Goal: Transaction & Acquisition: Purchase product/service

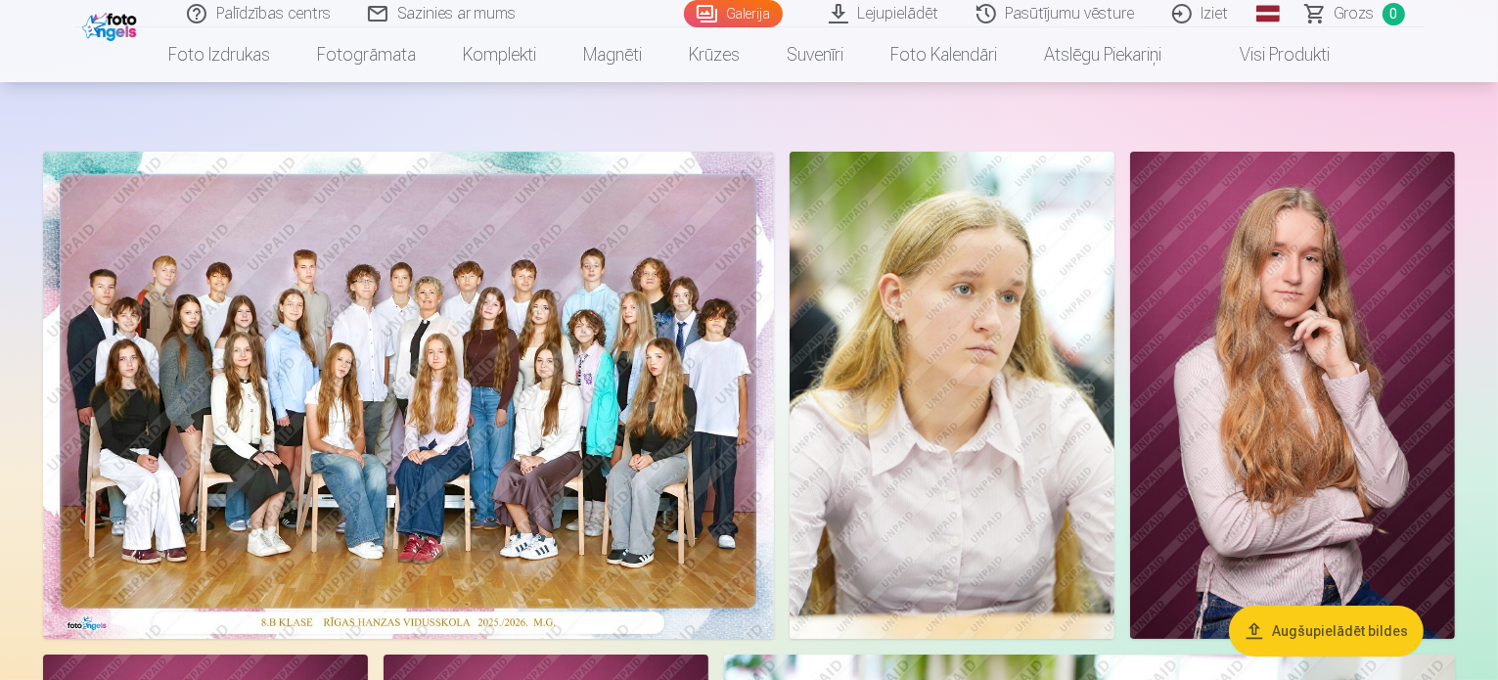
scroll to position [98, 0]
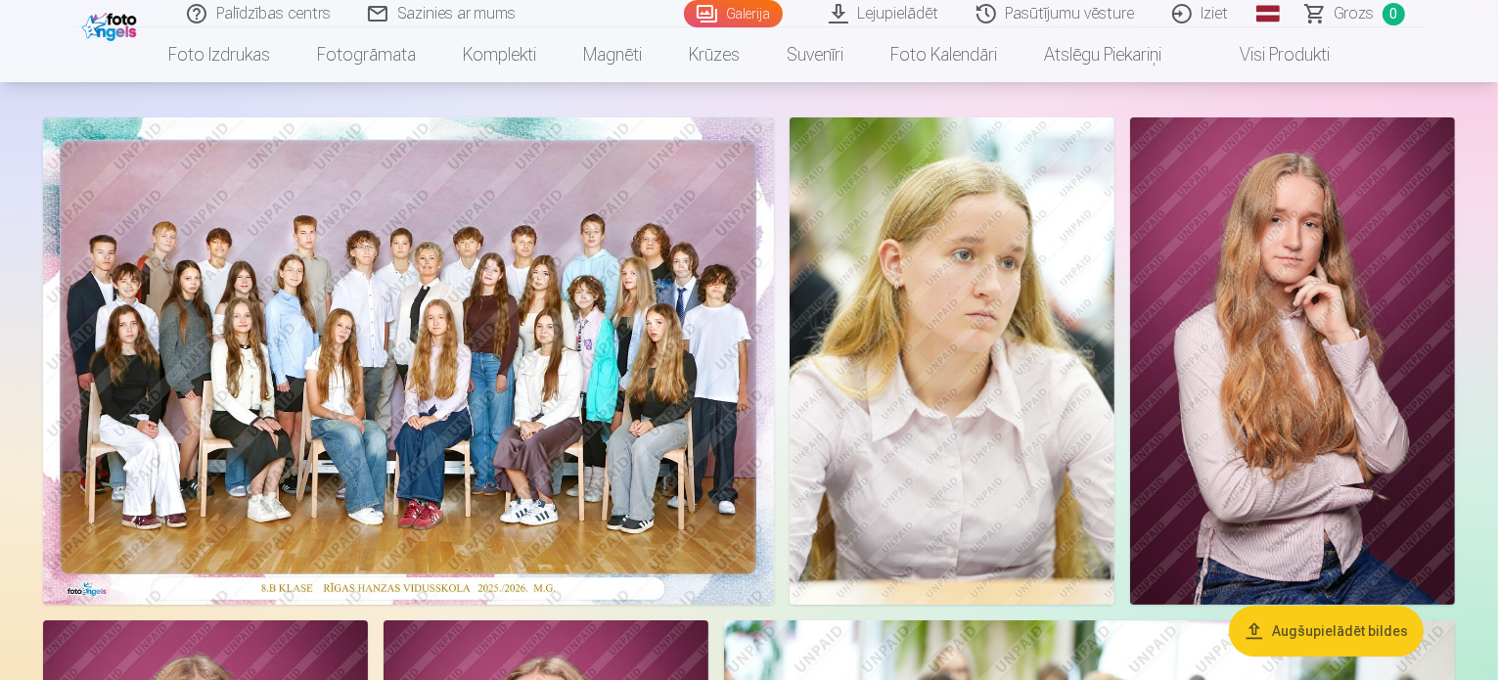
click at [571, 404] on img at bounding box center [408, 360] width 731 height 487
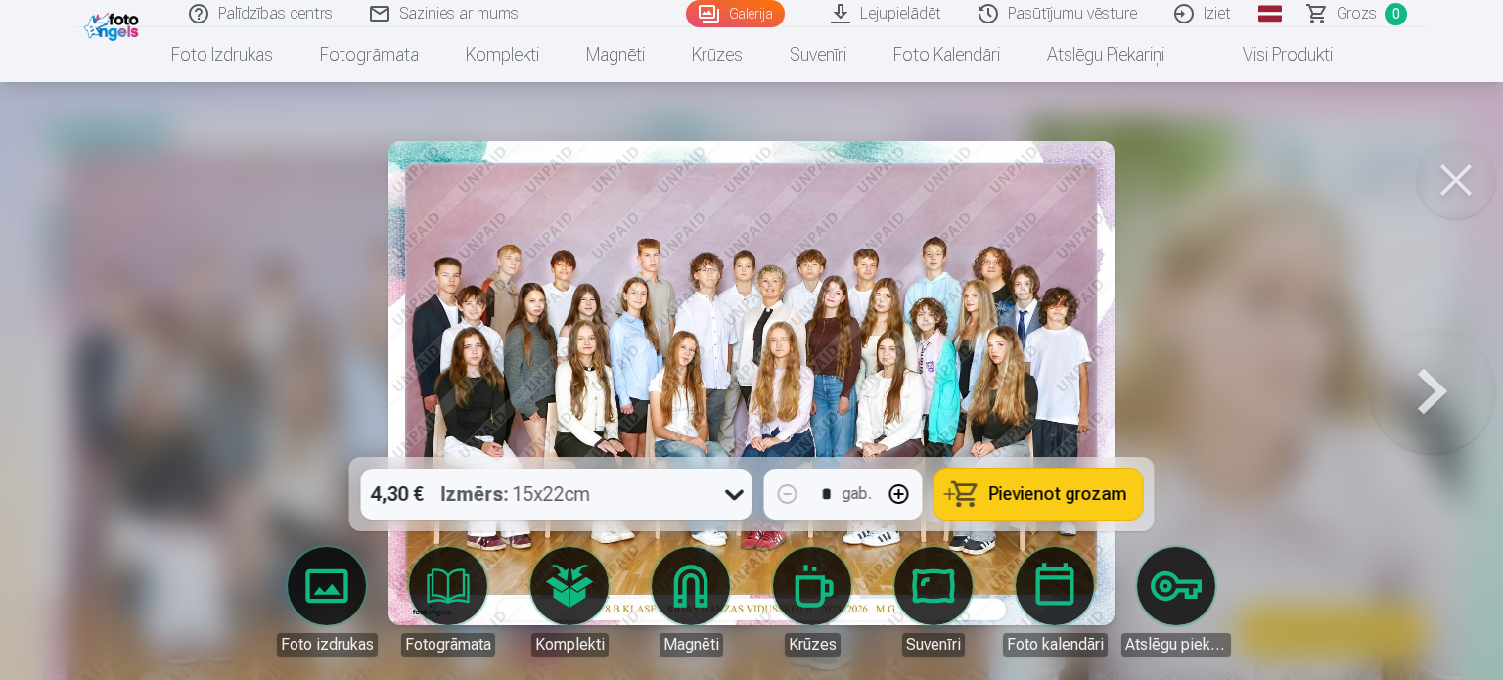
click at [790, 366] on img at bounding box center [751, 383] width 726 height 484
click at [1458, 167] on button at bounding box center [1456, 180] width 78 height 78
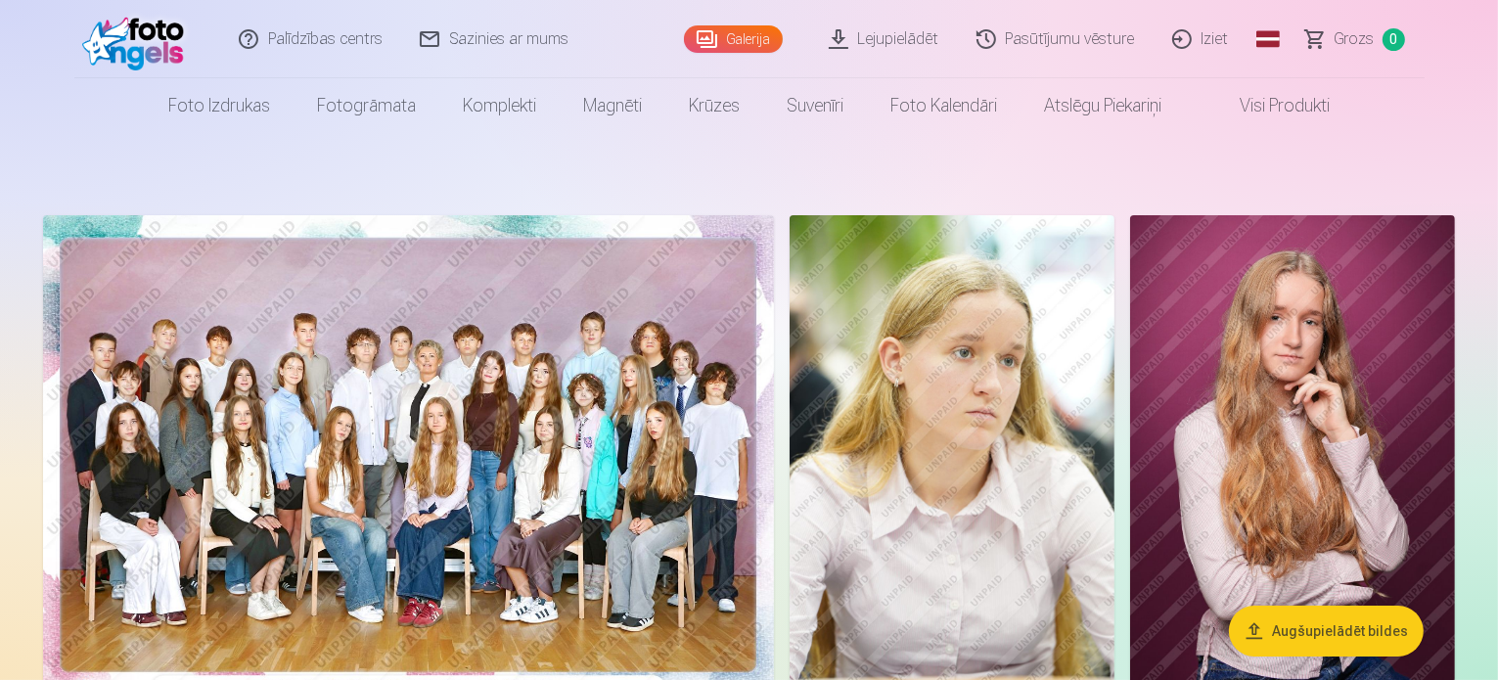
click at [680, 497] on img at bounding box center [408, 458] width 731 height 487
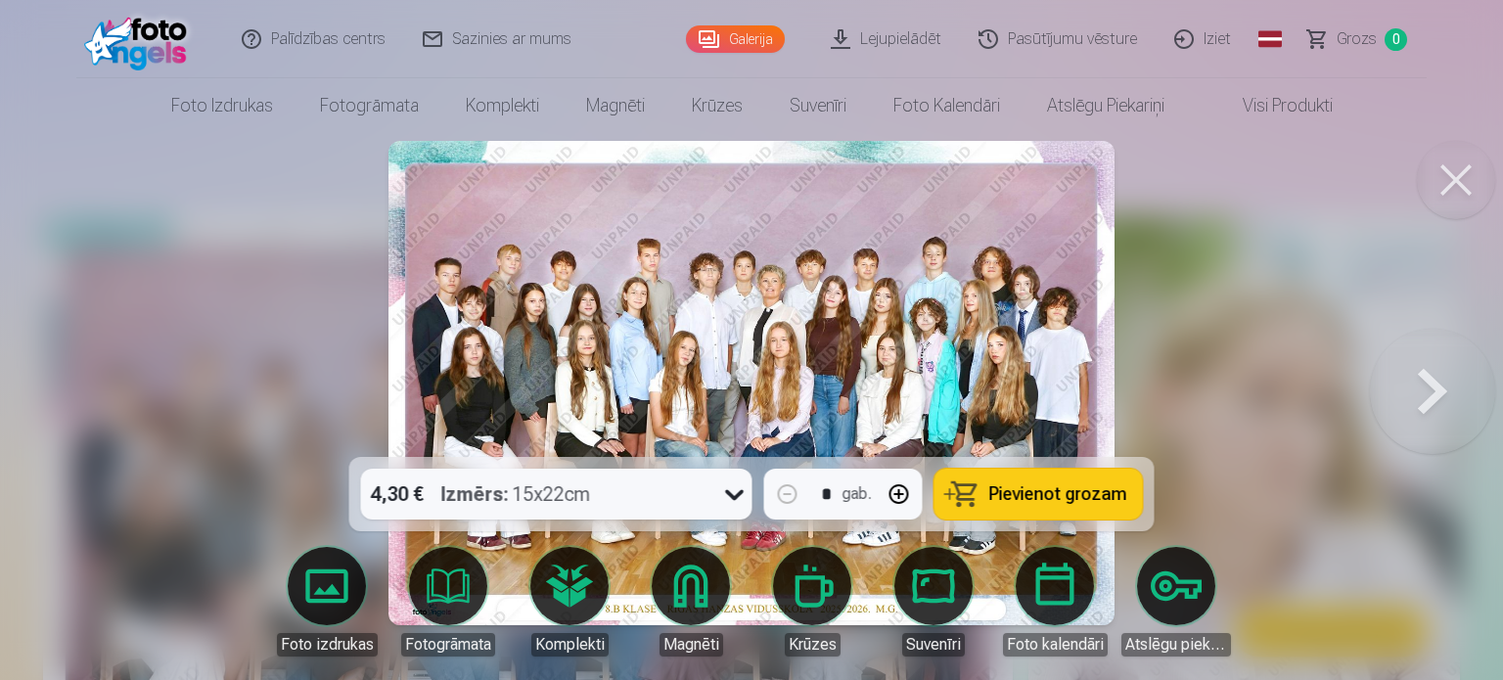
click at [1053, 488] on span "Pievienot grozam" at bounding box center [1058, 494] width 138 height 18
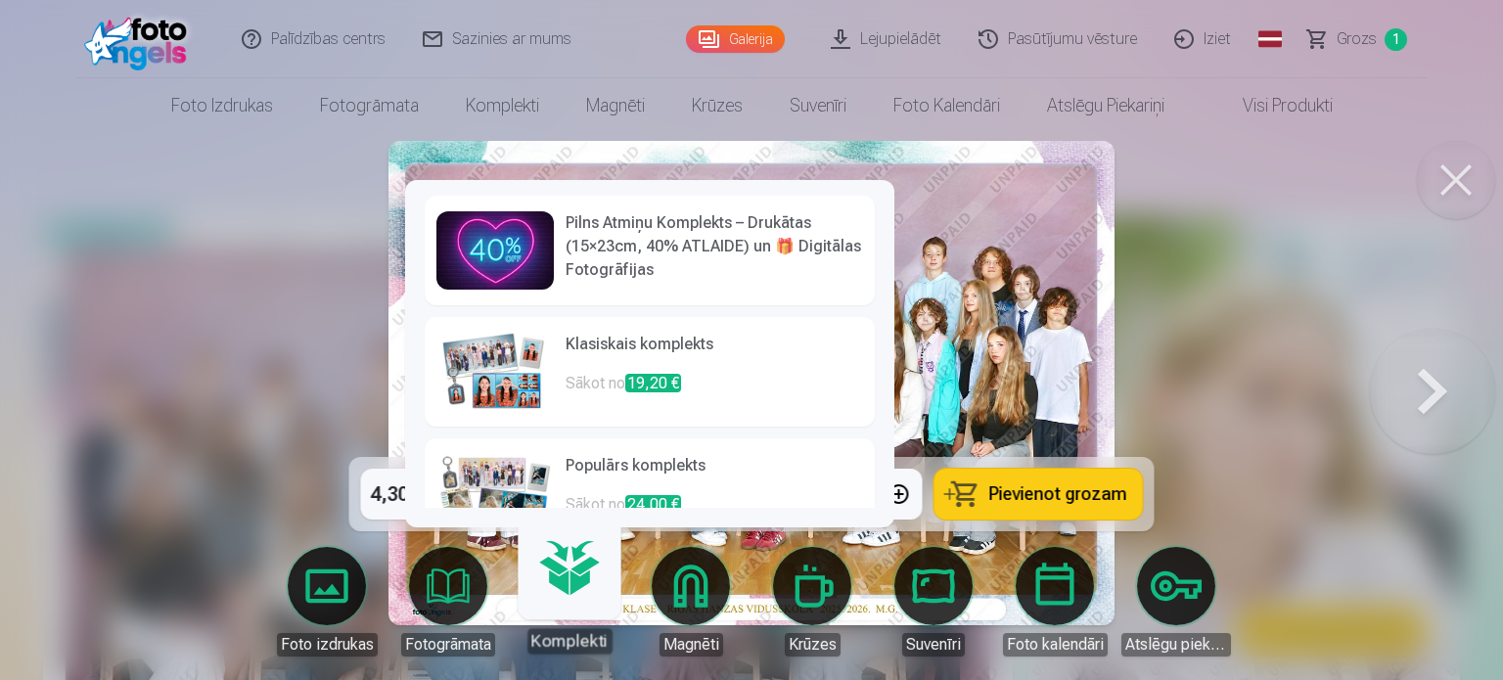
click at [577, 578] on link "Komplekti" at bounding box center [569, 593] width 120 height 120
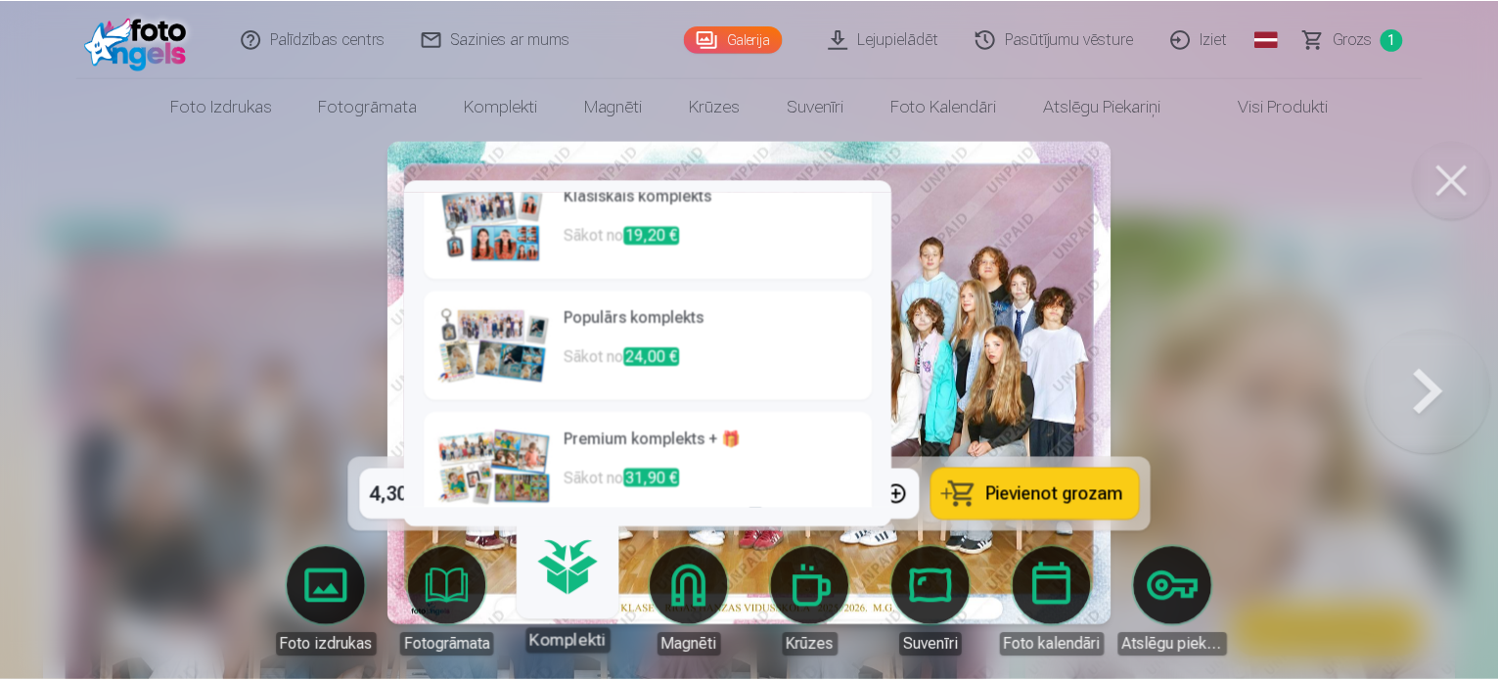
scroll to position [164, 0]
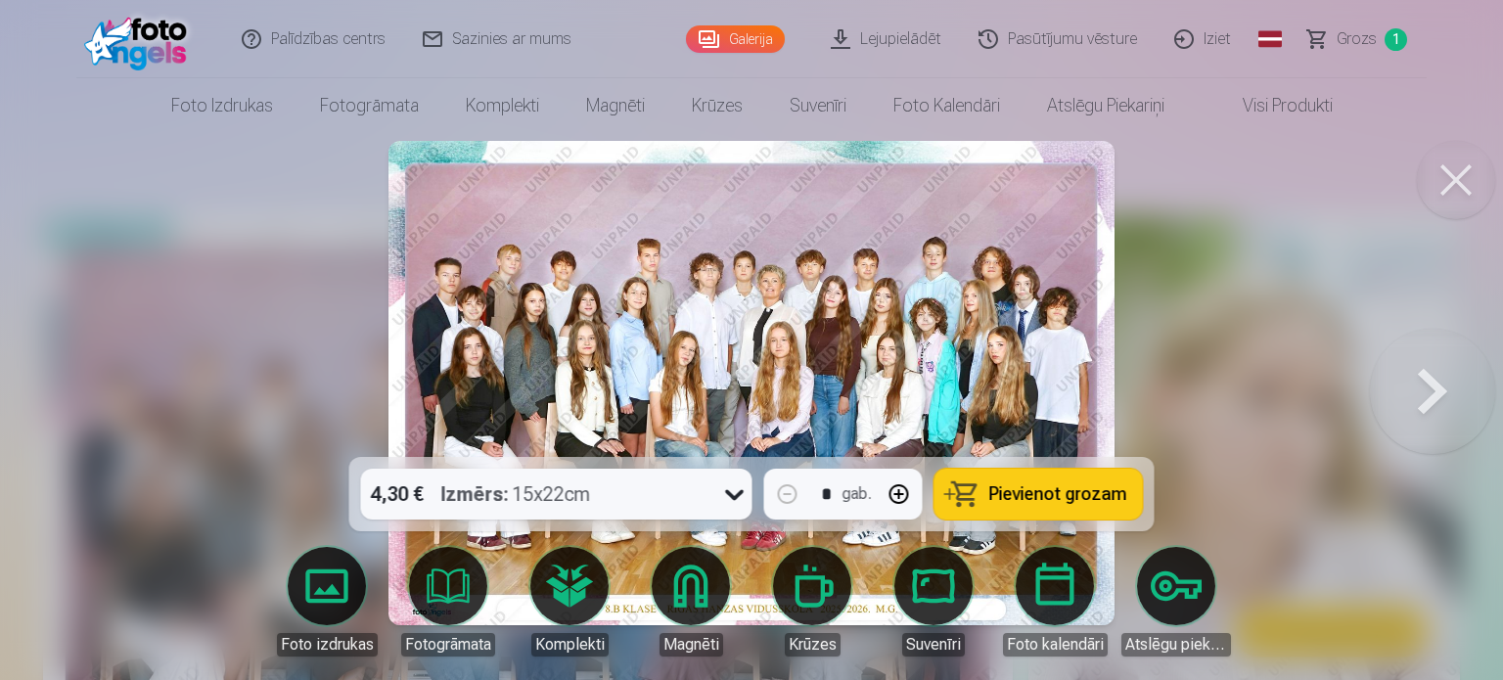
click at [1307, 293] on div at bounding box center [751, 340] width 1503 height 680
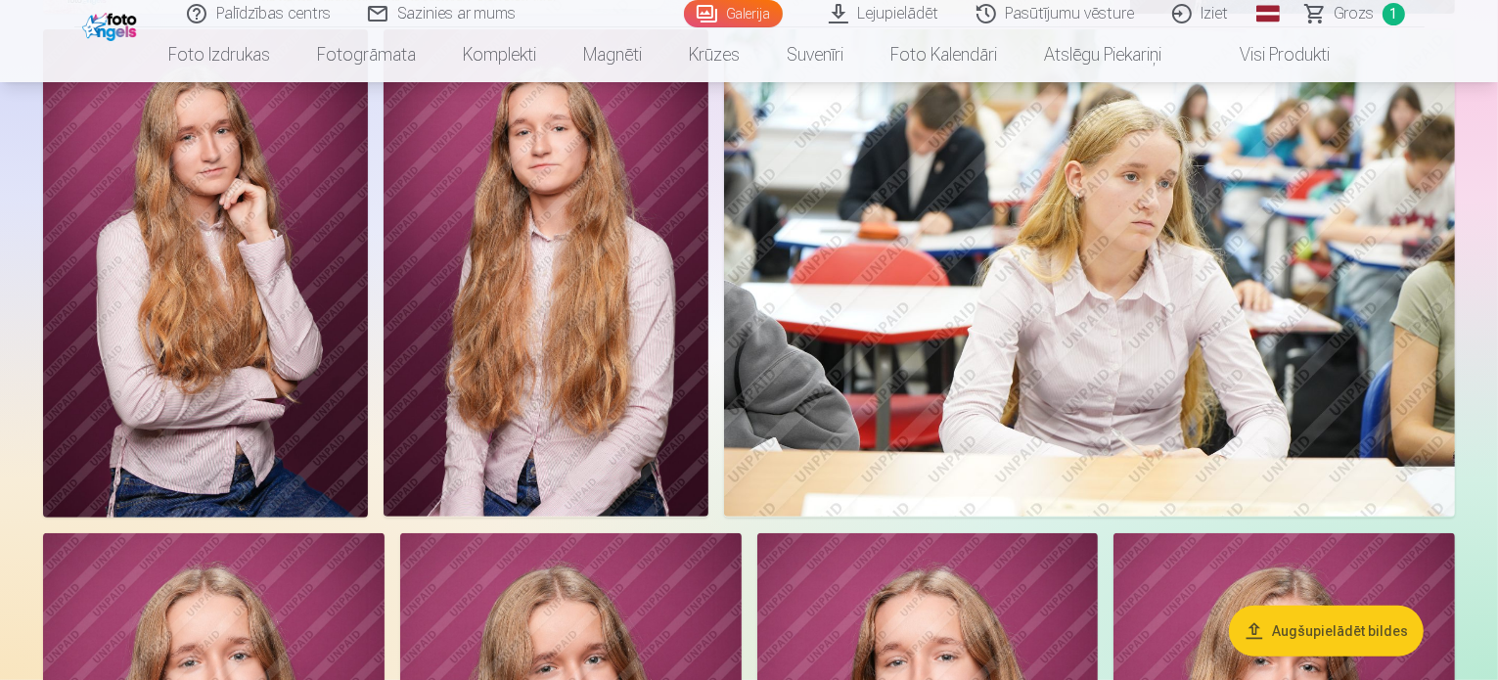
scroll to position [685, 0]
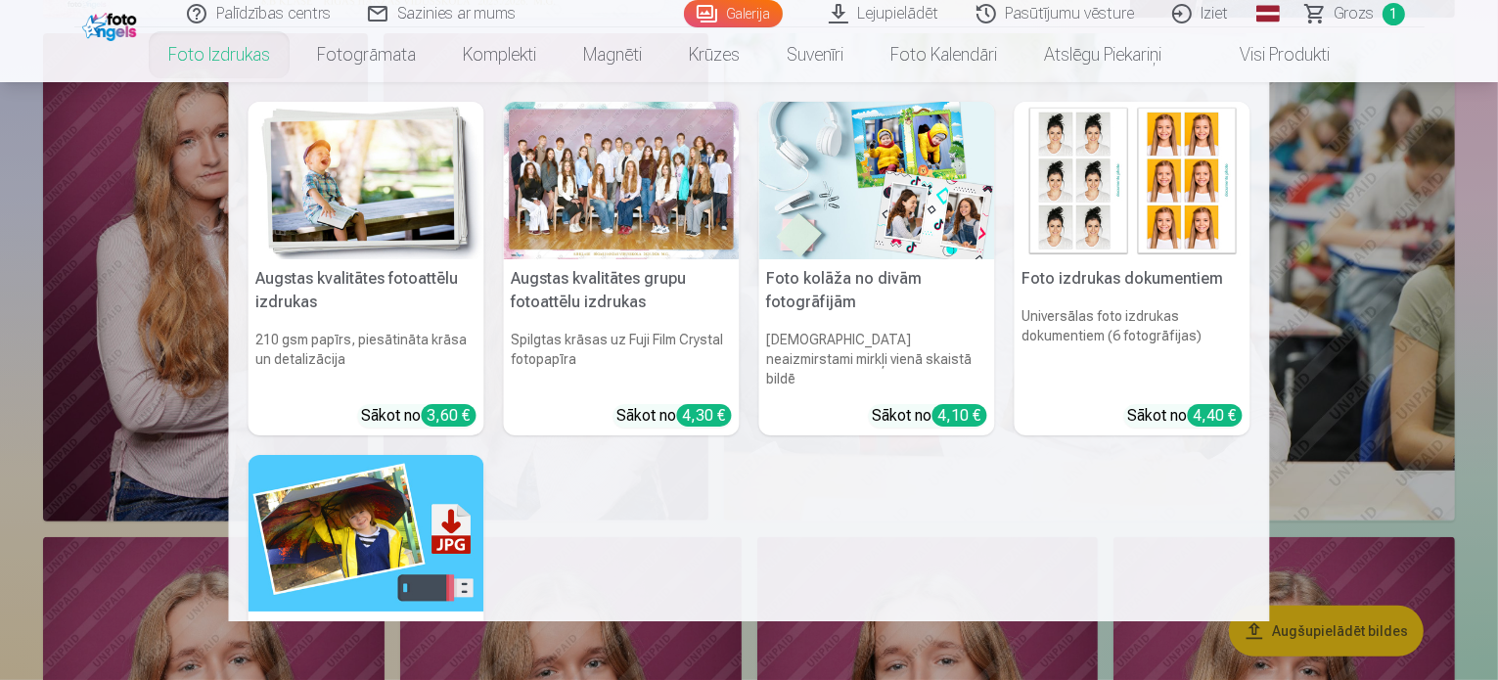
click at [589, 296] on h5 "Augstas kvalitātes grupu fotoattēlu izdrukas" at bounding box center [622, 290] width 236 height 63
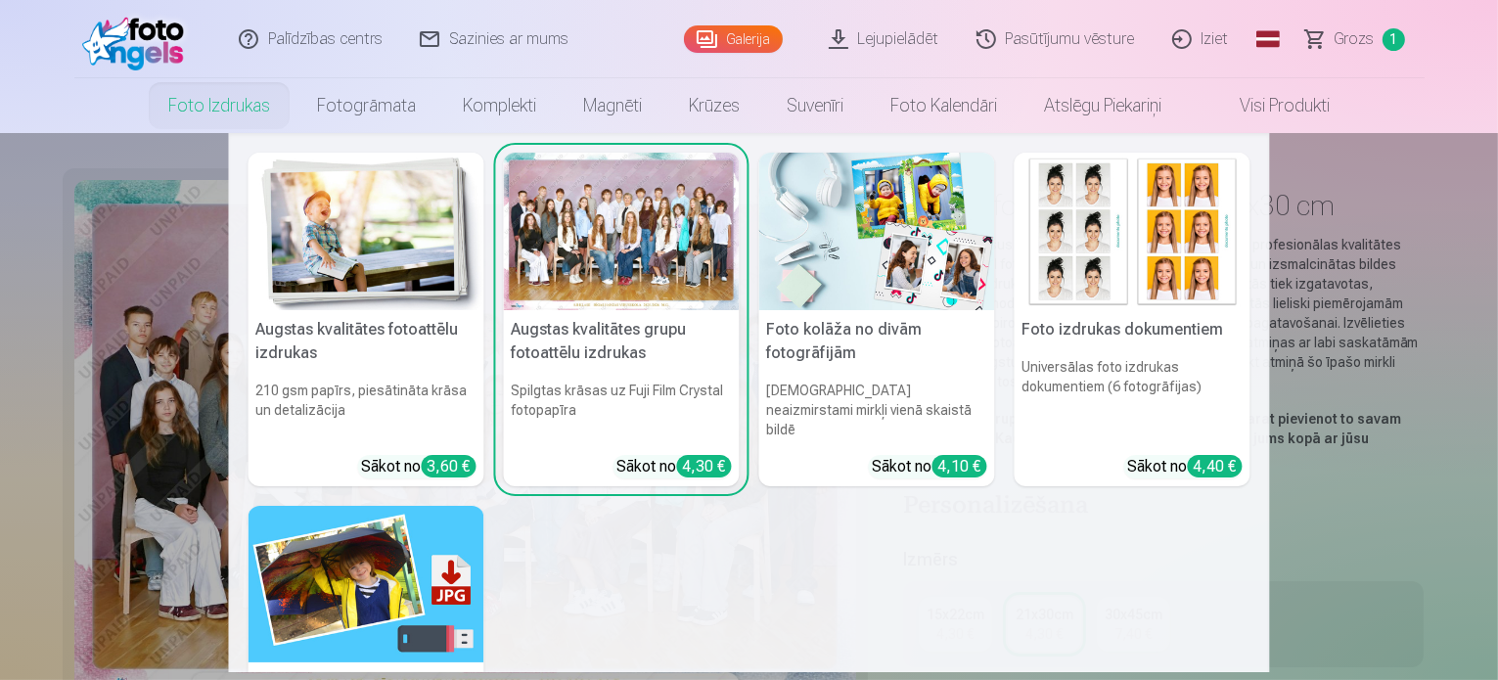
click at [213, 103] on link "Foto izdrukas" at bounding box center [219, 105] width 149 height 55
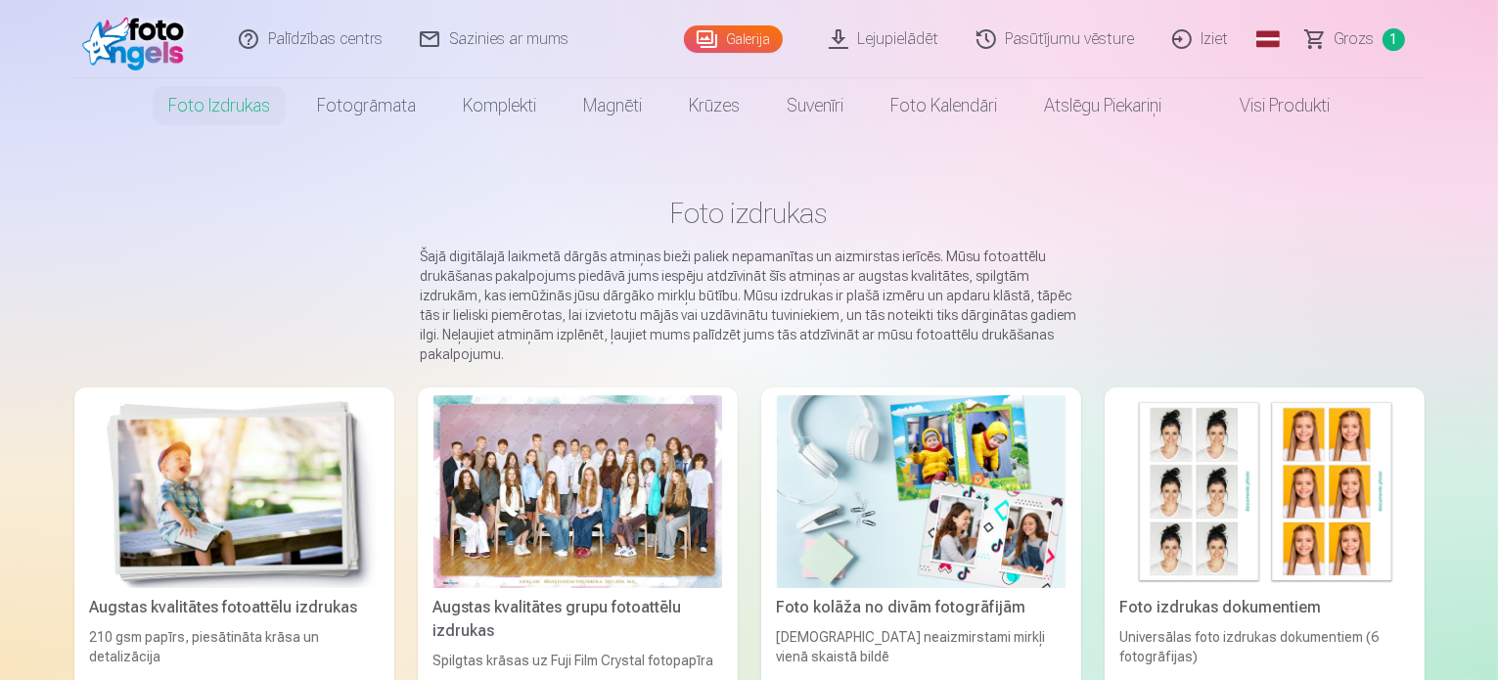
click at [1254, 97] on link "Visi produkti" at bounding box center [1269, 105] width 168 height 55
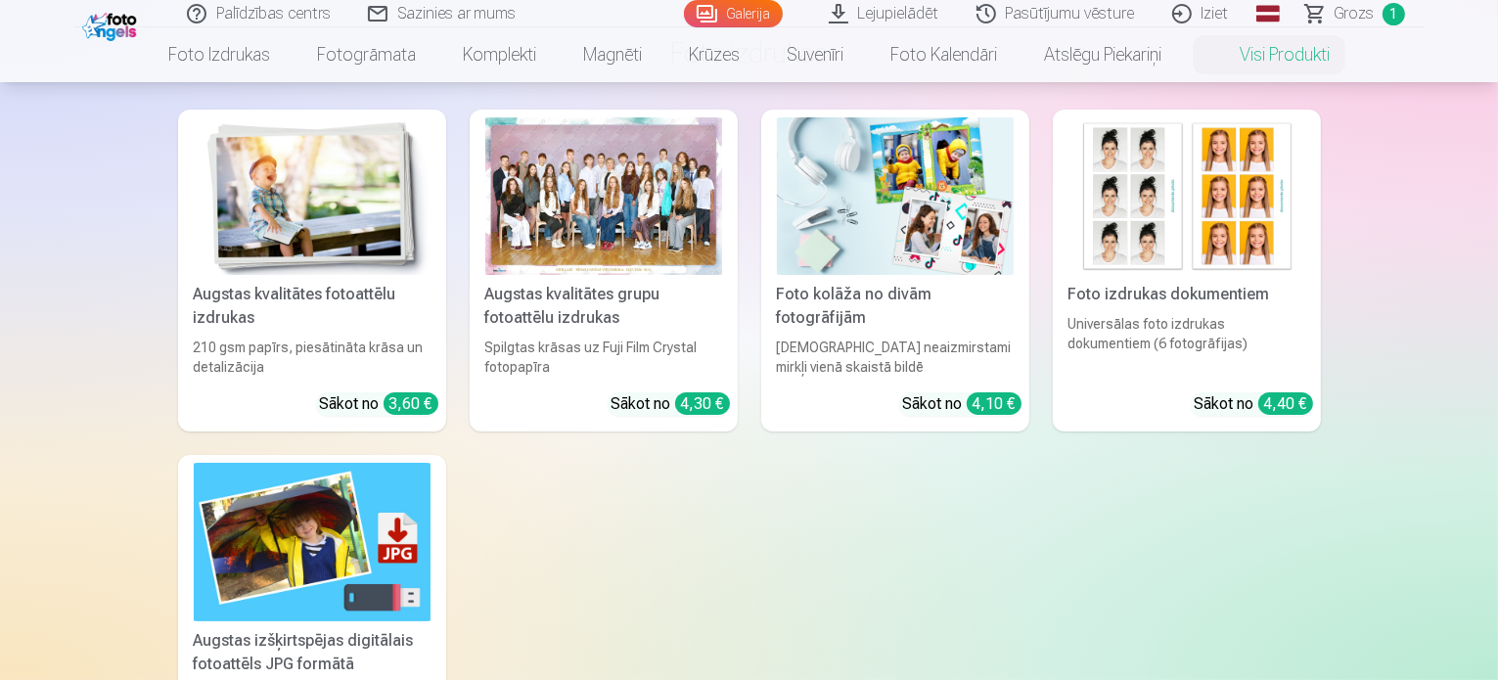
scroll to position [98, 0]
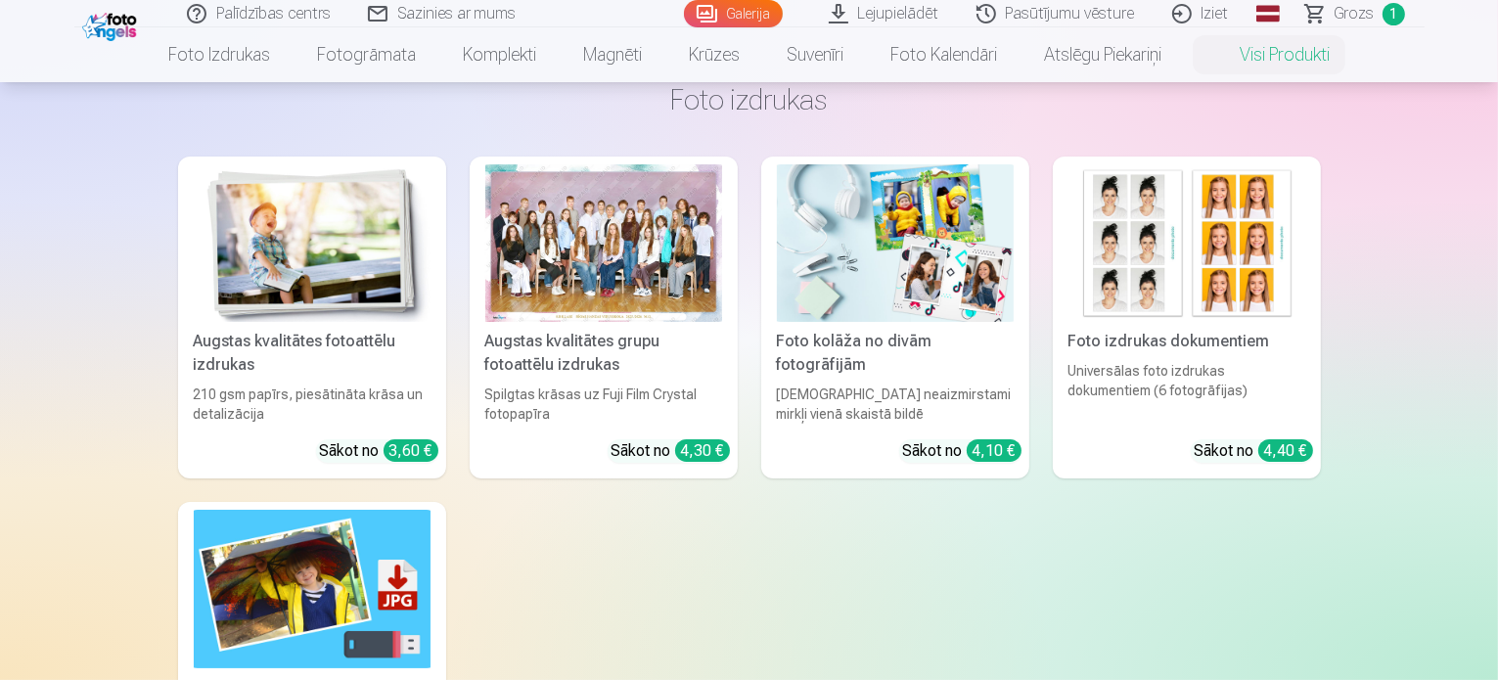
click at [724, 542] on div "Augstas kvalitātes fotoattēlu izdrukas 210 gsm papīrs, piesātināta krāsa un det…" at bounding box center [749, 491] width 1143 height 668
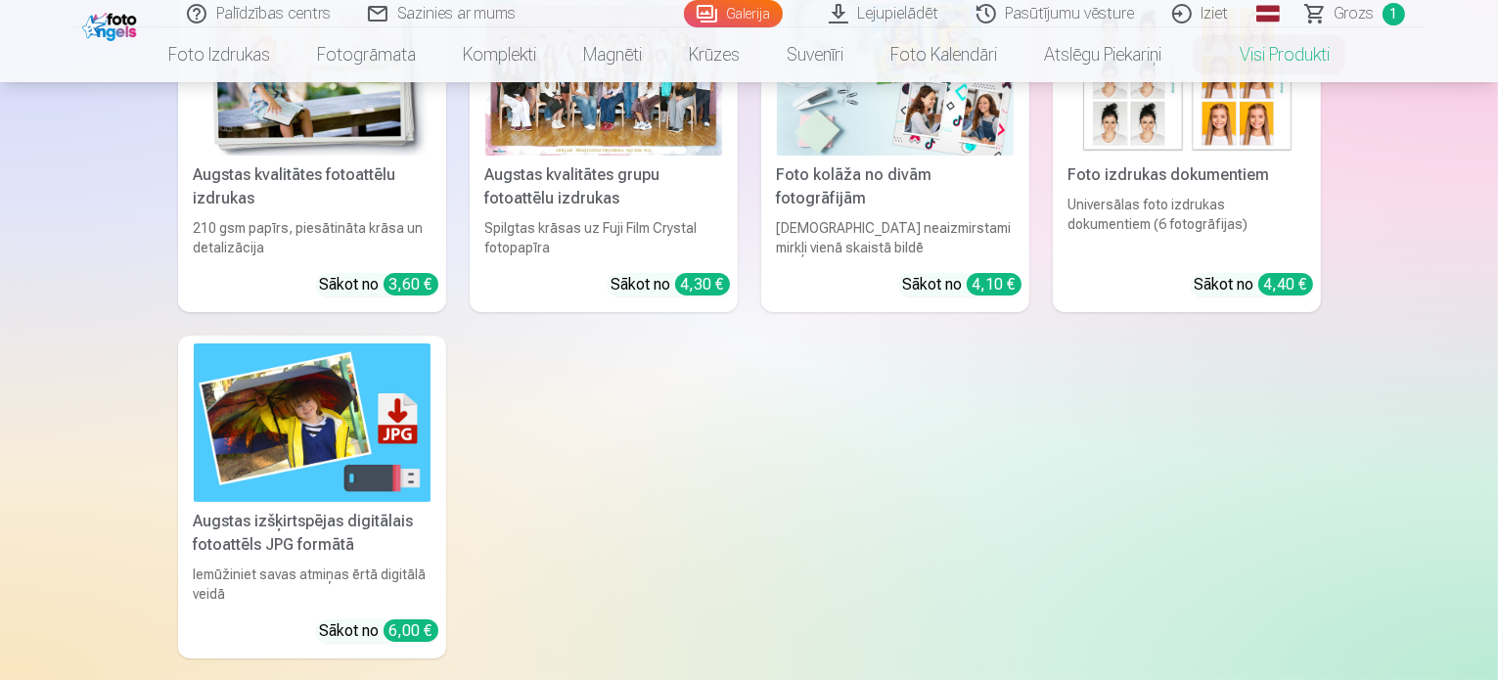
scroll to position [0, 0]
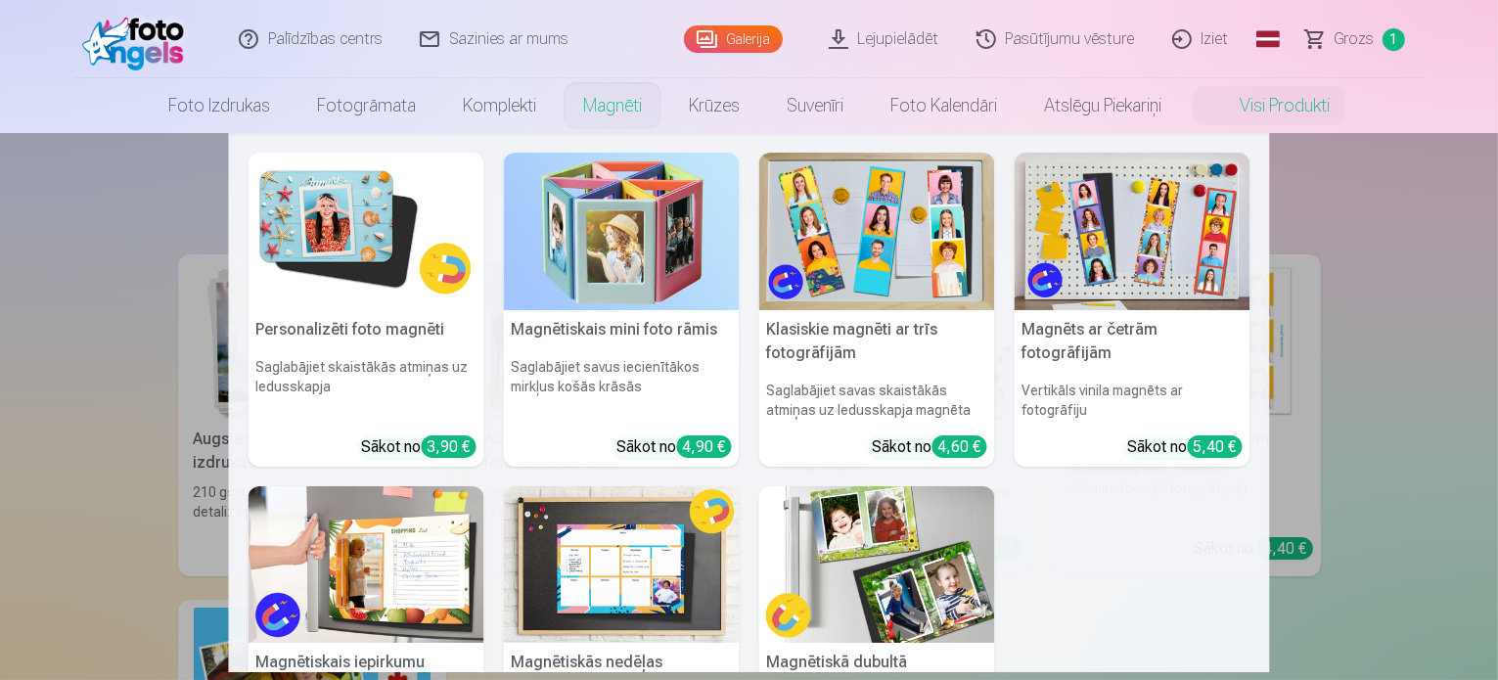
click at [357, 220] on img at bounding box center [367, 232] width 236 height 158
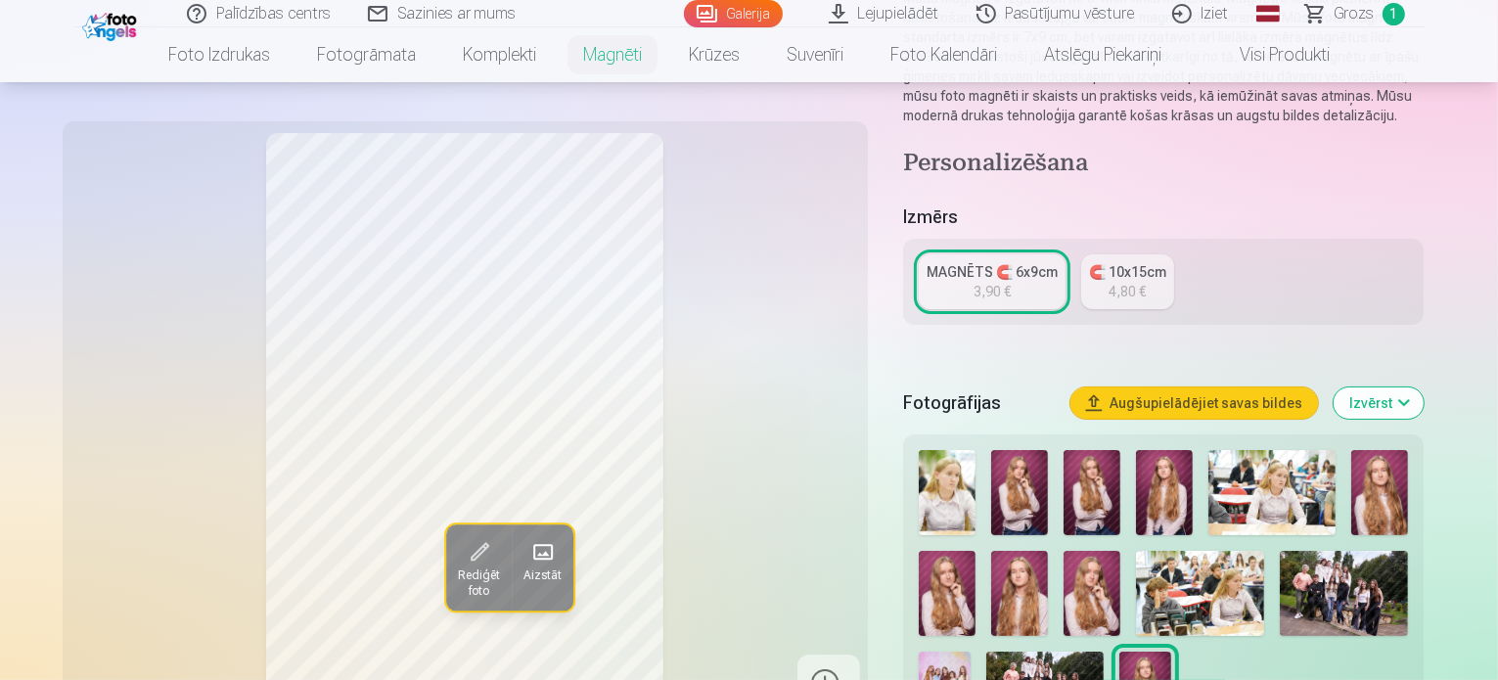
scroll to position [489, 0]
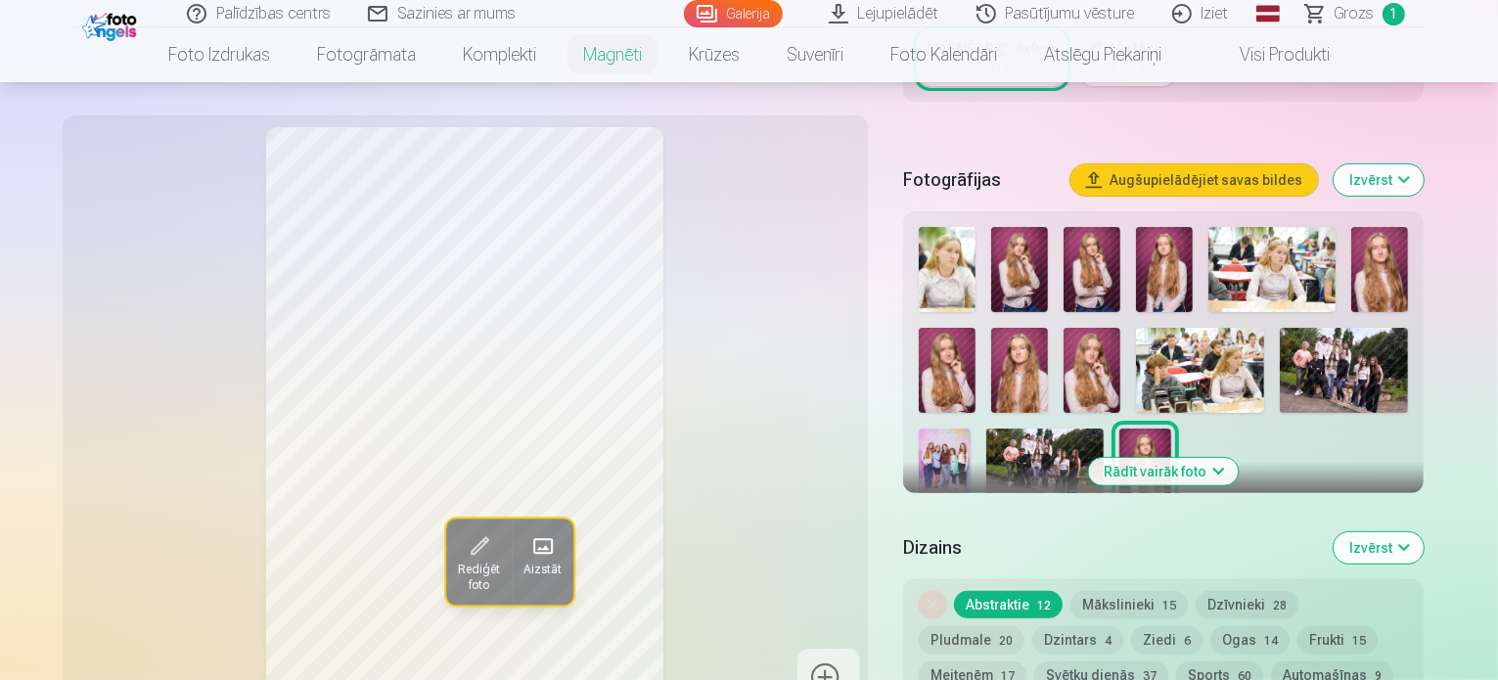
click at [1170, 246] on img at bounding box center [1164, 269] width 57 height 85
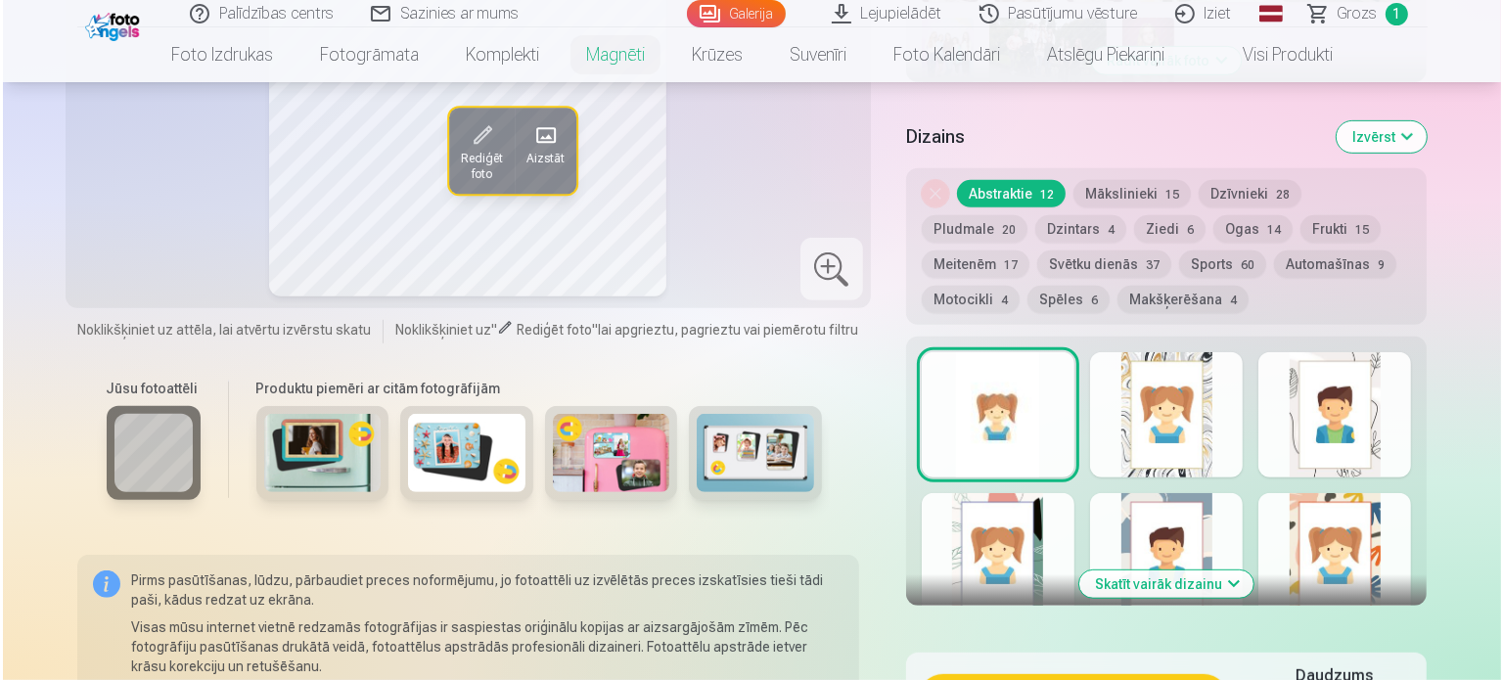
scroll to position [979, 0]
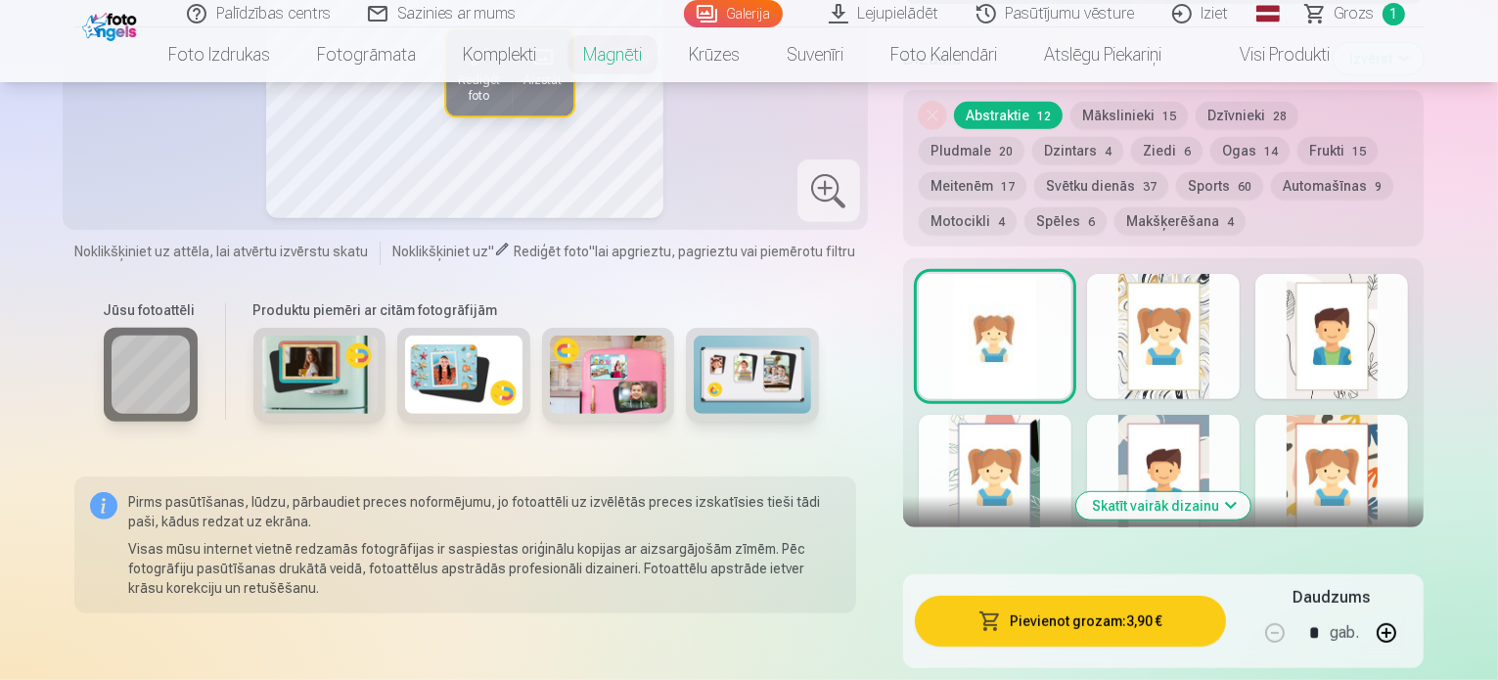
click at [1135, 596] on button "Pievienot grozam : 3,90 €" at bounding box center [1071, 621] width 312 height 51
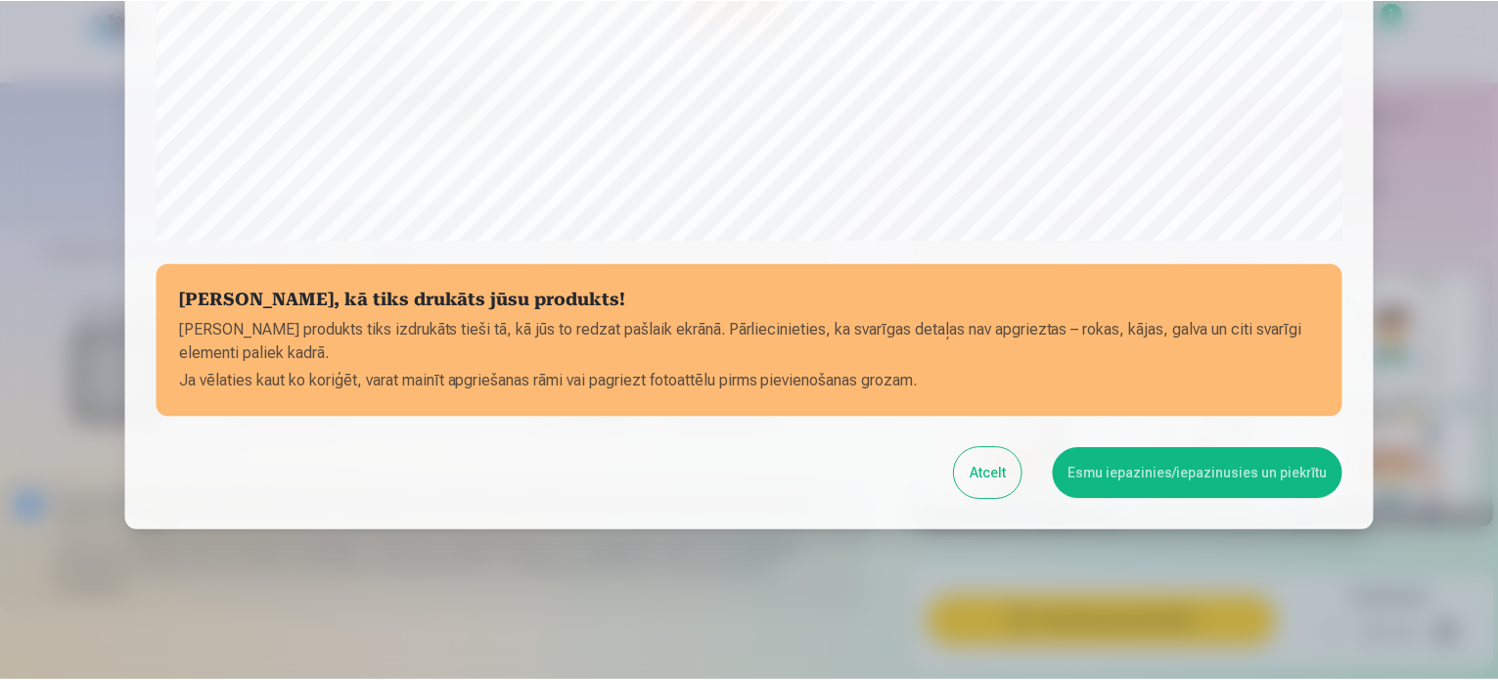
scroll to position [728, 0]
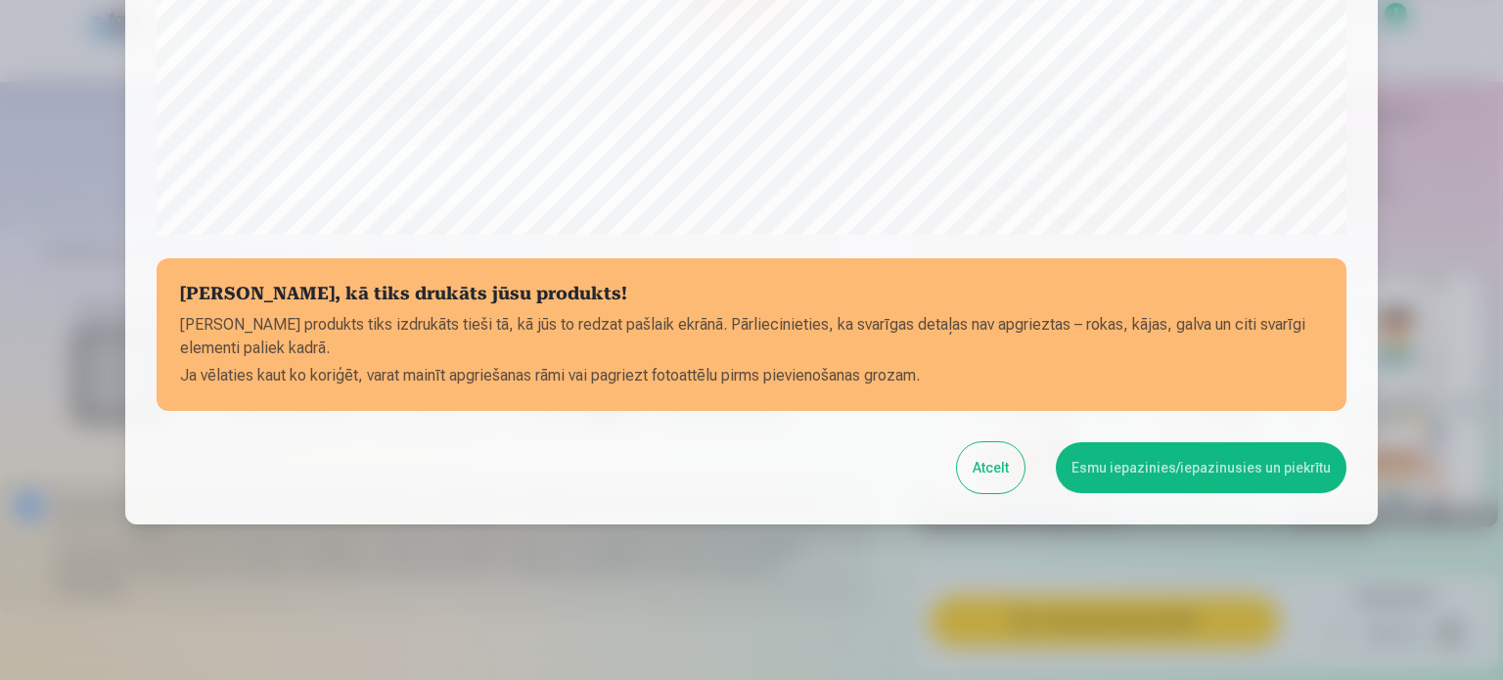
click at [1176, 467] on button "Esmu iepazinies/iepazinusies un piekrītu" at bounding box center [1201, 467] width 291 height 51
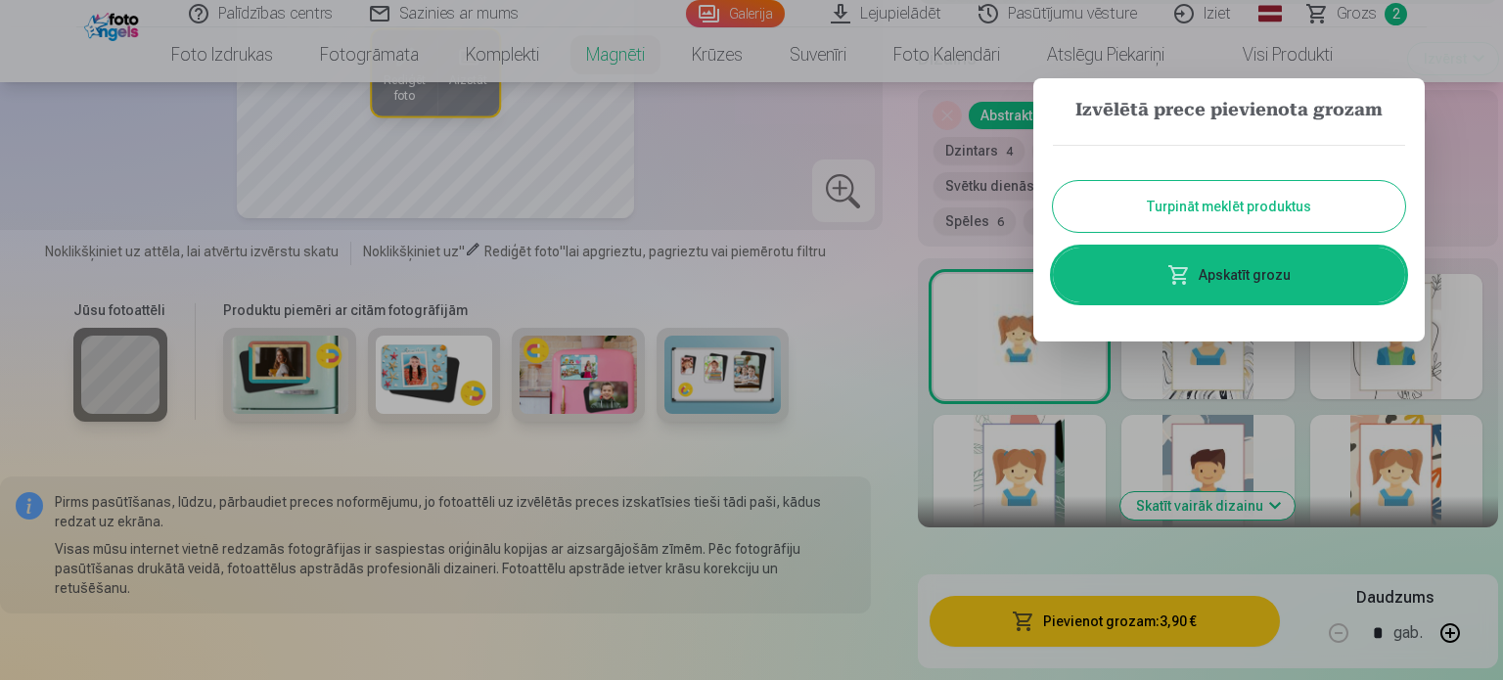
click at [1220, 209] on button "Turpināt meklēt produktus" at bounding box center [1229, 206] width 352 height 51
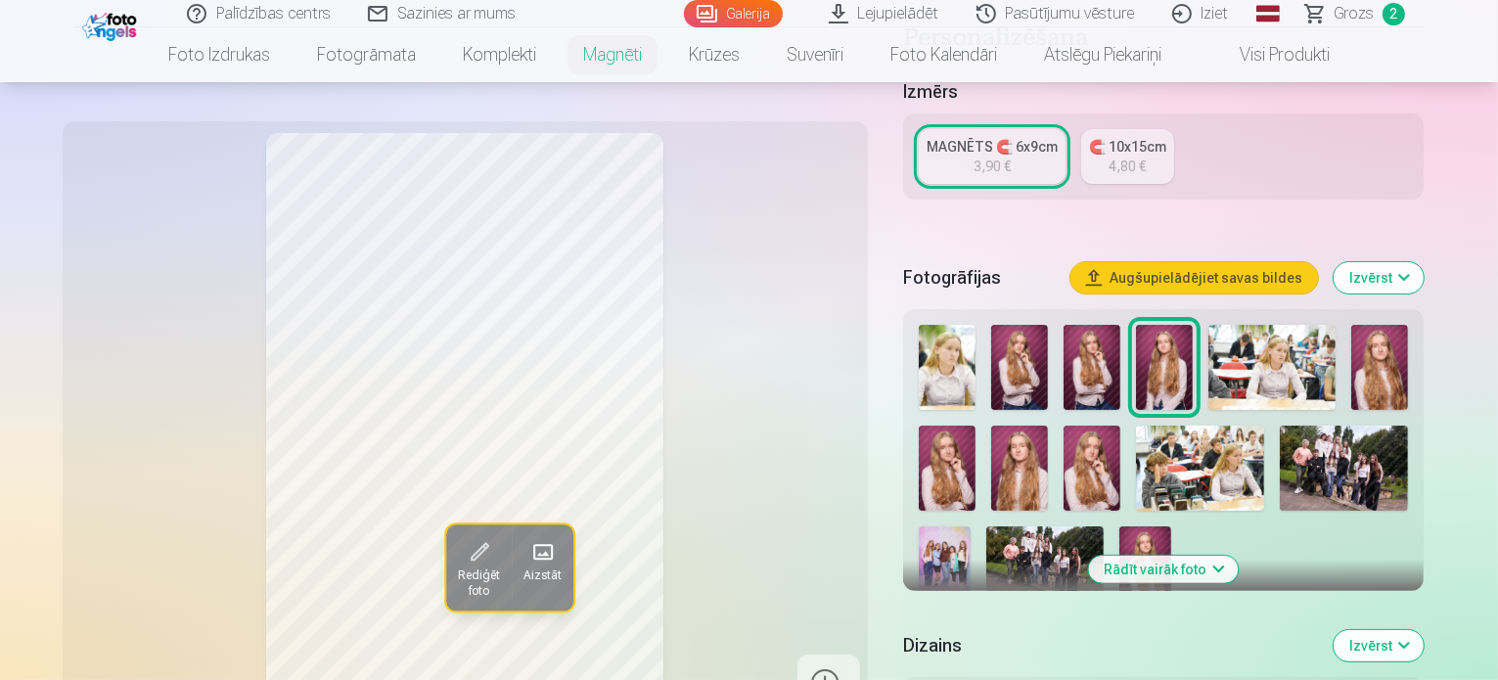
scroll to position [0, 0]
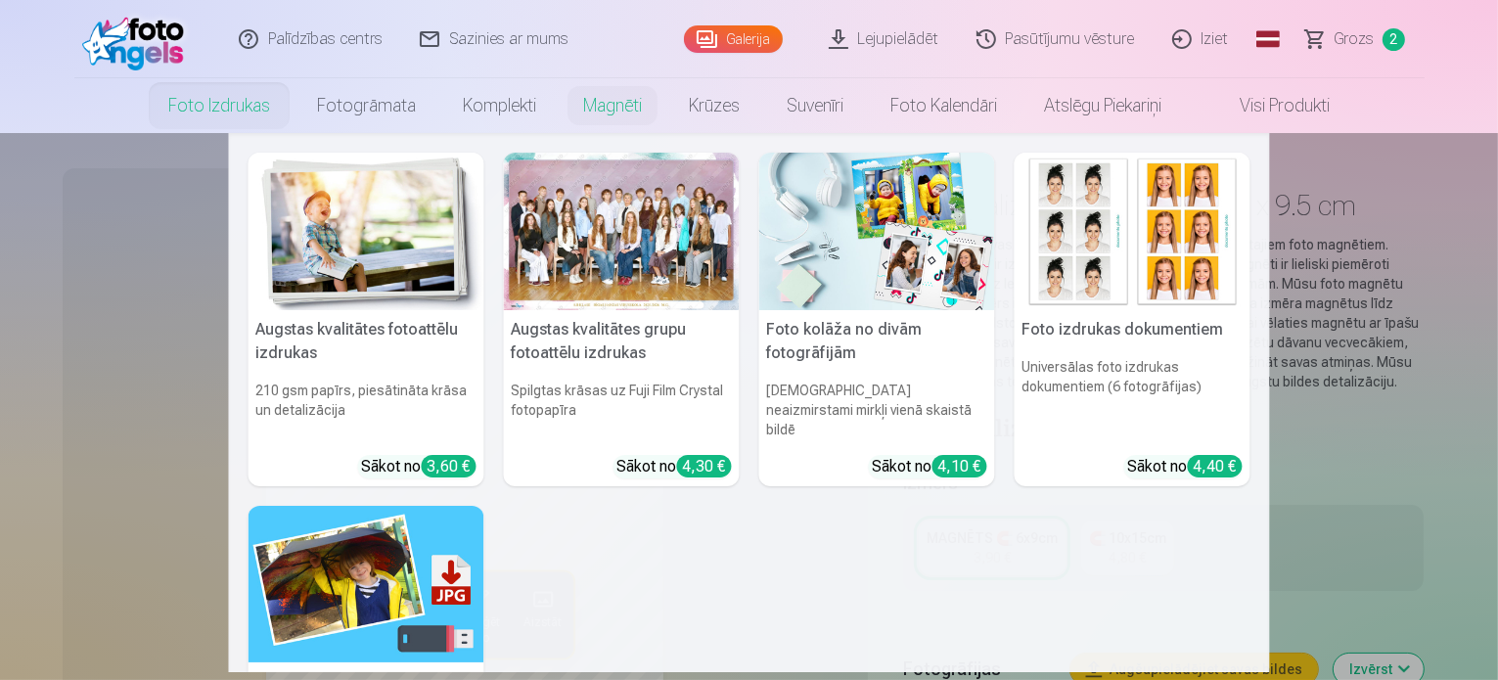
click at [370, 251] on img at bounding box center [367, 232] width 236 height 158
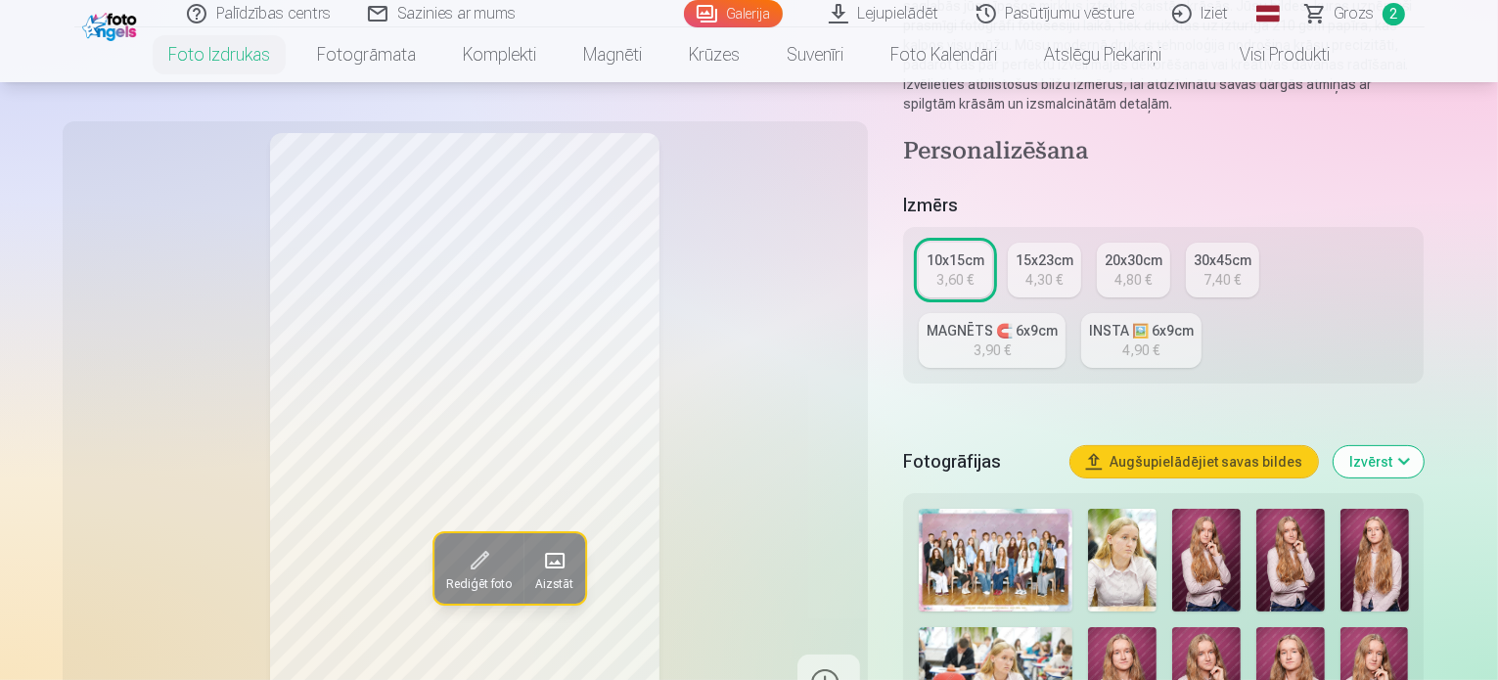
scroll to position [489, 0]
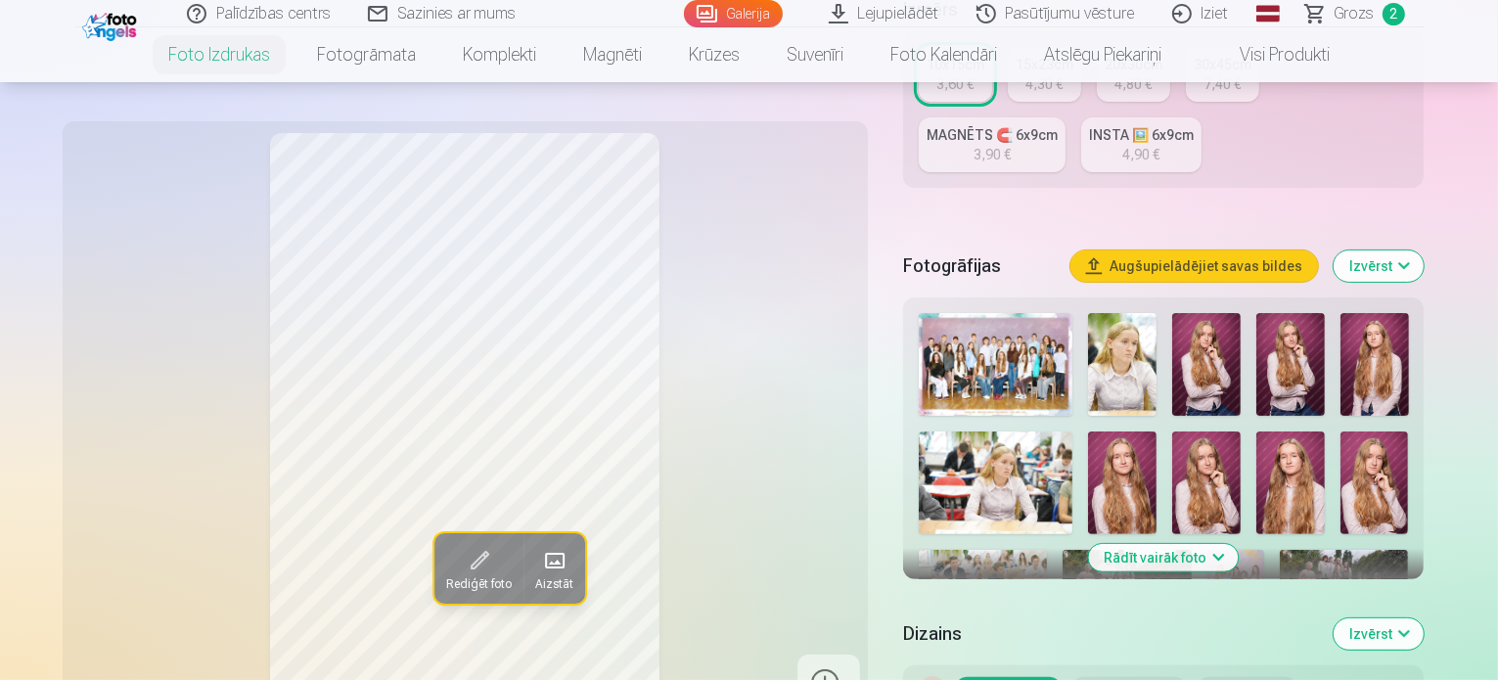
click at [1191, 550] on img at bounding box center [1127, 593] width 128 height 86
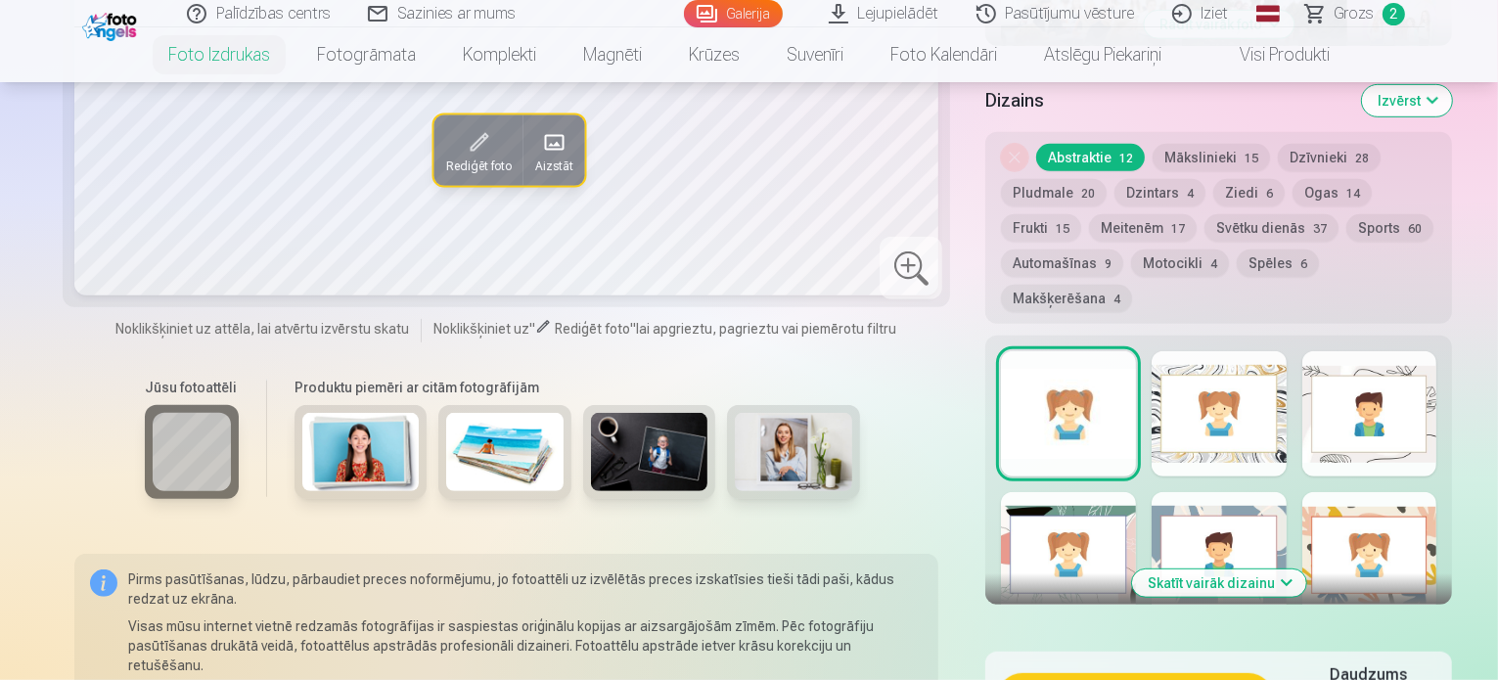
scroll to position [1076, 0]
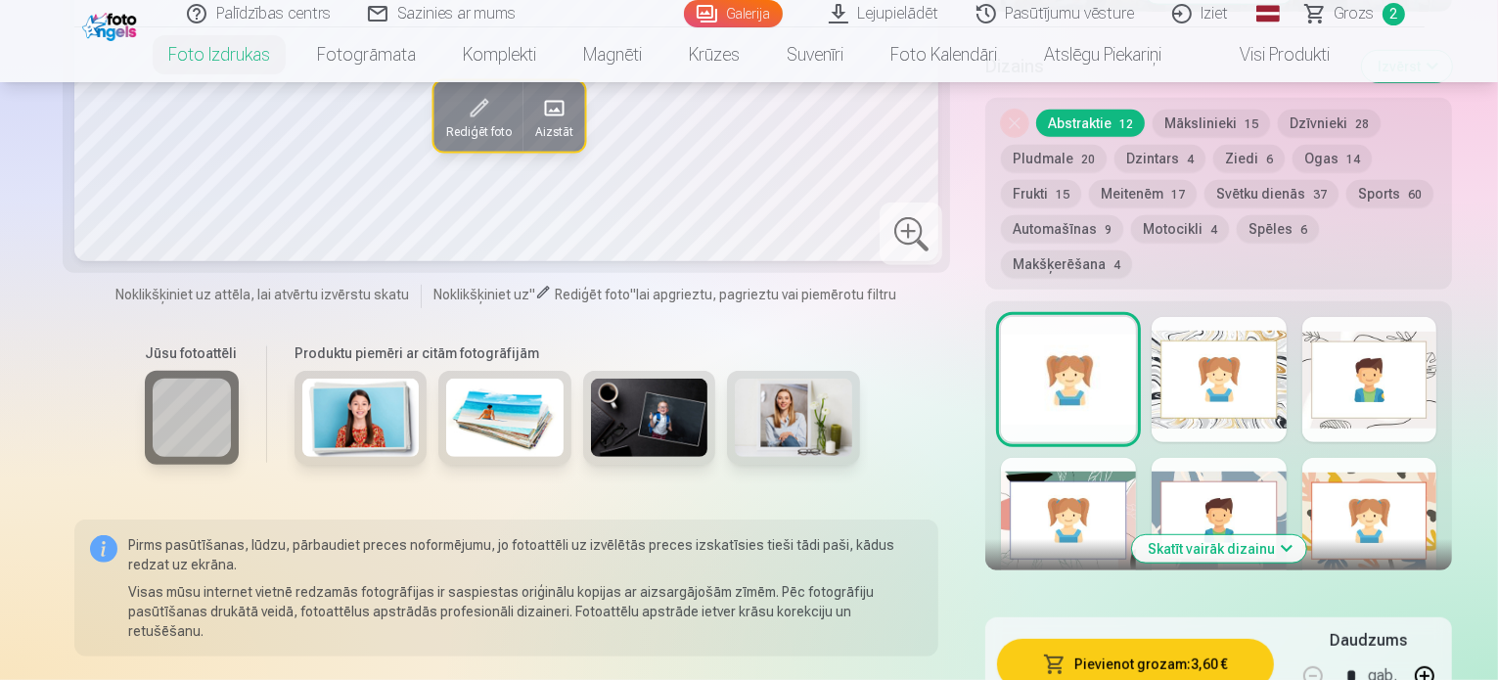
click at [1386, 317] on div at bounding box center [1369, 379] width 135 height 125
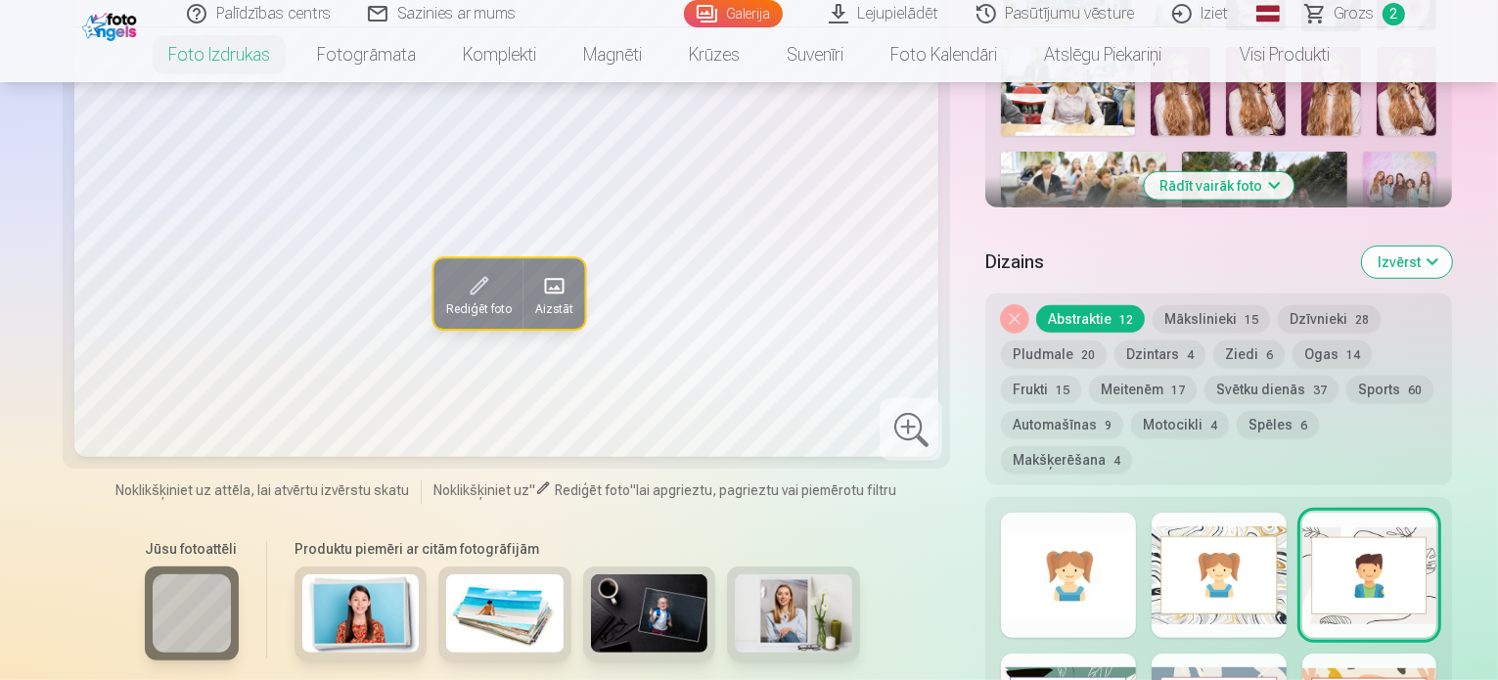
scroll to position [979, 0]
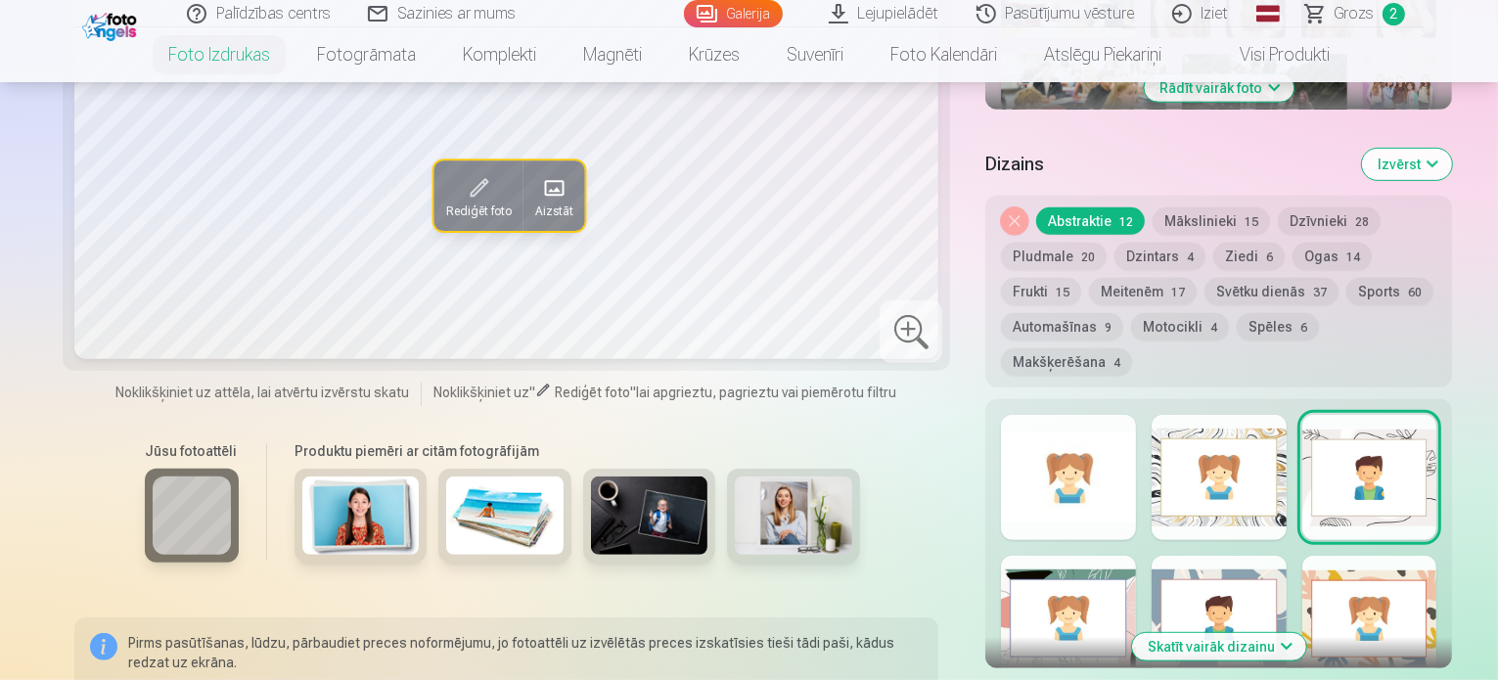
click at [1190, 633] on button "Skatīt vairāk dizainu" at bounding box center [1219, 646] width 174 height 27
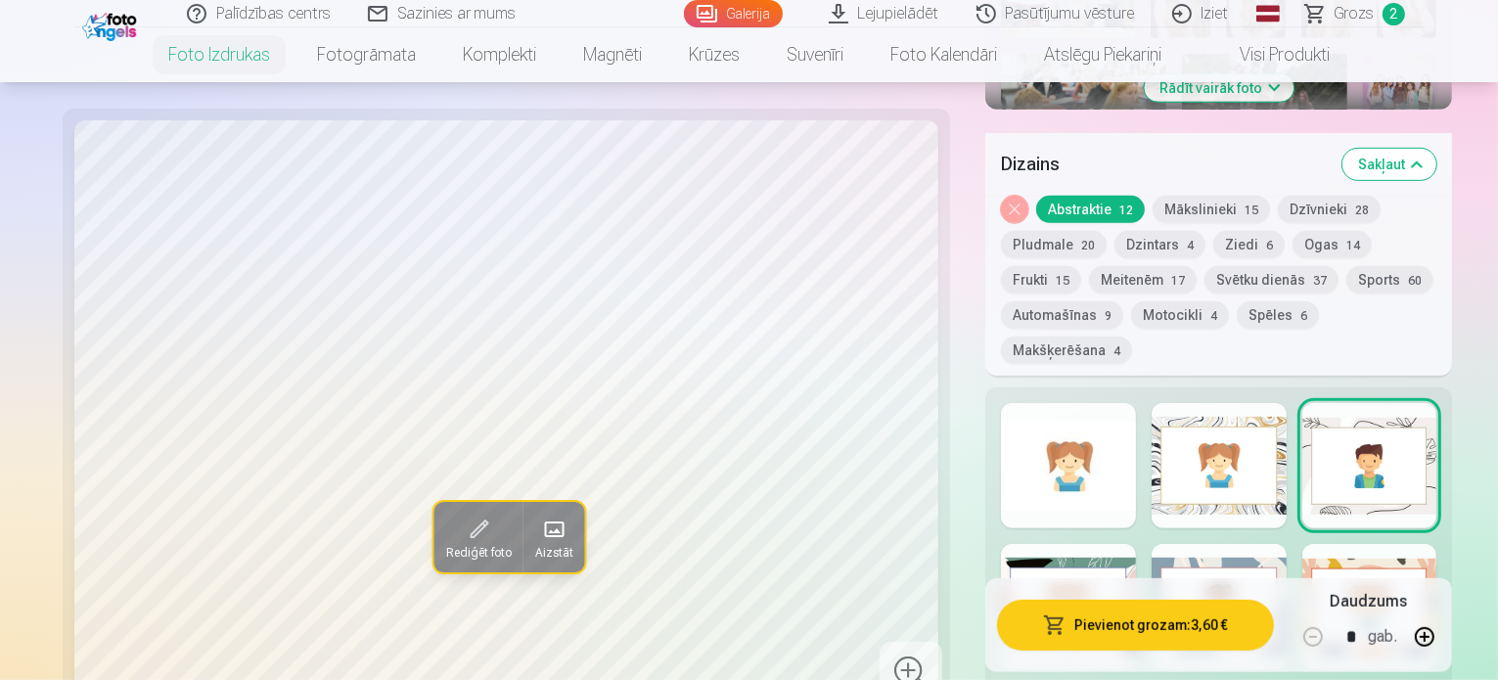
click at [1332, 544] on div at bounding box center [1369, 606] width 135 height 125
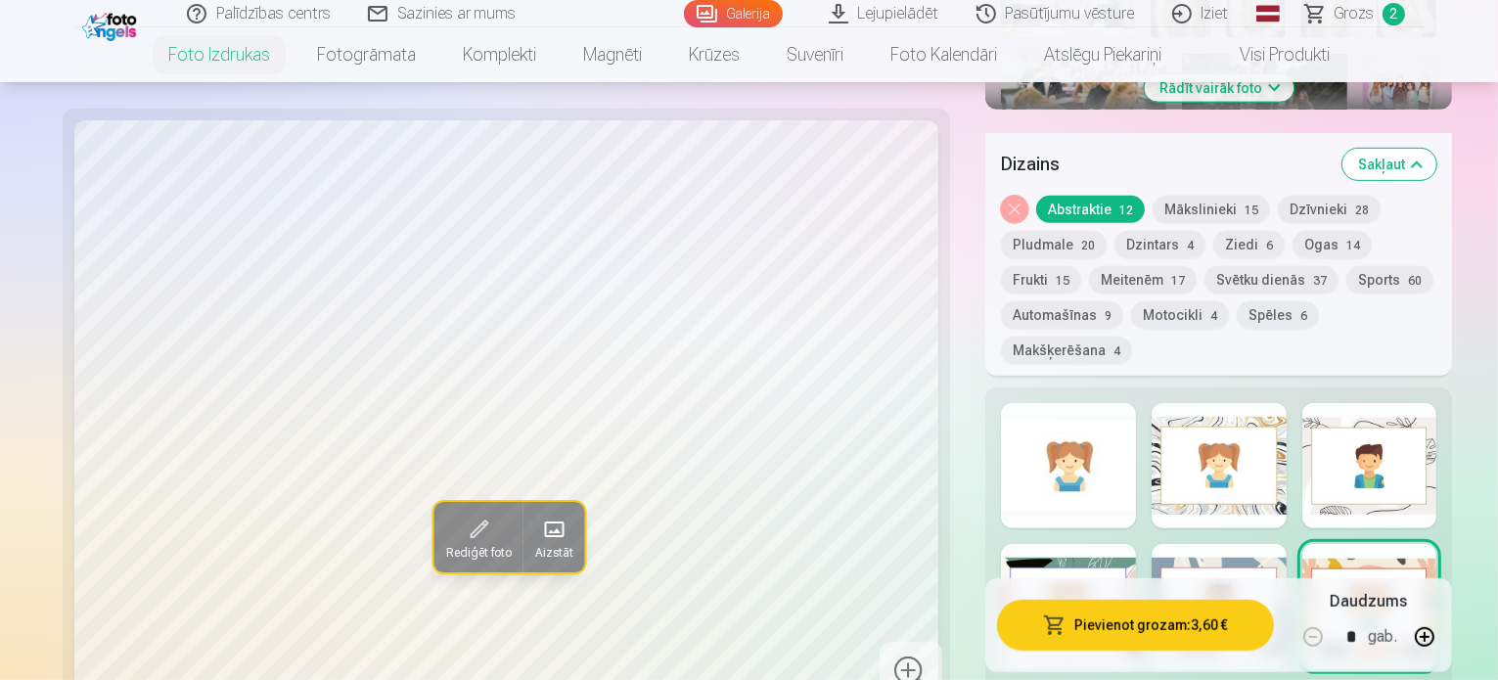
click at [1376, 403] on div at bounding box center [1369, 465] width 135 height 125
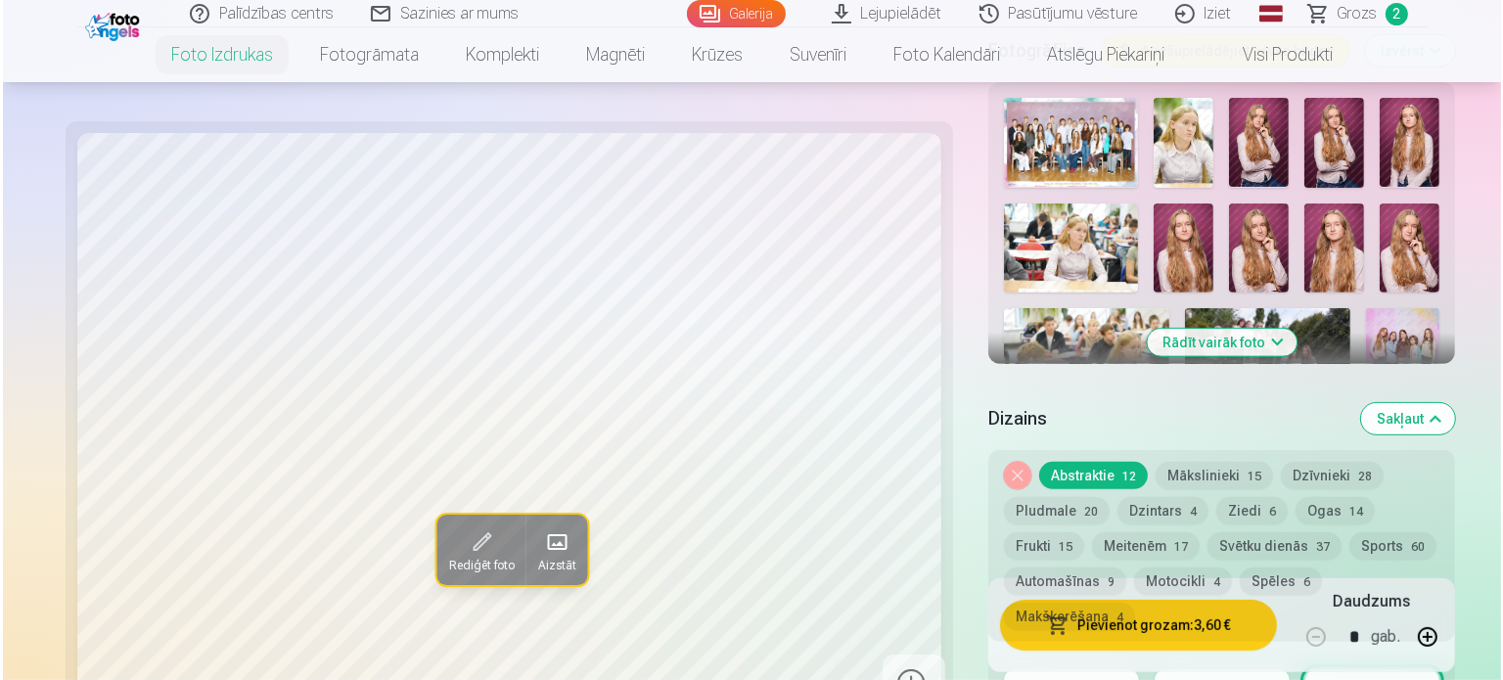
scroll to position [685, 0]
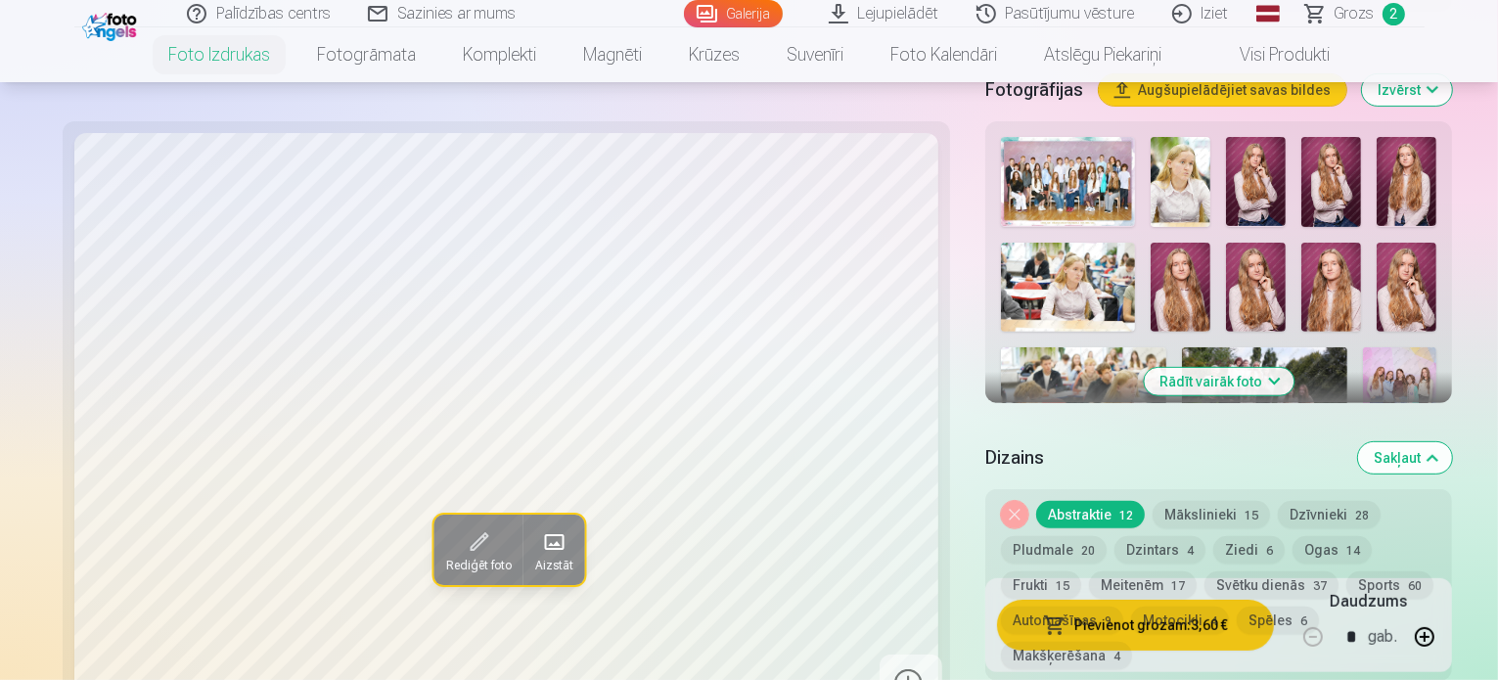
click at [1119, 623] on button "Pievienot grozam : 3,60 €" at bounding box center [1135, 625] width 276 height 51
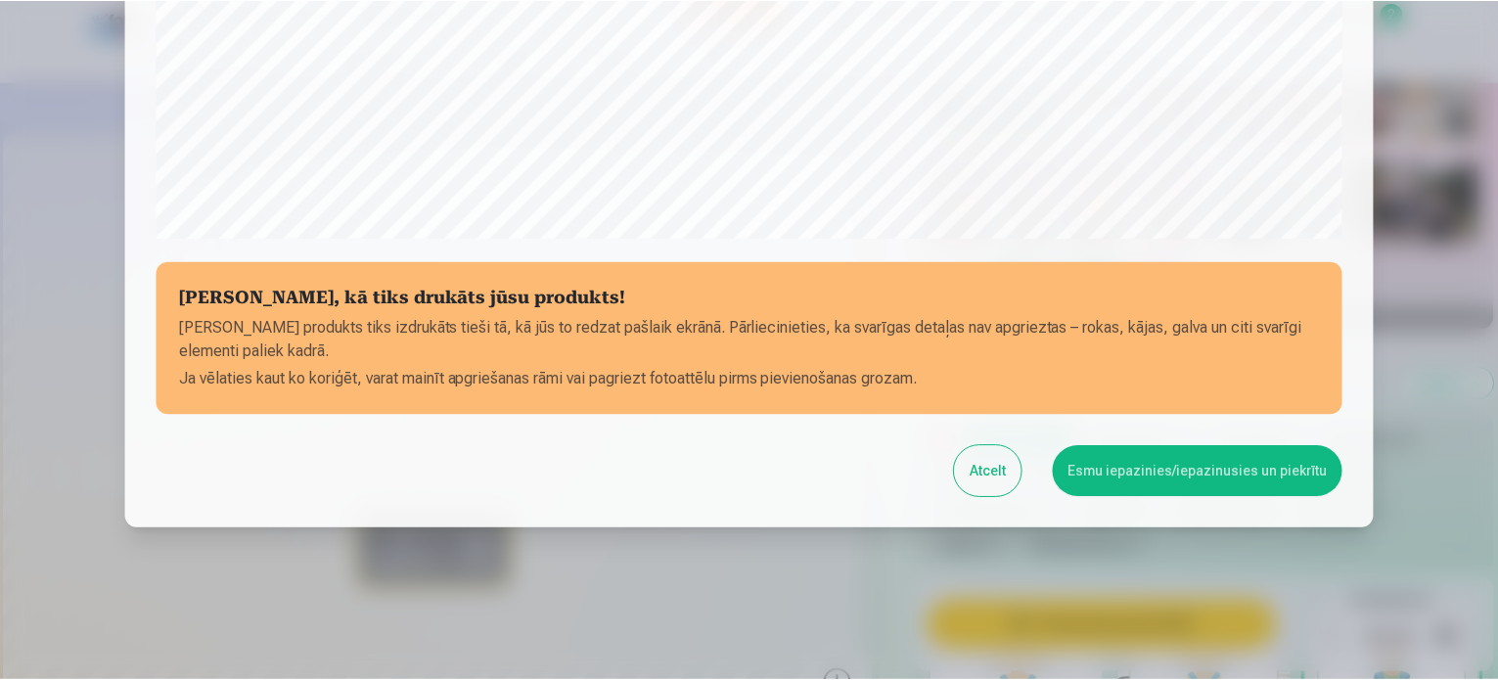
scroll to position [728, 0]
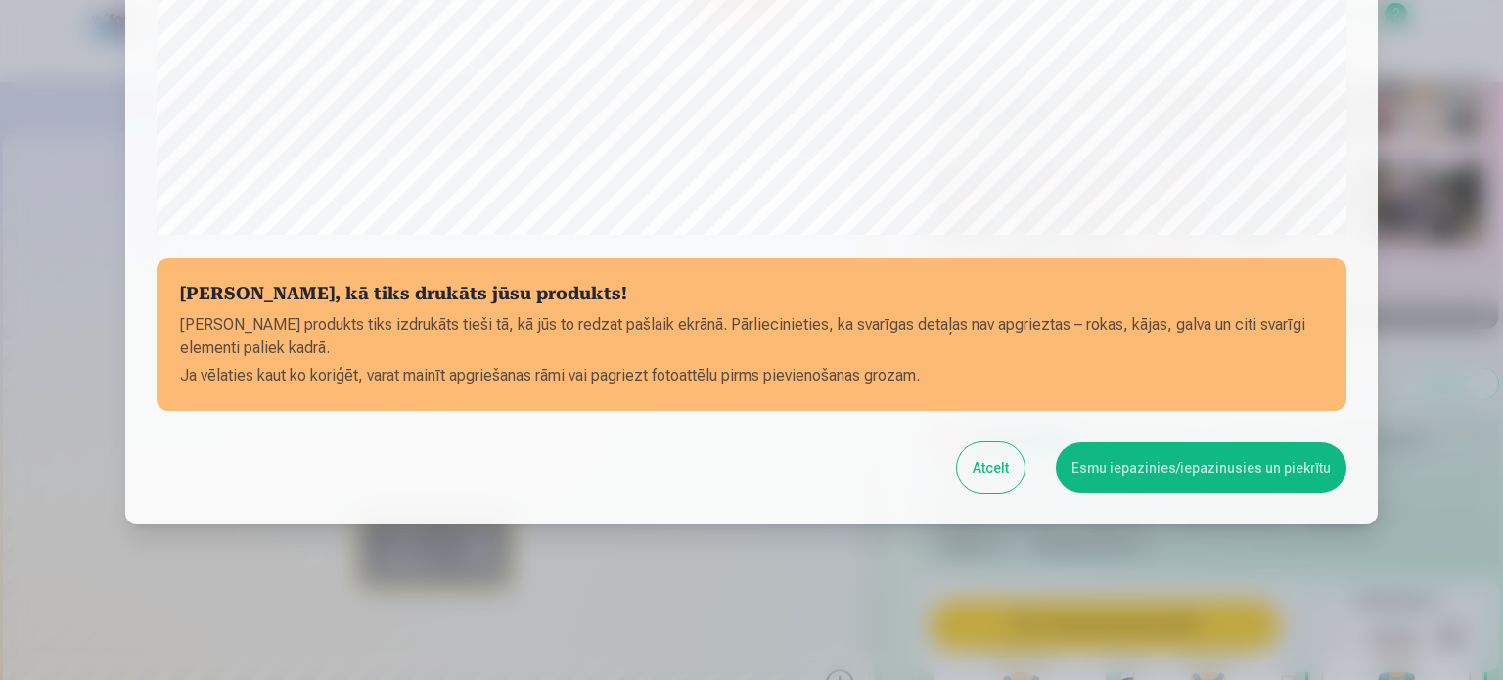
click at [1136, 476] on button "Esmu iepazinies/iepazinusies un piekrītu" at bounding box center [1201, 467] width 291 height 51
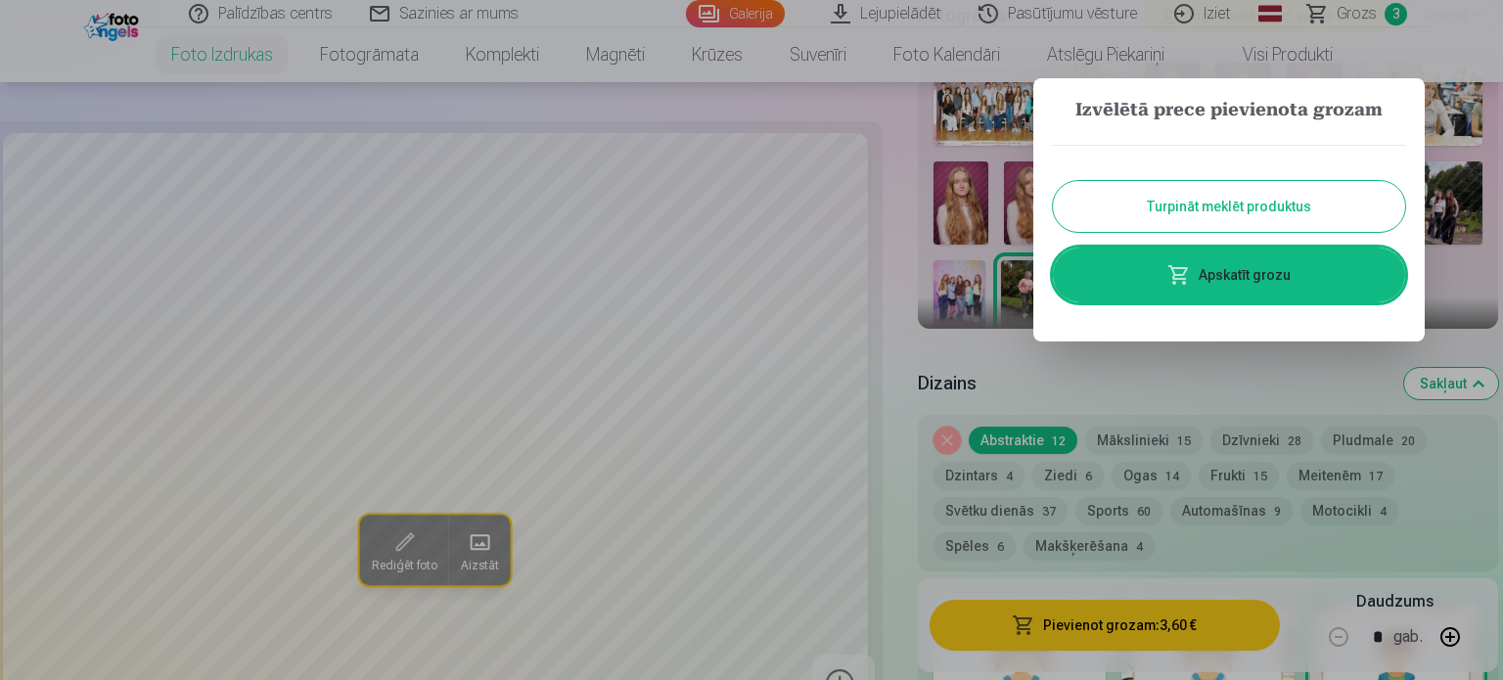
click at [1196, 204] on button "Turpināt meklēt produktus" at bounding box center [1229, 206] width 352 height 51
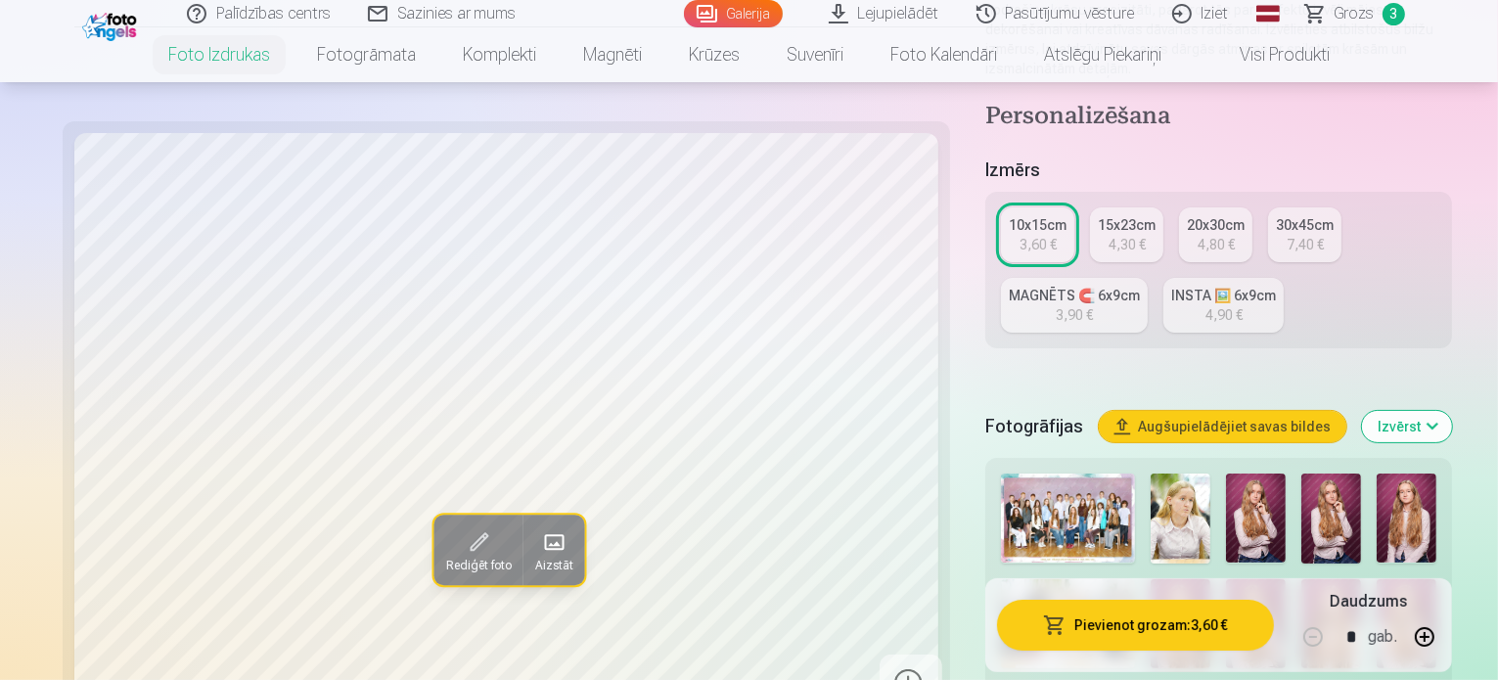
scroll to position [196, 0]
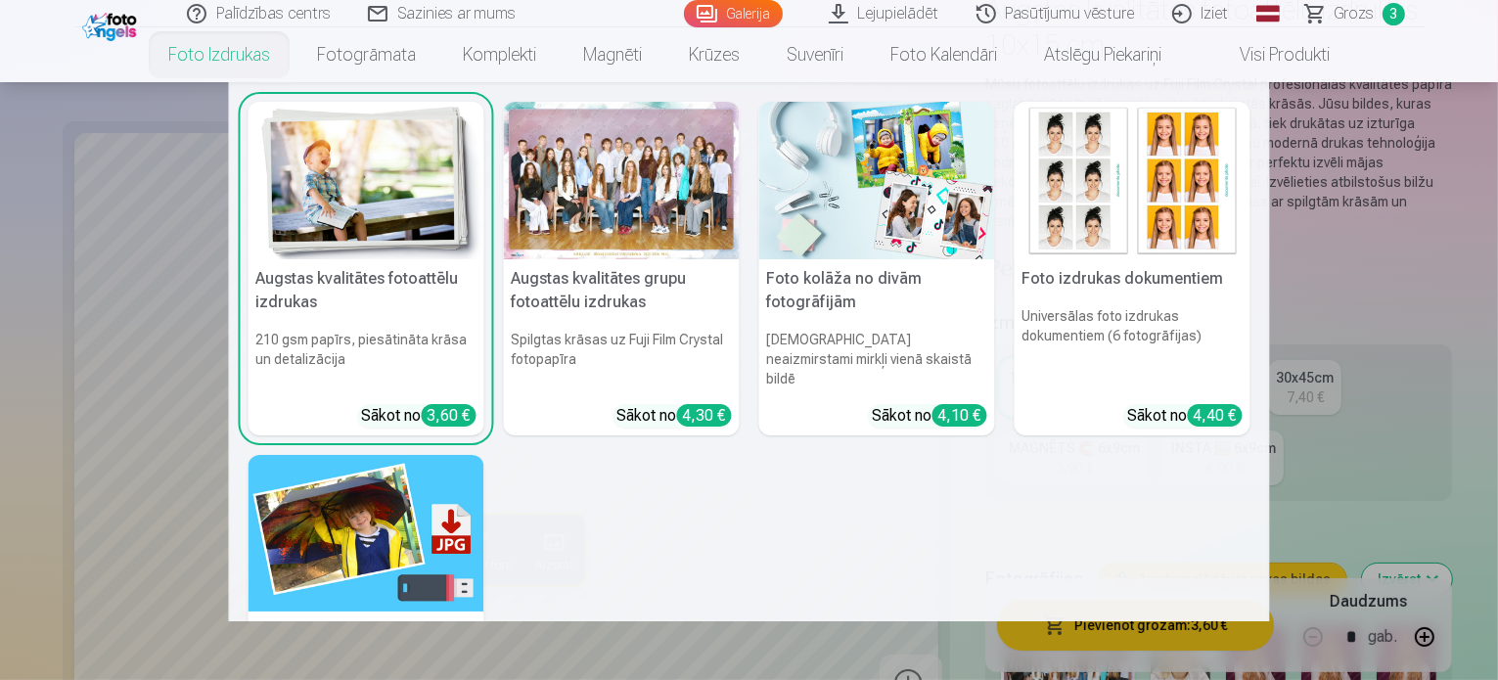
click at [194, 46] on link "Foto izdrukas" at bounding box center [219, 54] width 149 height 55
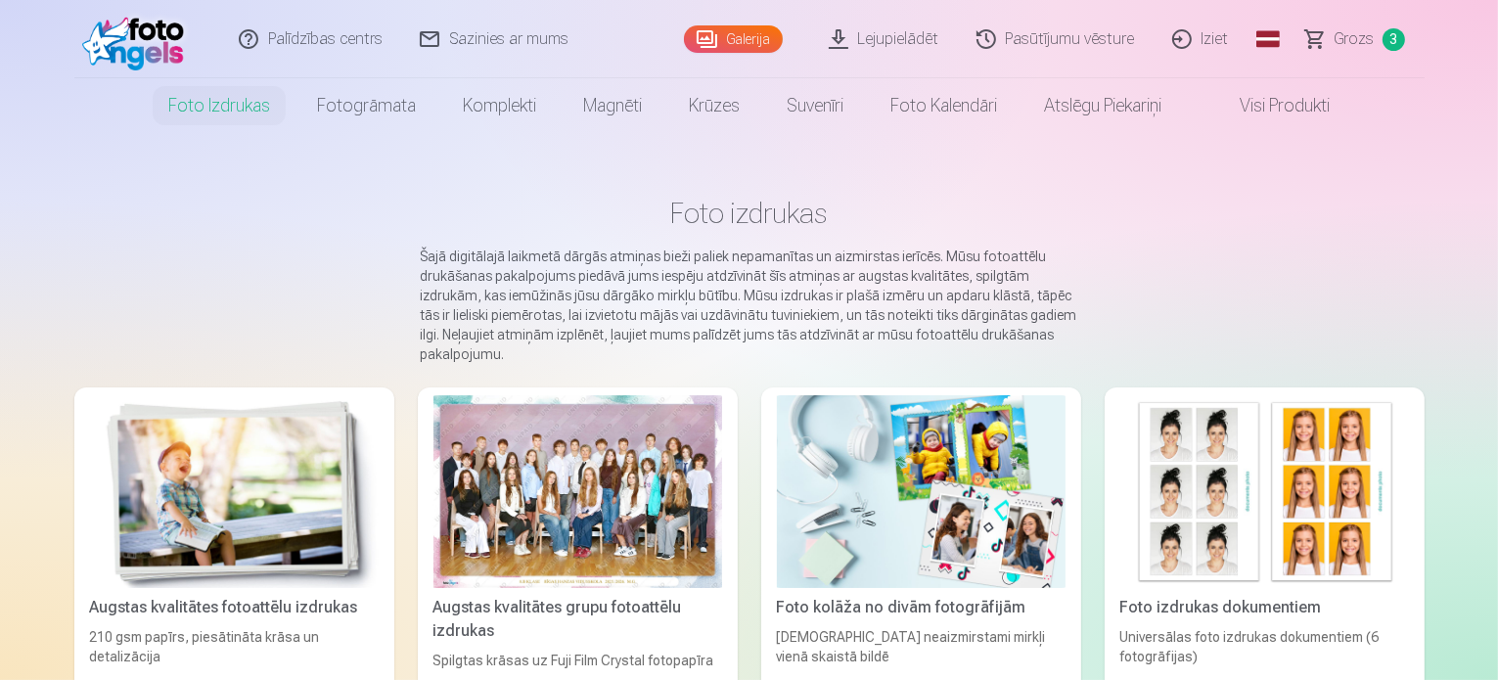
click at [946, 528] on img at bounding box center [921, 491] width 289 height 193
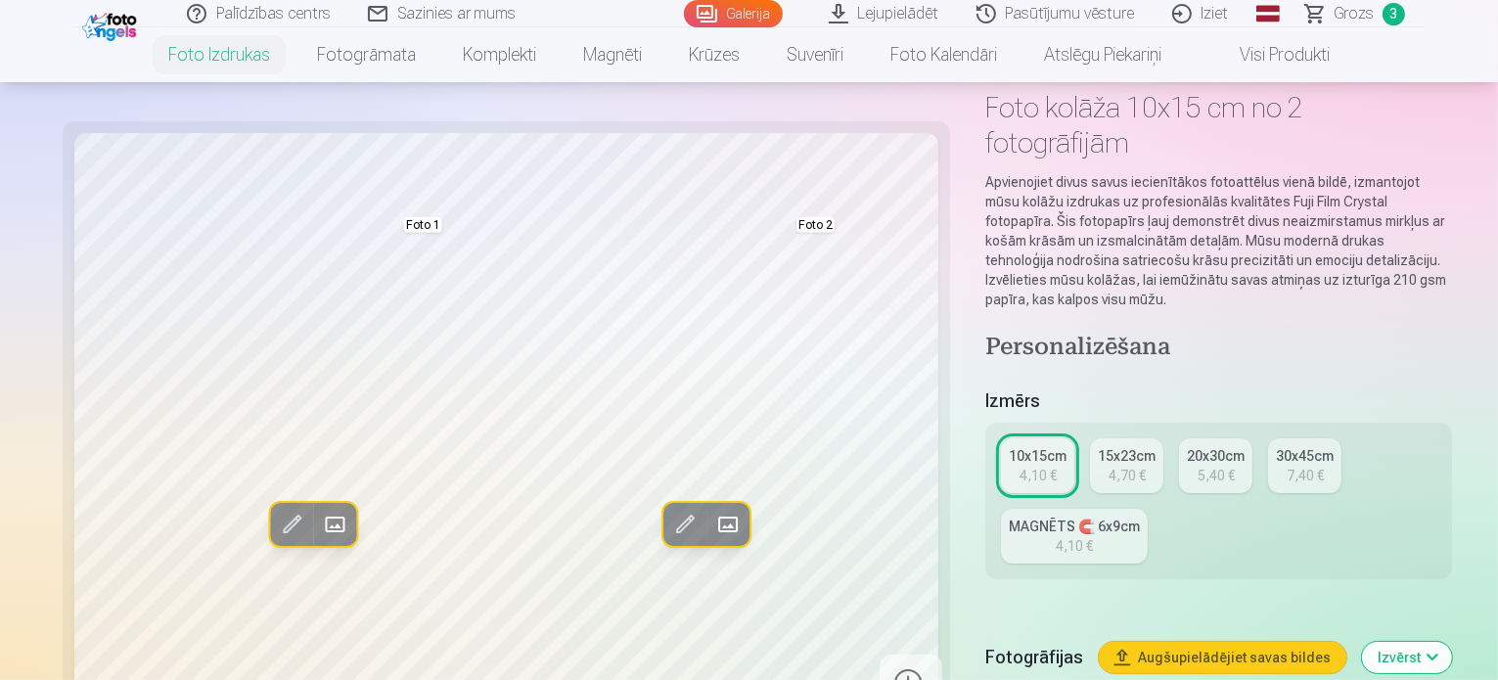
scroll to position [294, 0]
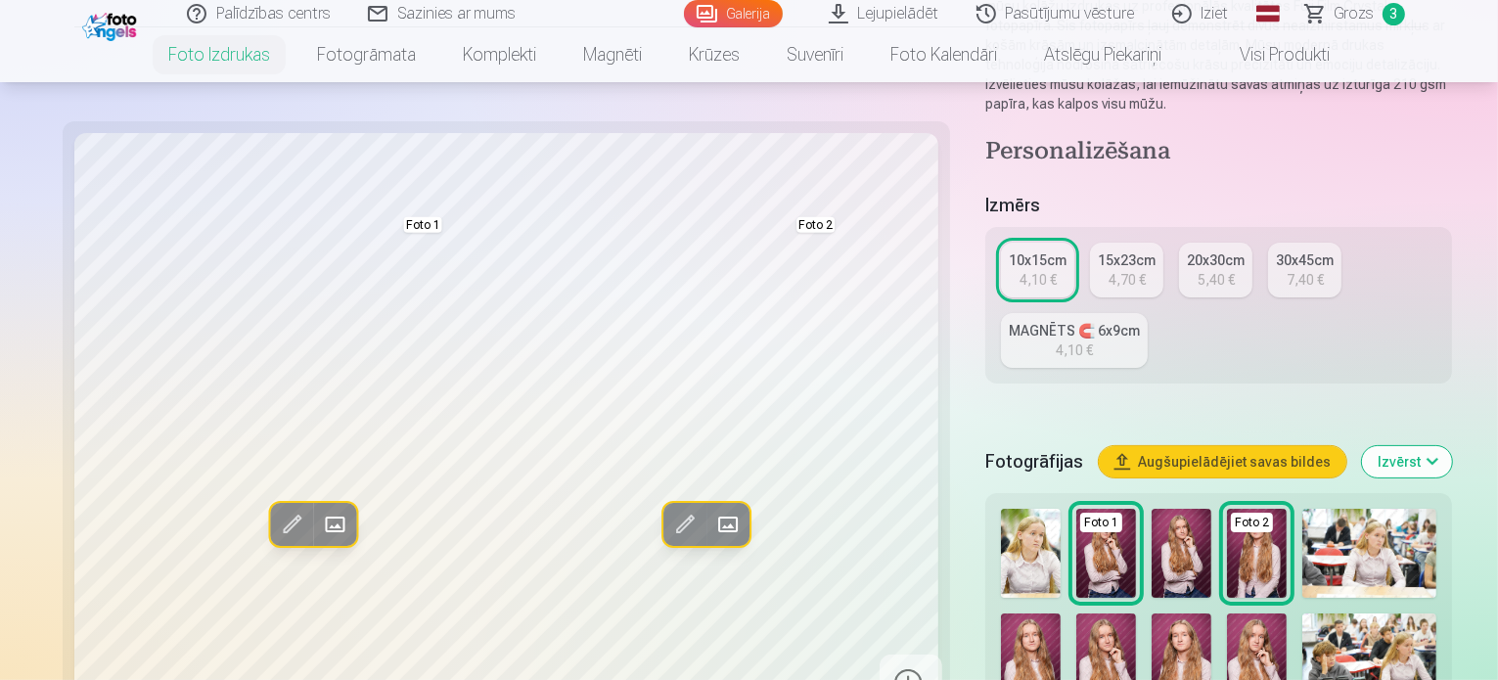
click at [1227, 614] on img at bounding box center [1257, 658] width 60 height 89
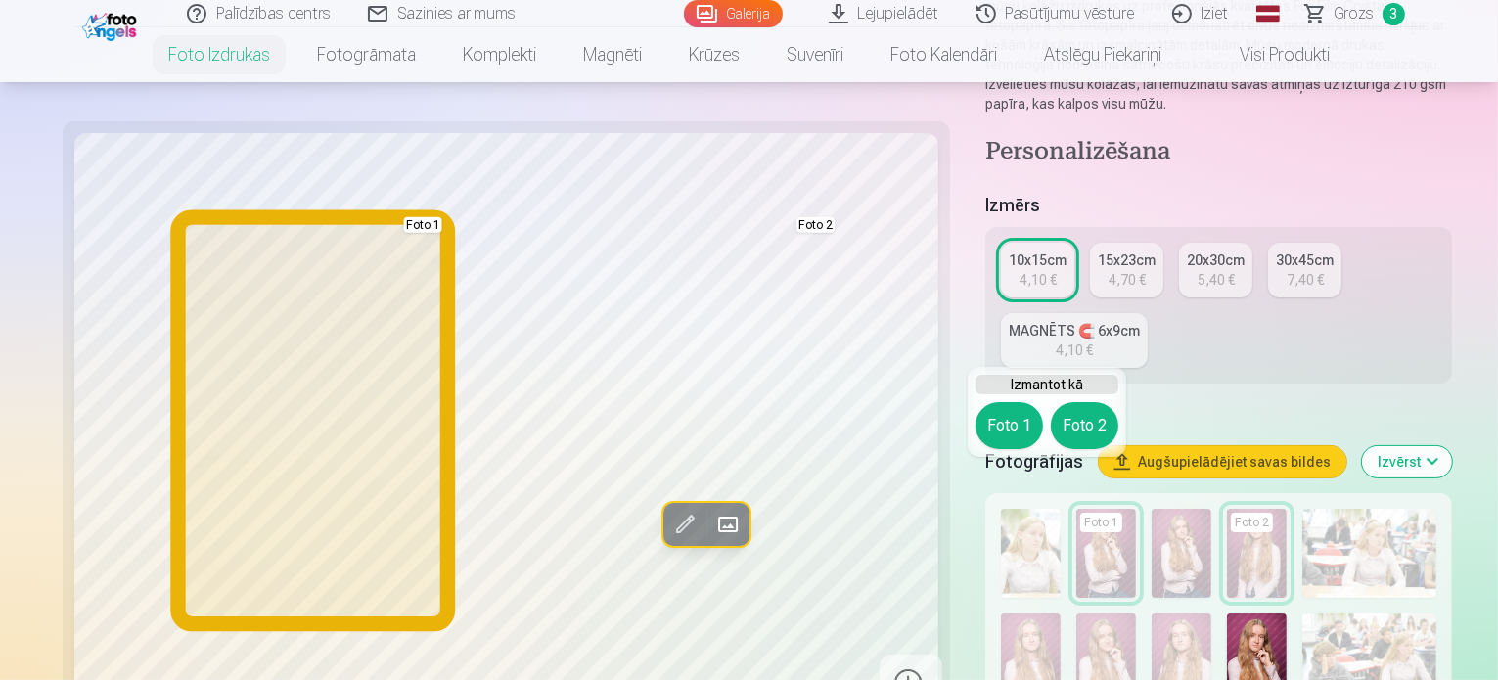
click at [1015, 423] on button "Foto 1" at bounding box center [1010, 425] width 68 height 47
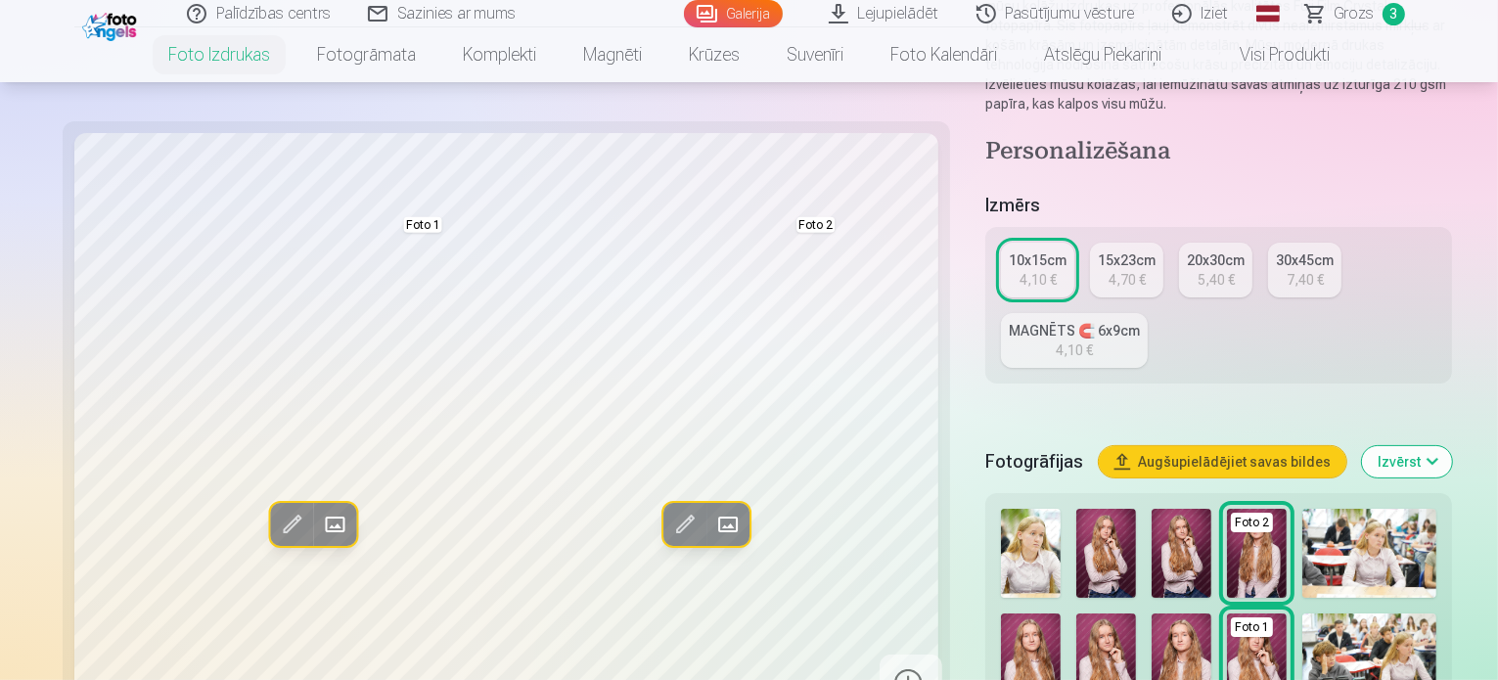
click at [1061, 614] on img at bounding box center [1031, 658] width 60 height 89
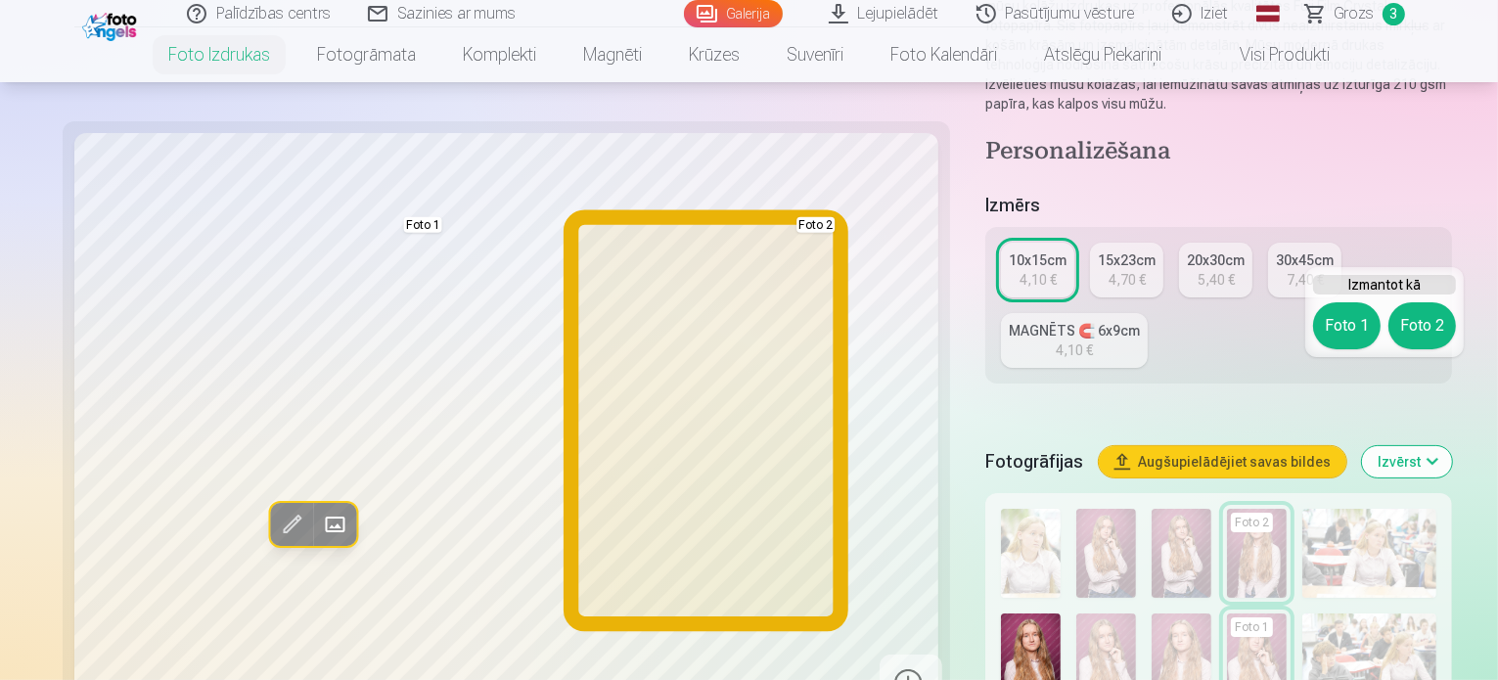
click at [1416, 312] on button "Foto 2" at bounding box center [1422, 325] width 68 height 47
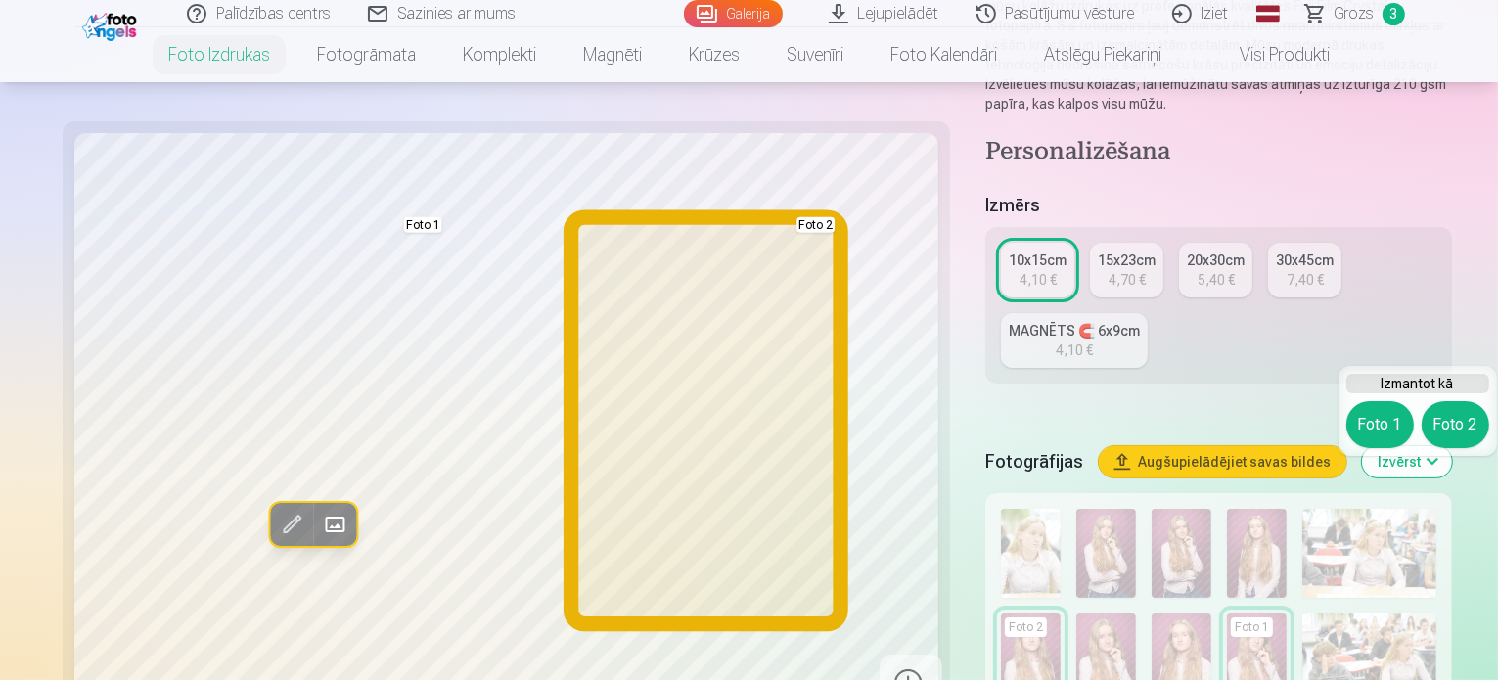
click at [1448, 421] on button "Foto 2" at bounding box center [1456, 424] width 68 height 47
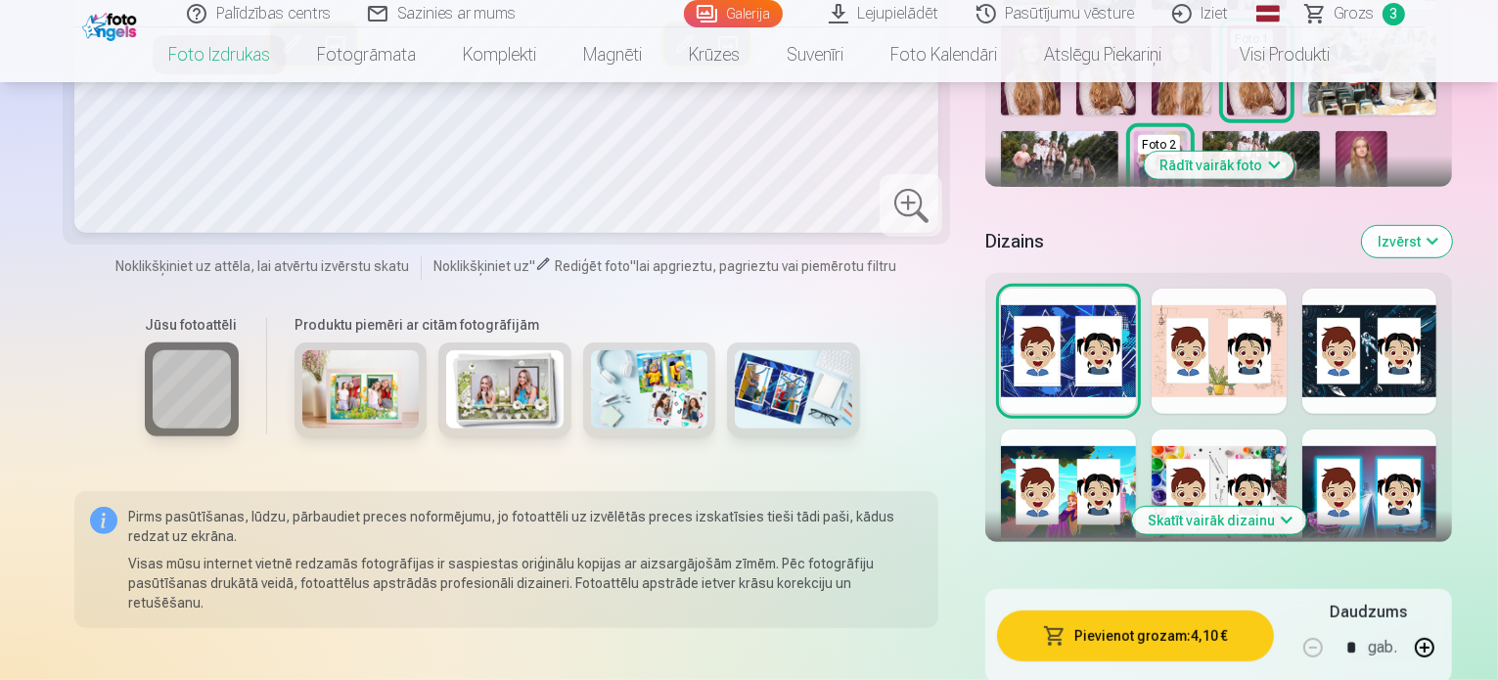
scroll to position [881, 0]
click at [1189, 508] on button "Skatīt vairāk dizainu" at bounding box center [1219, 521] width 174 height 27
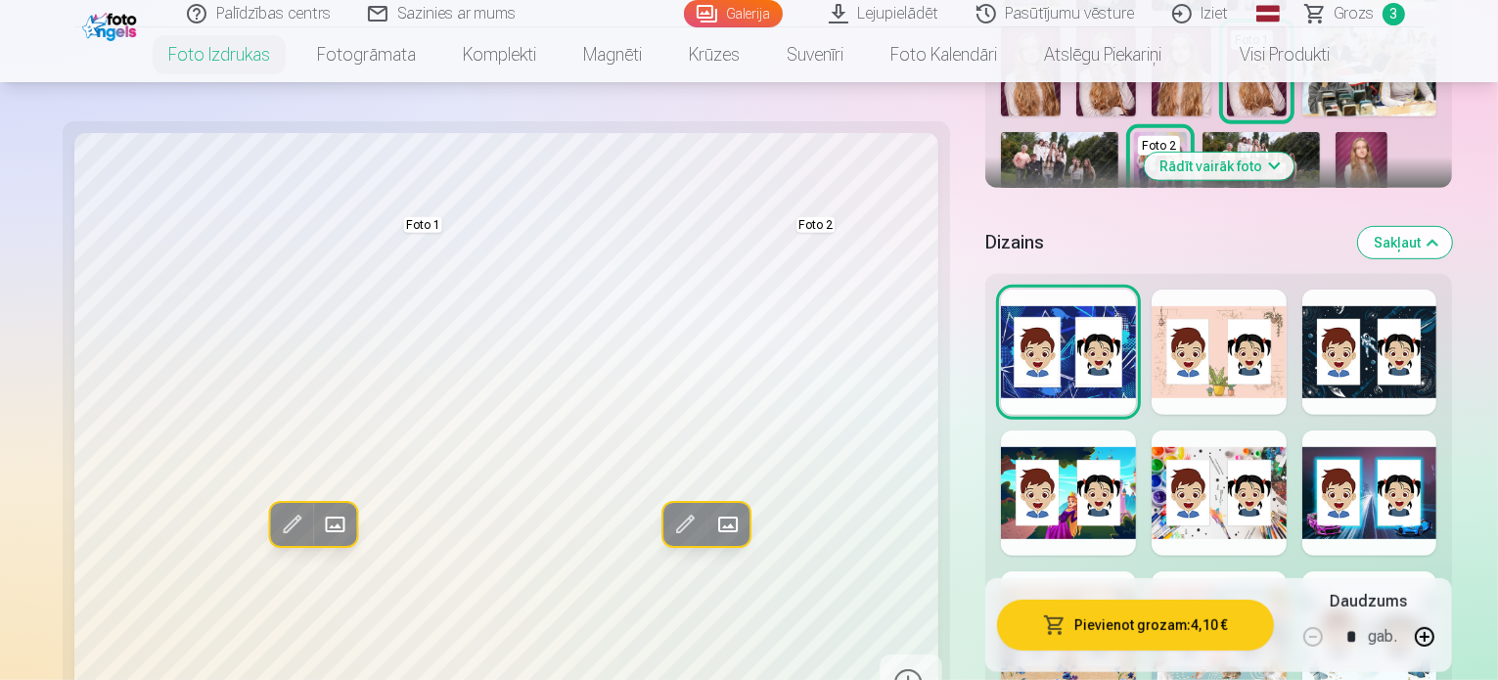
click at [1202, 571] on div at bounding box center [1219, 633] width 135 height 125
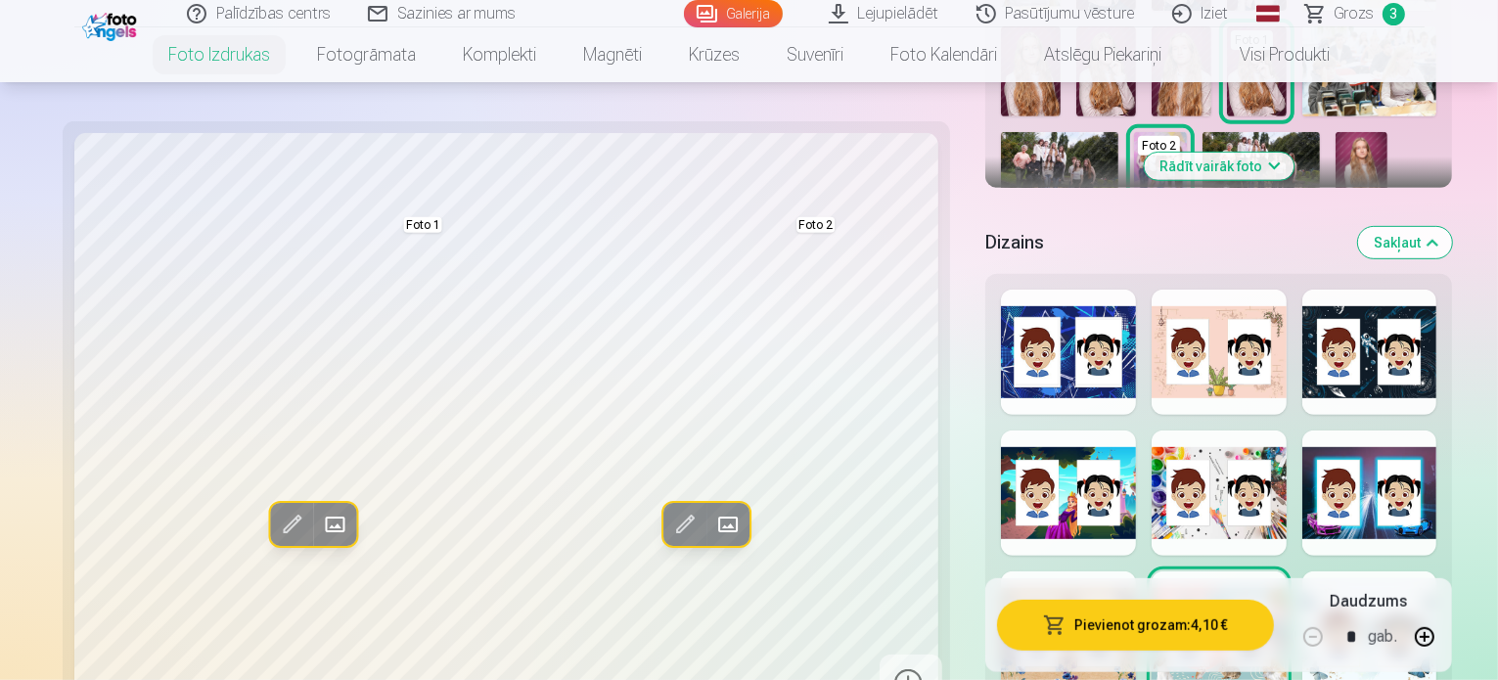
click at [1389, 571] on div at bounding box center [1369, 633] width 135 height 125
click at [1394, 431] on div at bounding box center [1369, 493] width 135 height 125
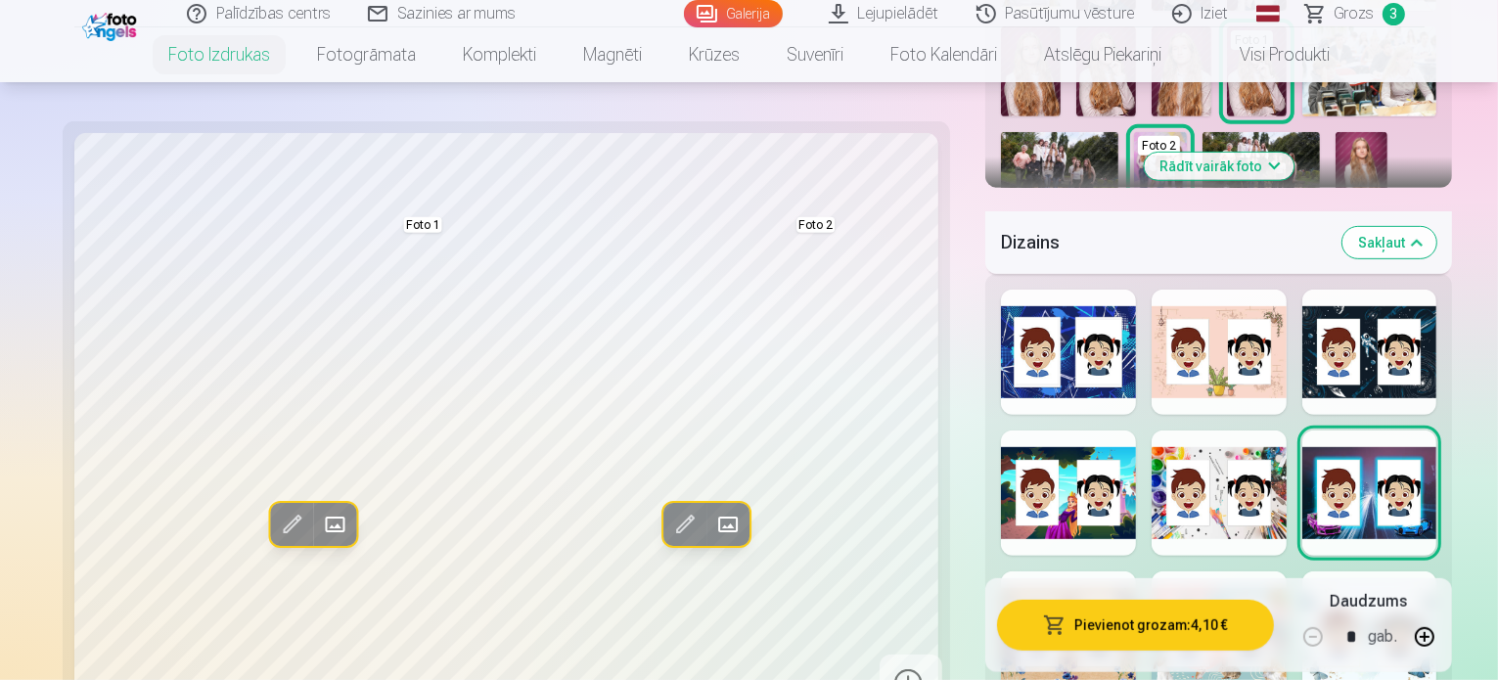
scroll to position [1076, 0]
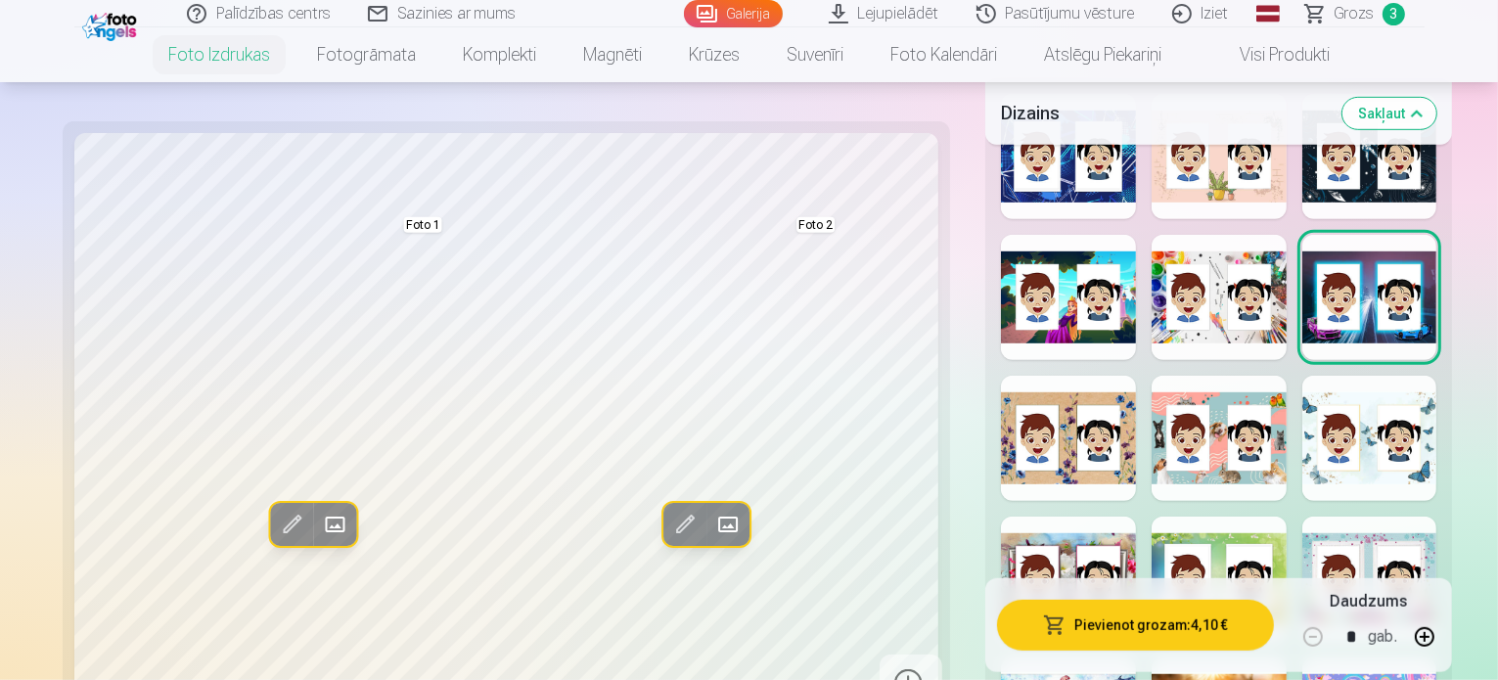
click at [1014, 517] on div at bounding box center [1068, 579] width 135 height 125
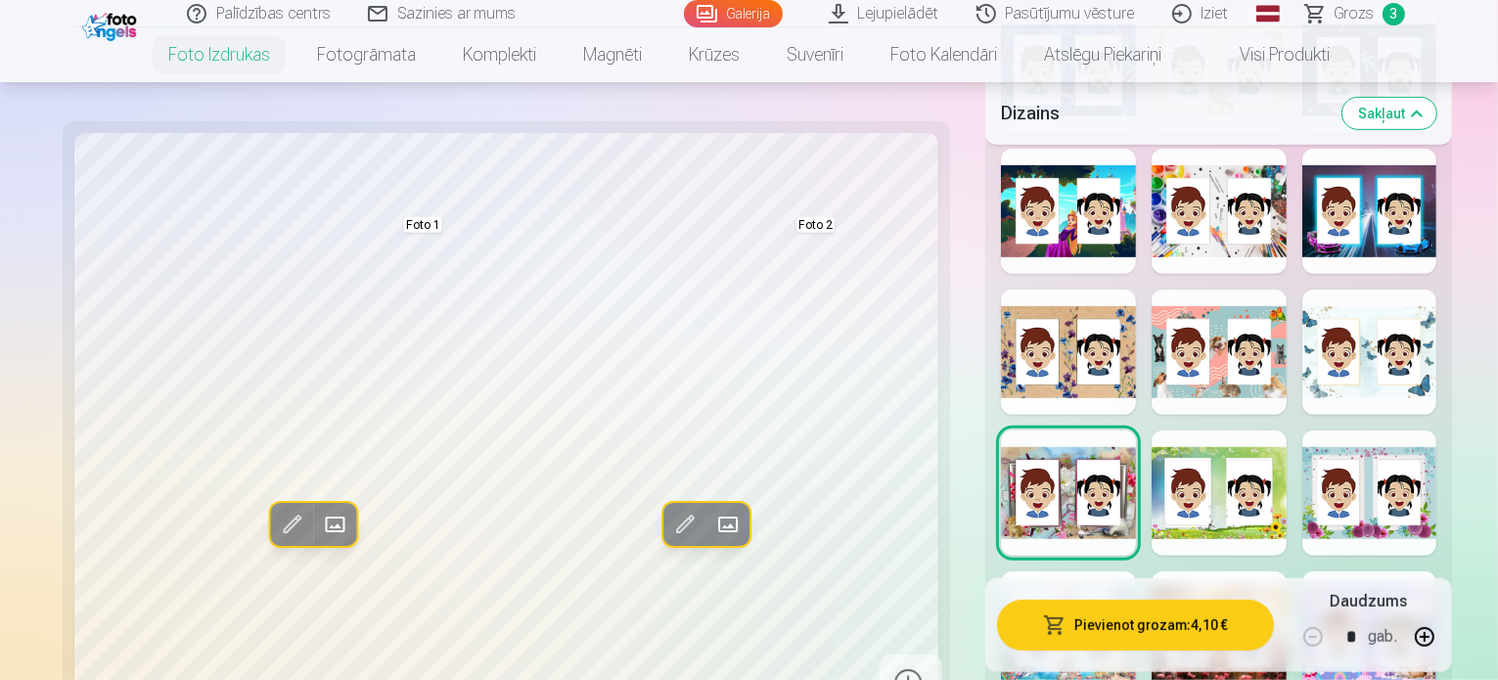
scroll to position [1174, 0]
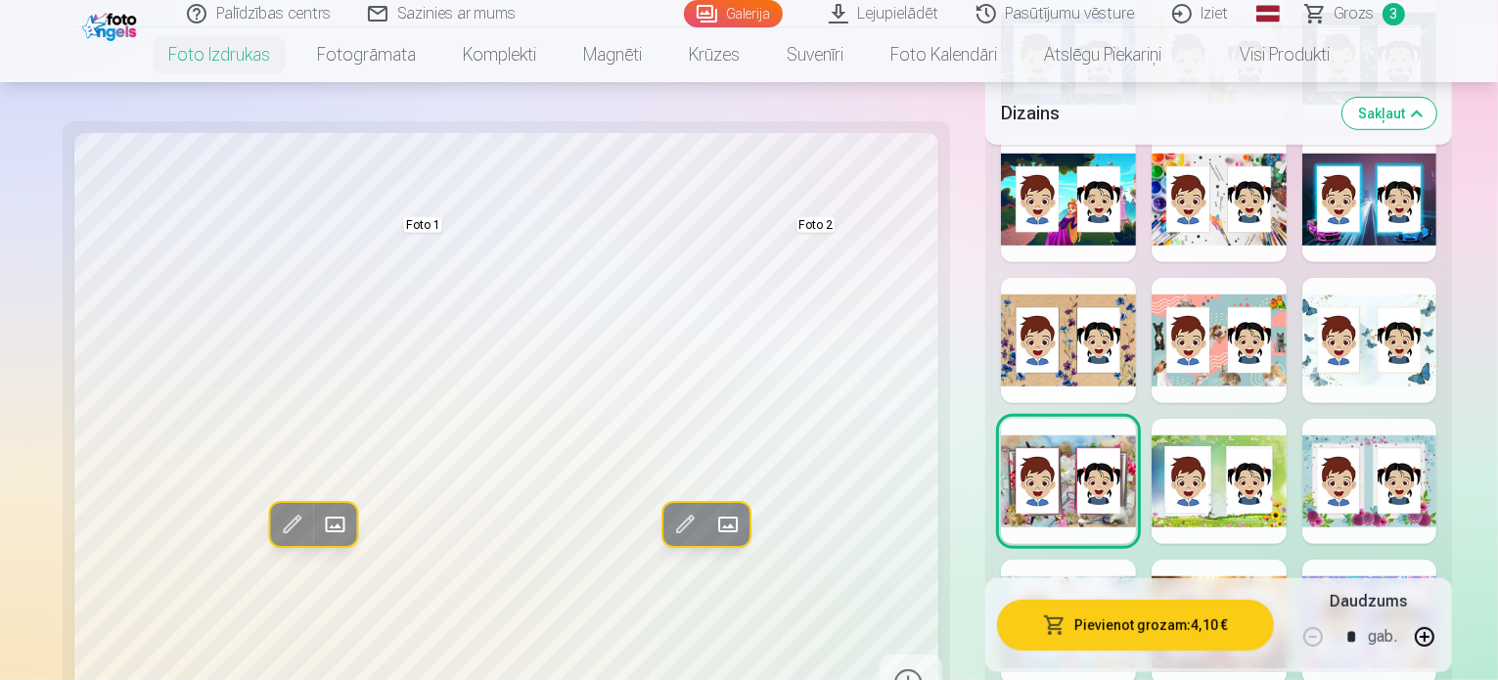
click at [1393, 560] on div at bounding box center [1369, 622] width 135 height 125
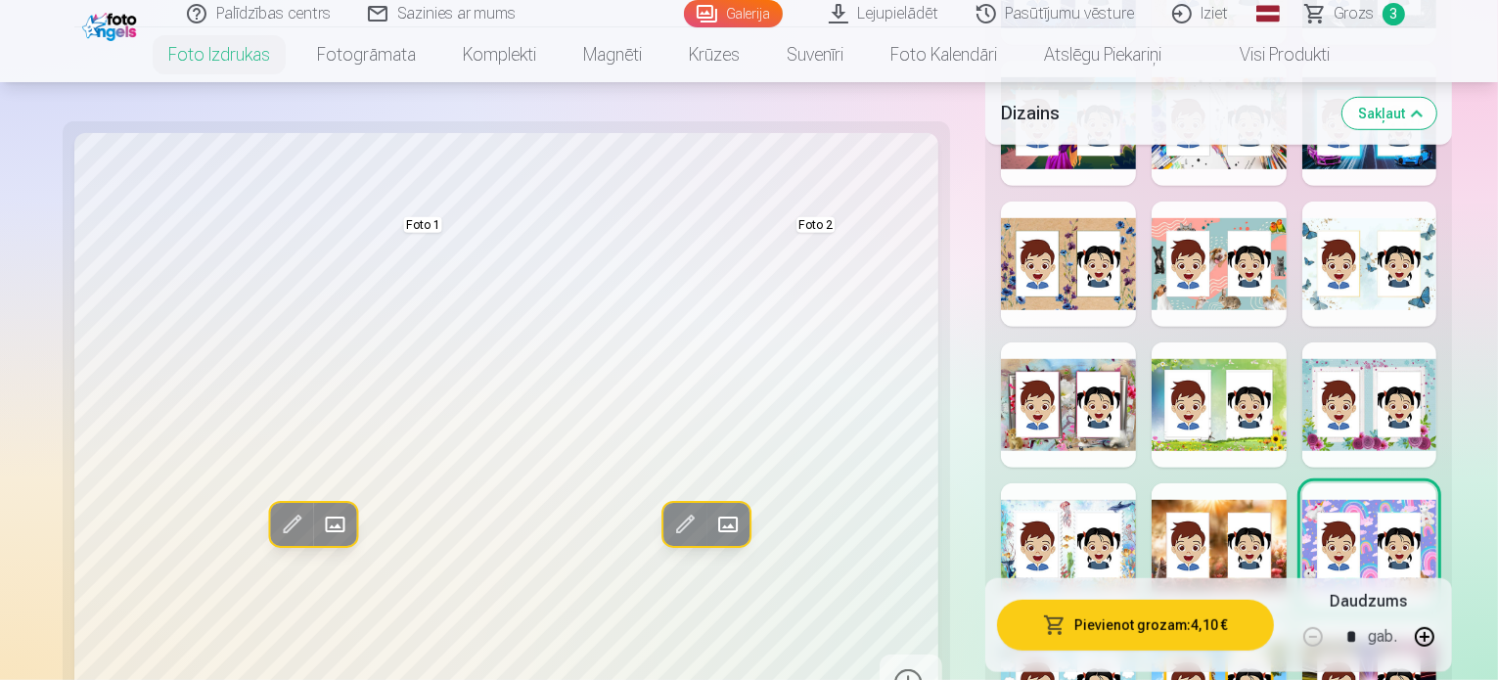
scroll to position [1272, 0]
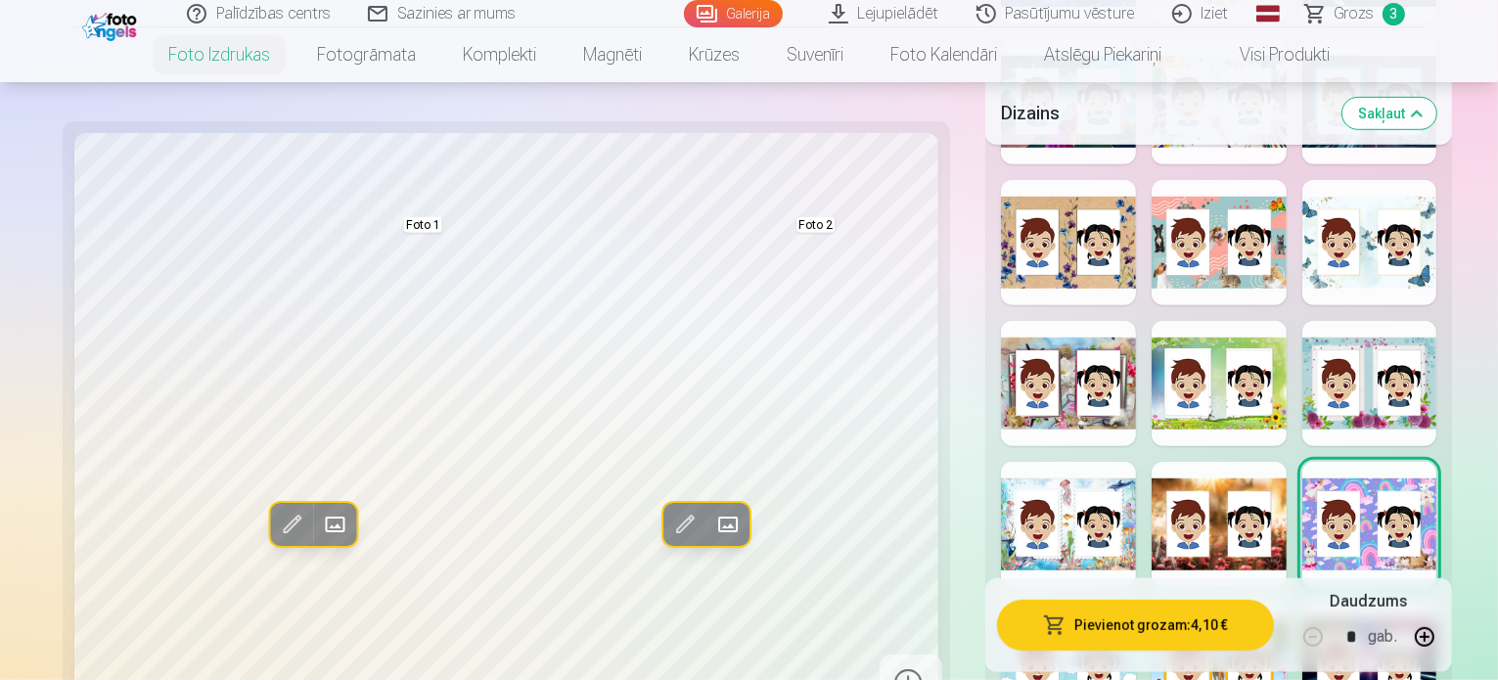
click at [1018, 603] on div at bounding box center [1068, 665] width 135 height 125
click at [1213, 603] on div at bounding box center [1219, 665] width 135 height 125
click at [1393, 603] on div at bounding box center [1369, 665] width 135 height 125
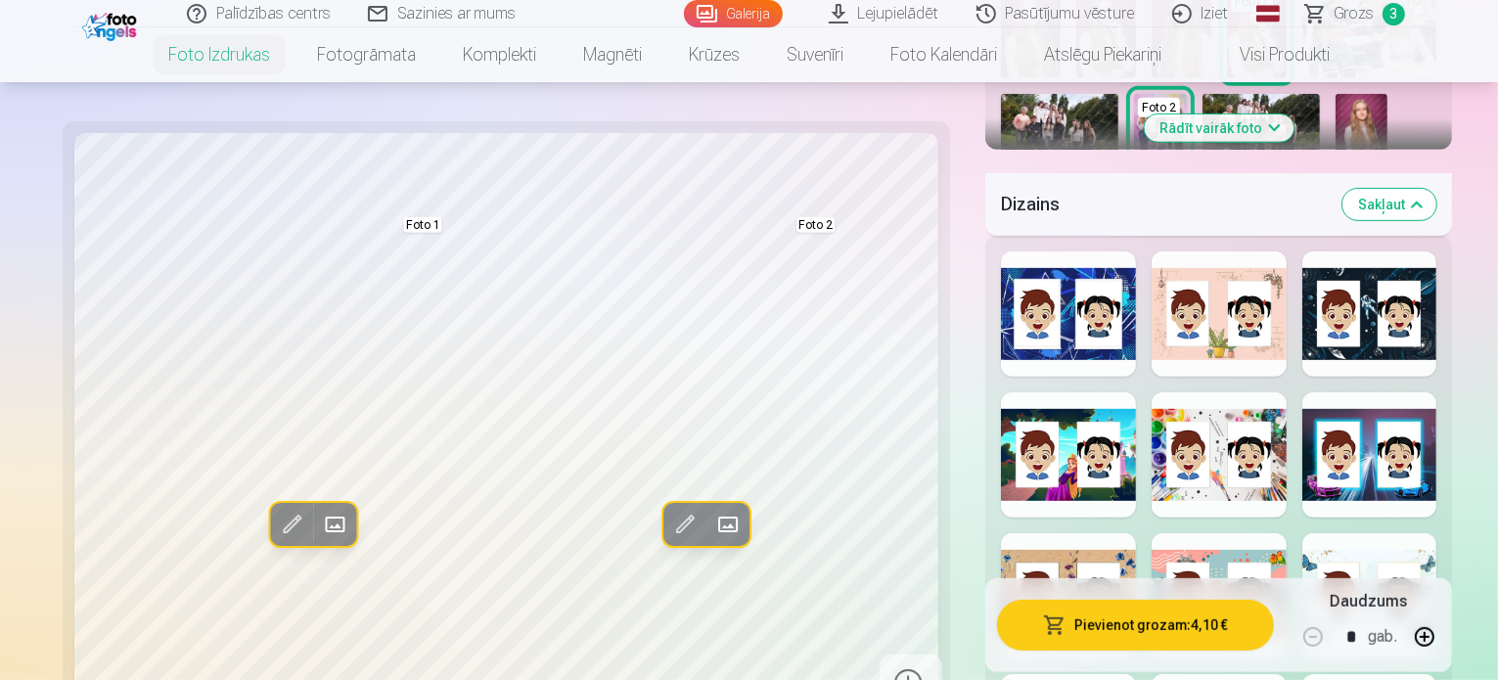
scroll to position [881, 0]
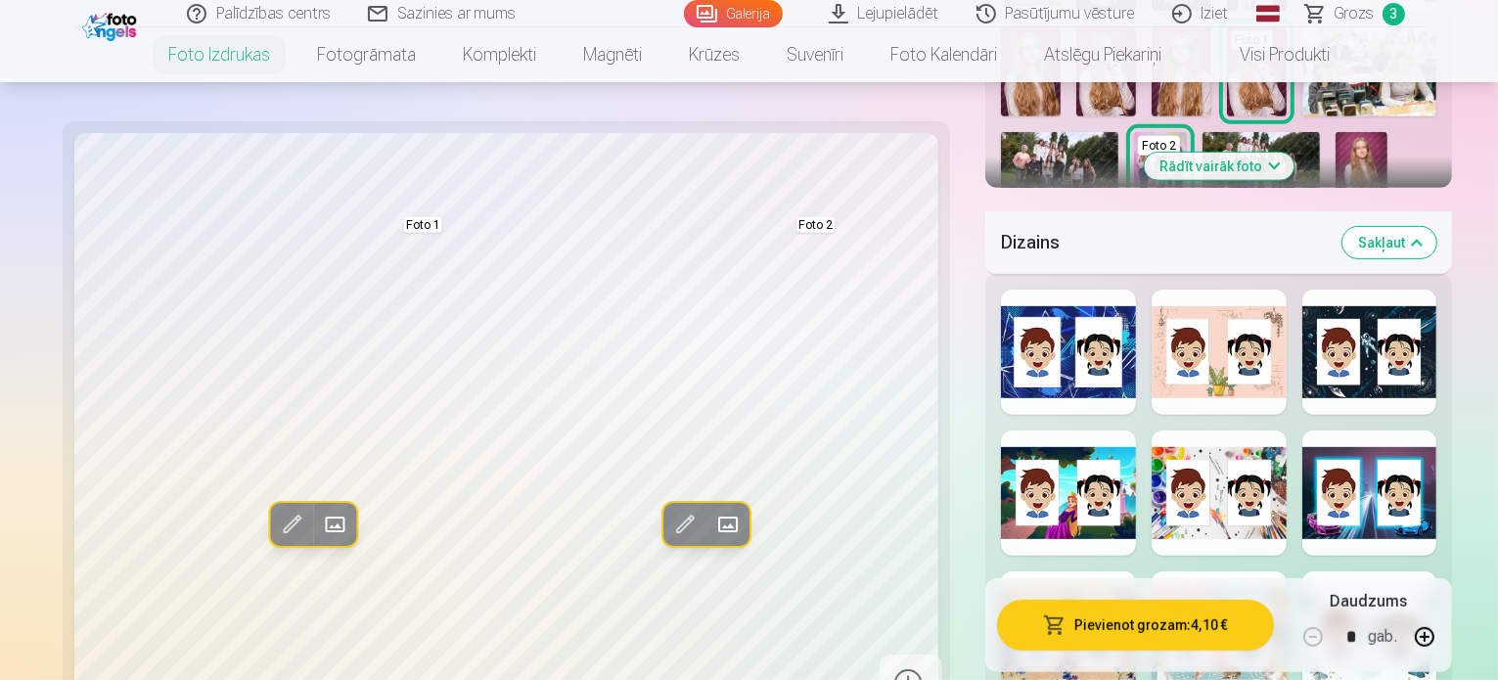
click at [1203, 571] on div at bounding box center [1219, 633] width 135 height 125
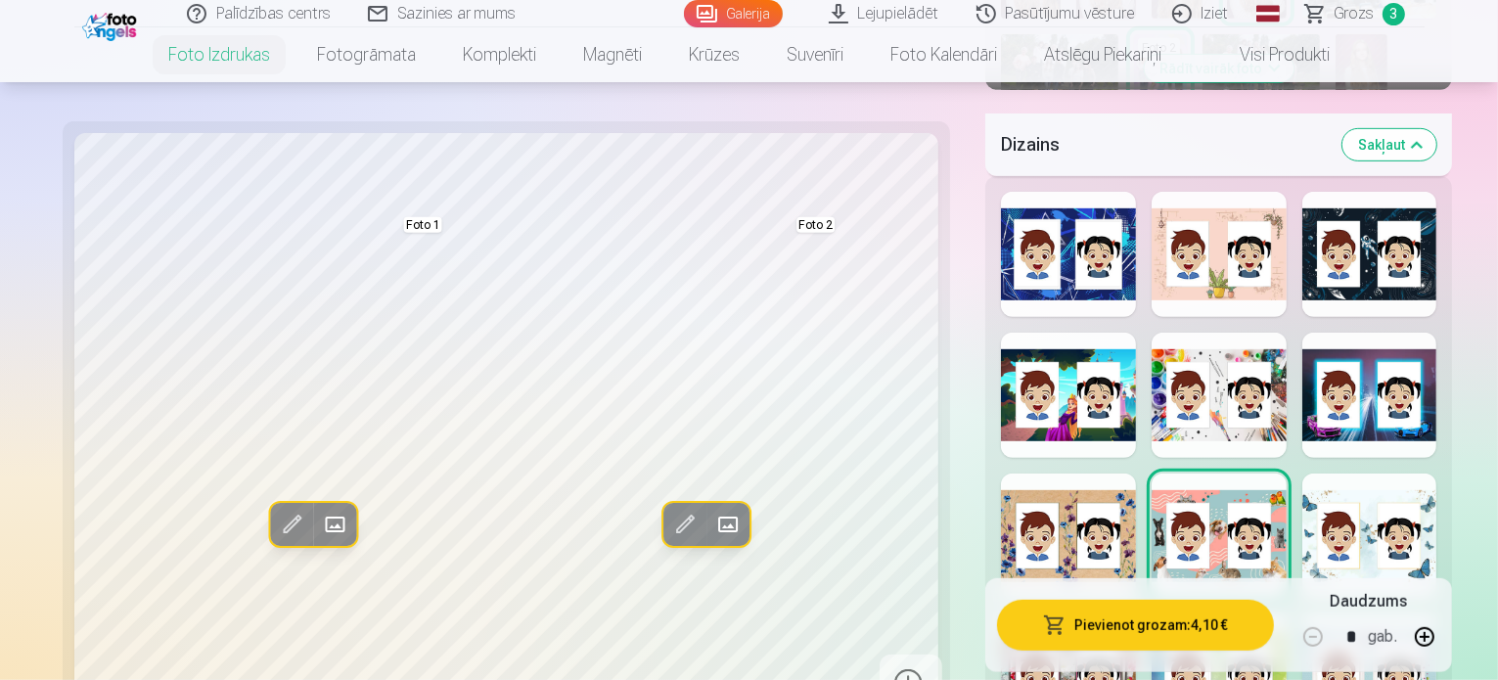
scroll to position [1272, 0]
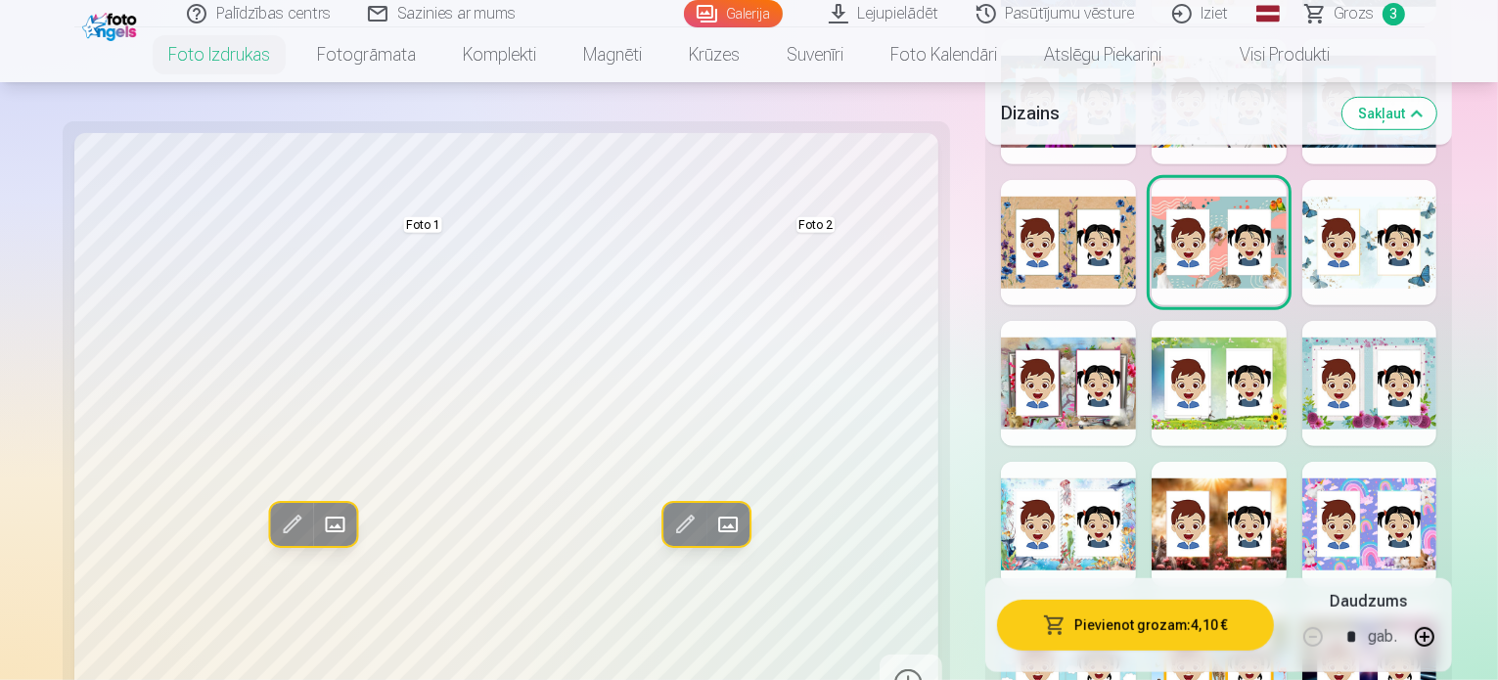
click at [1372, 462] on div at bounding box center [1369, 524] width 135 height 125
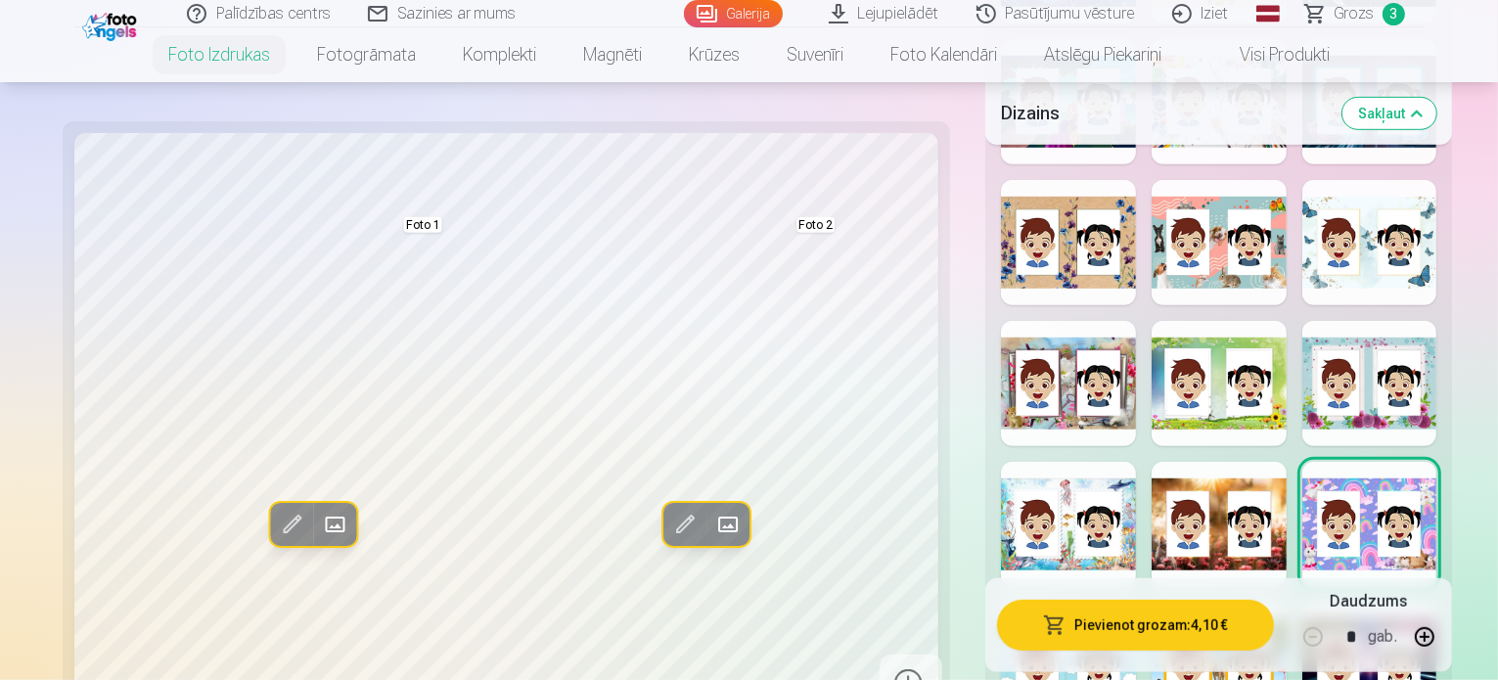
click at [1195, 462] on div at bounding box center [1219, 524] width 135 height 125
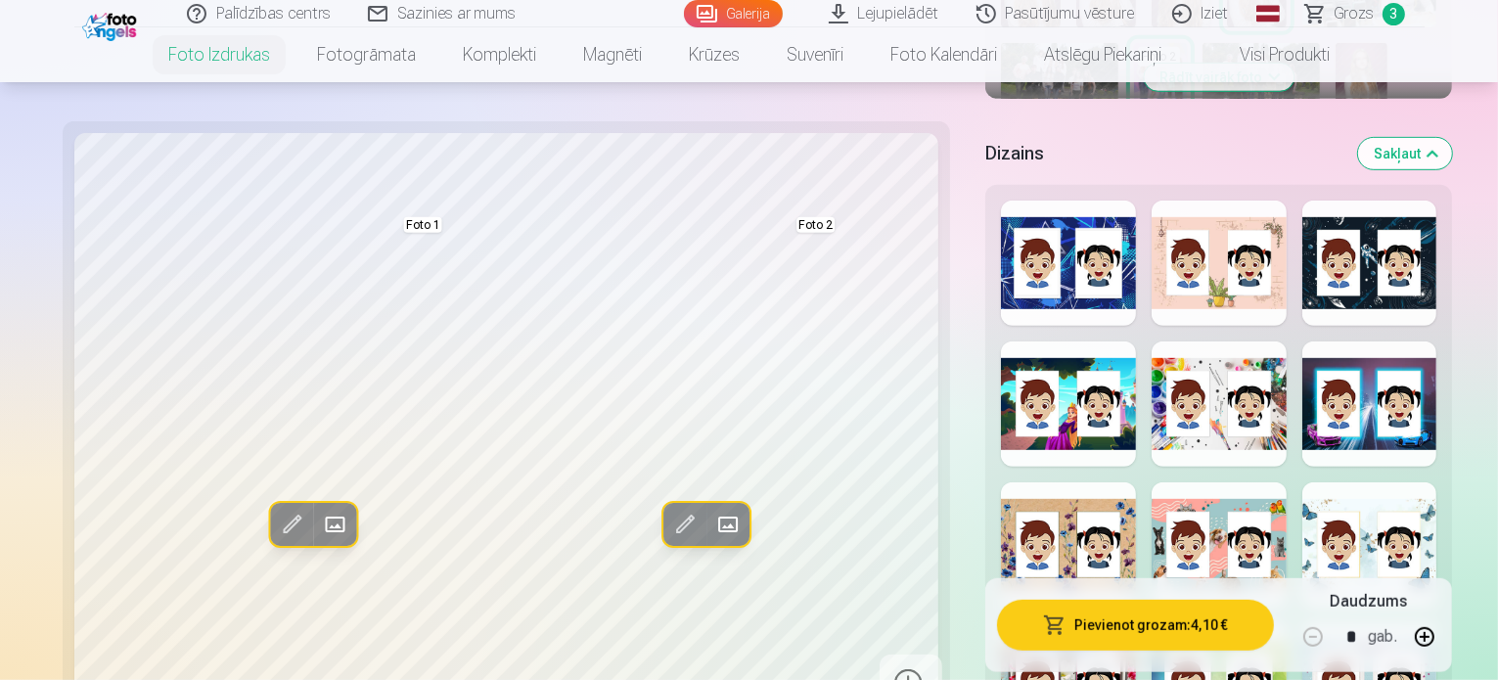
scroll to position [979, 0]
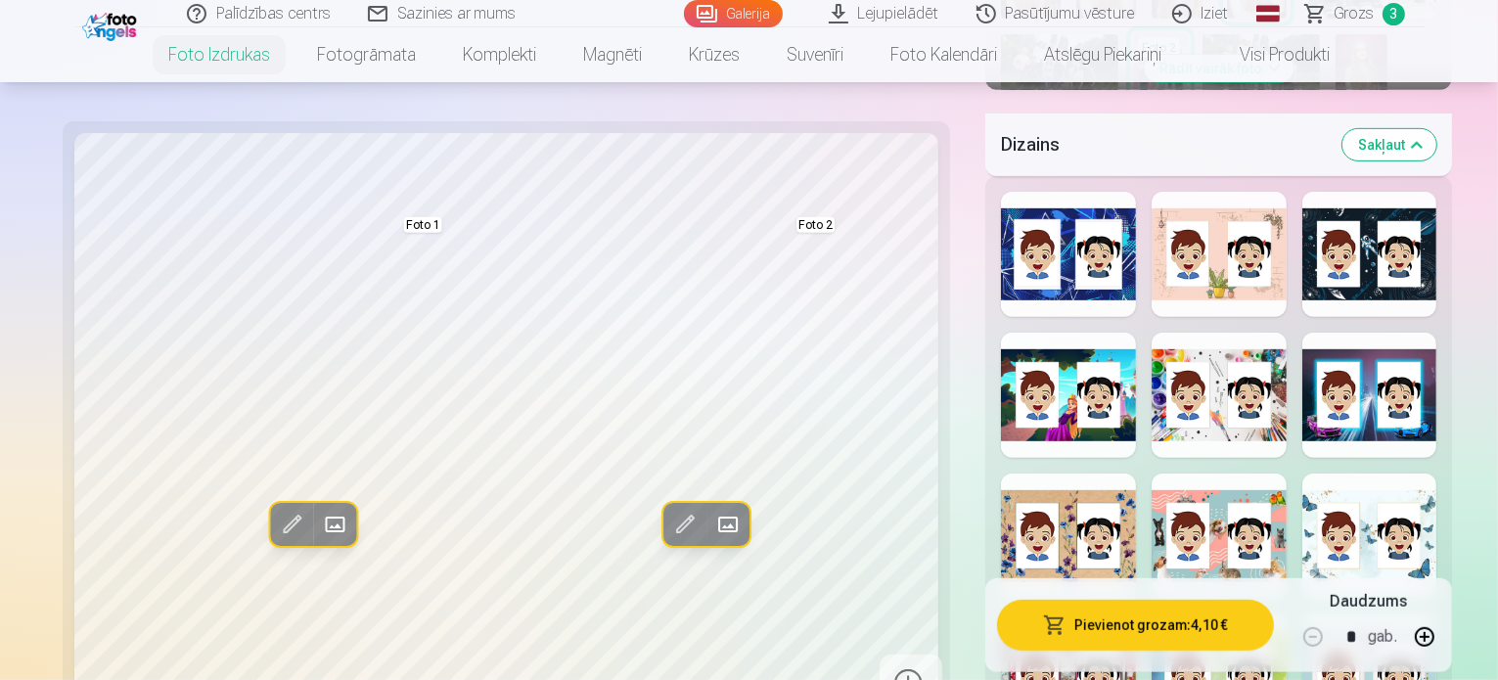
click at [1206, 474] on div at bounding box center [1219, 536] width 135 height 125
click at [1393, 333] on div at bounding box center [1369, 395] width 135 height 125
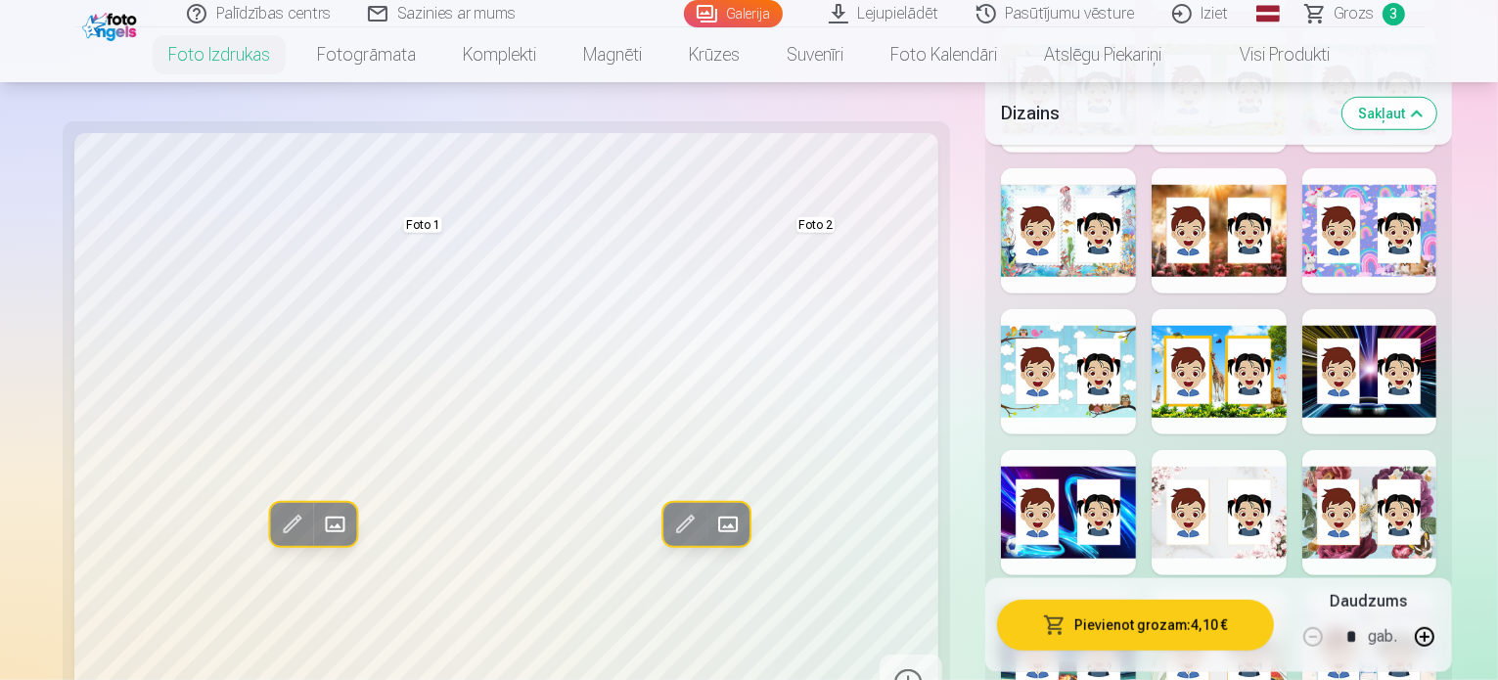
scroll to position [1468, 0]
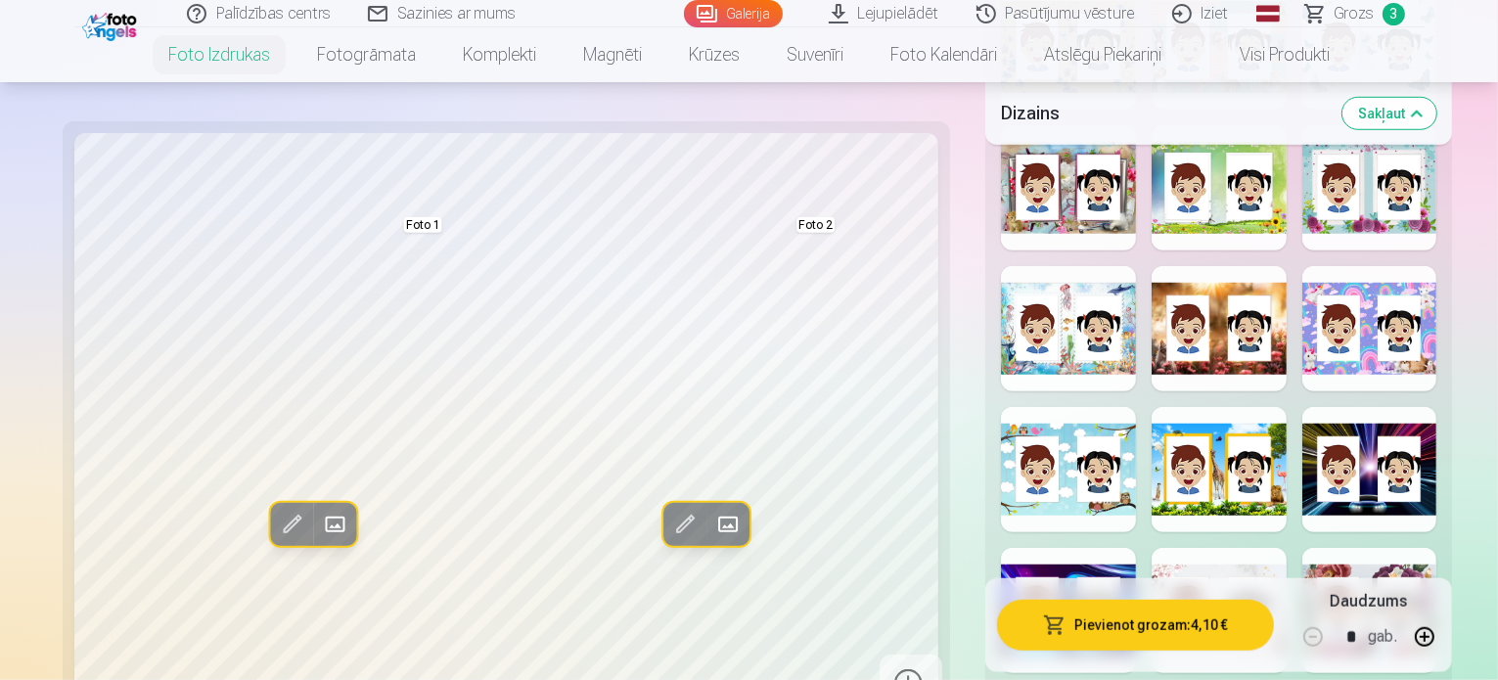
click at [1393, 407] on div at bounding box center [1369, 469] width 135 height 125
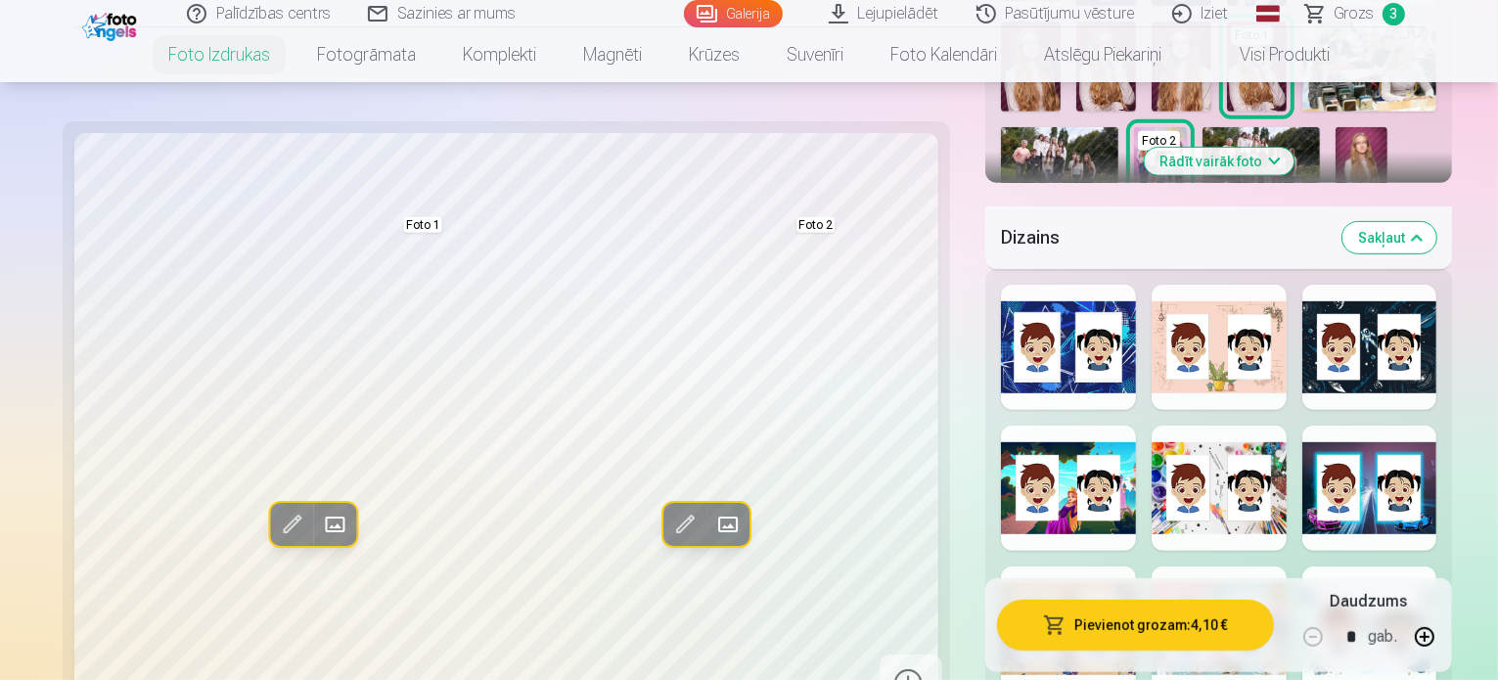
scroll to position [881, 0]
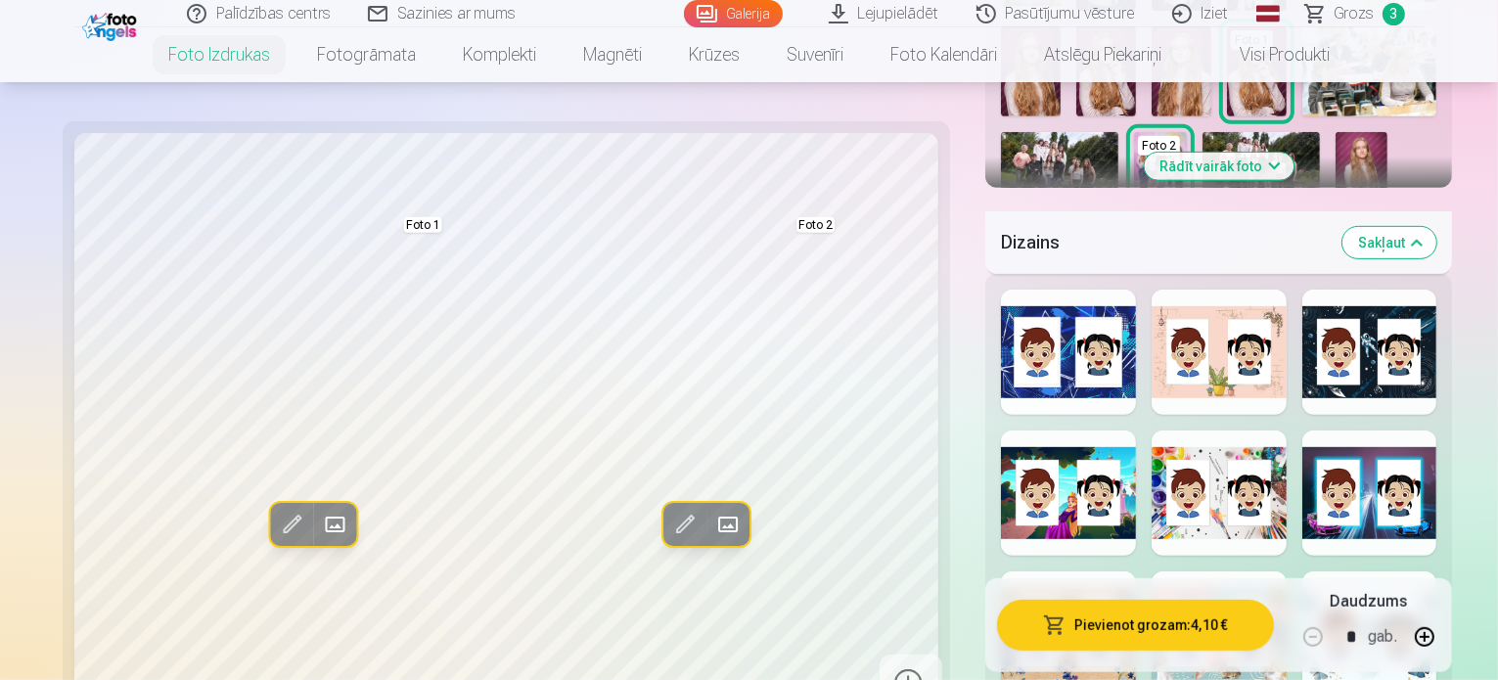
click at [1379, 431] on div at bounding box center [1369, 493] width 135 height 125
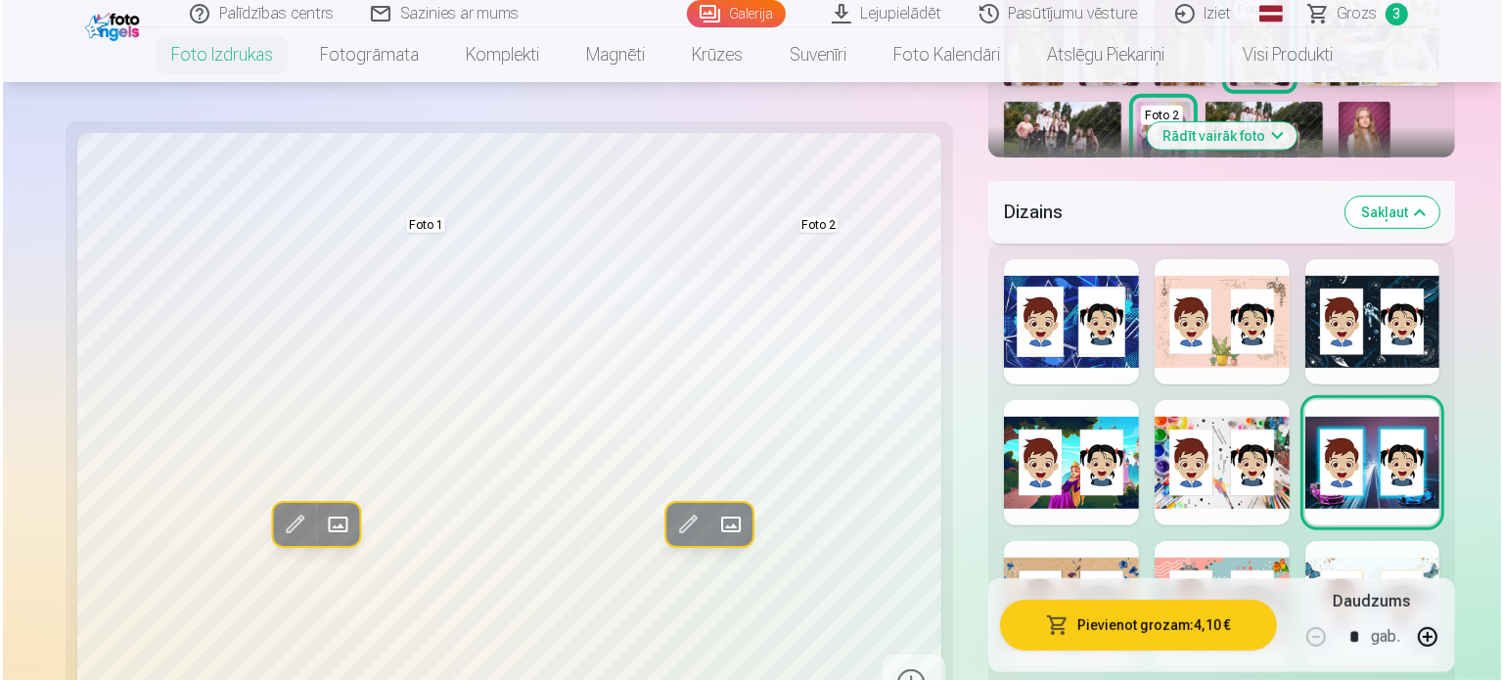
scroll to position [1076, 0]
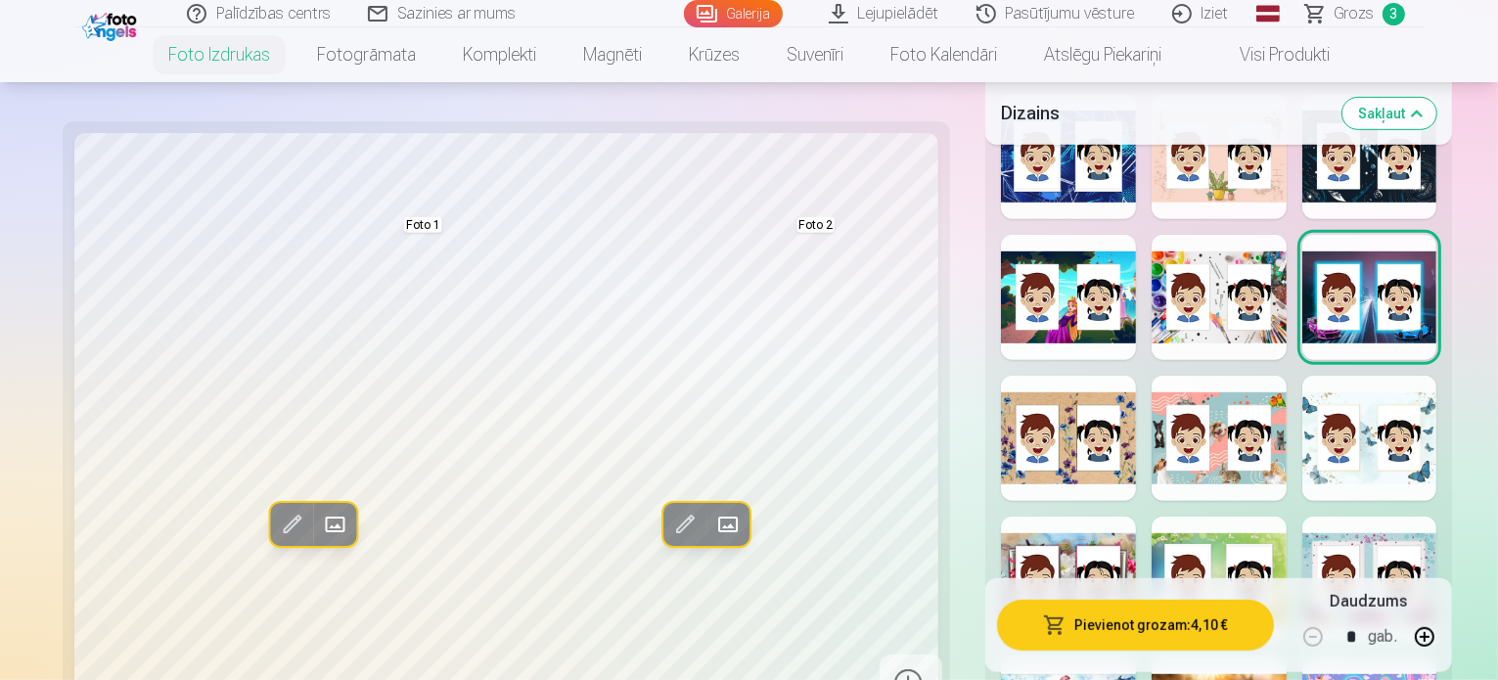
click at [1106, 619] on button "Pievienot grozam : 4,10 €" at bounding box center [1135, 625] width 276 height 51
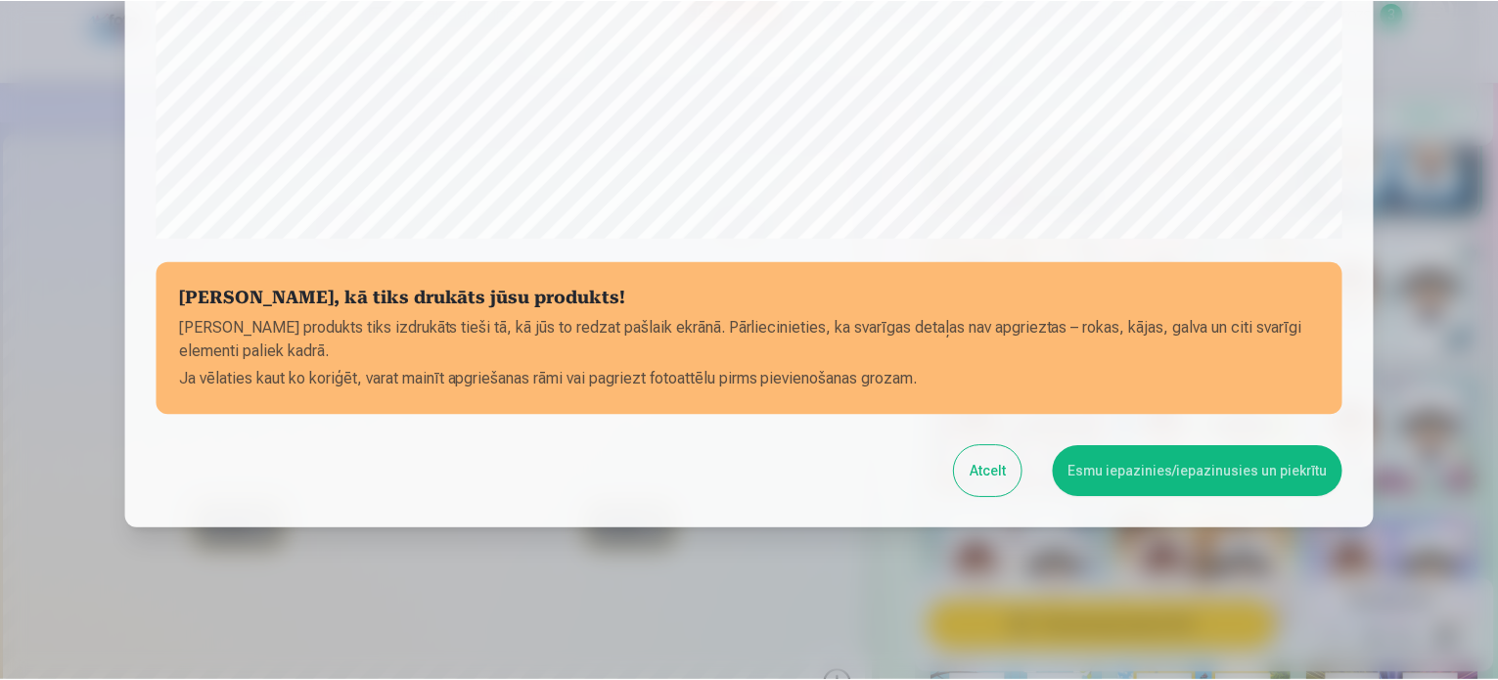
scroll to position [728, 0]
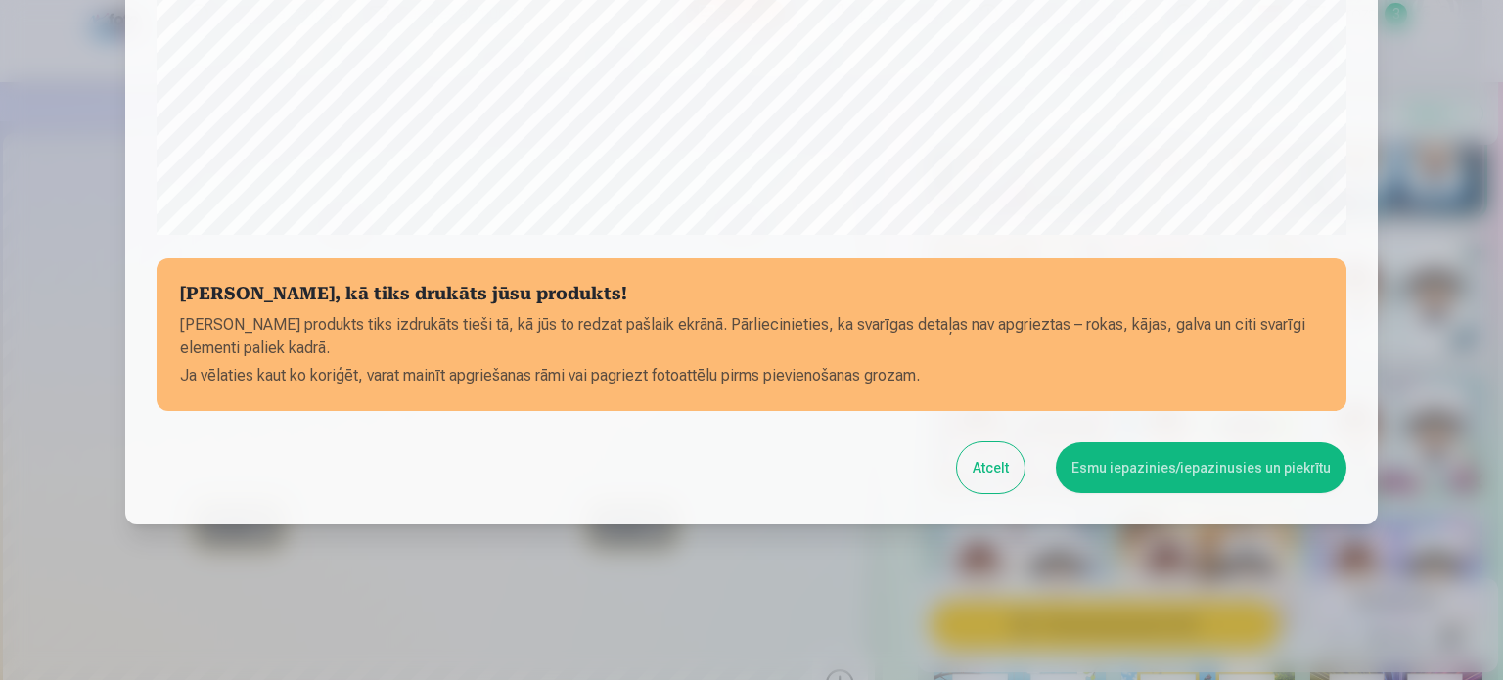
click at [1209, 467] on button "Esmu iepazinies/iepazinusies un piekrītu" at bounding box center [1201, 467] width 291 height 51
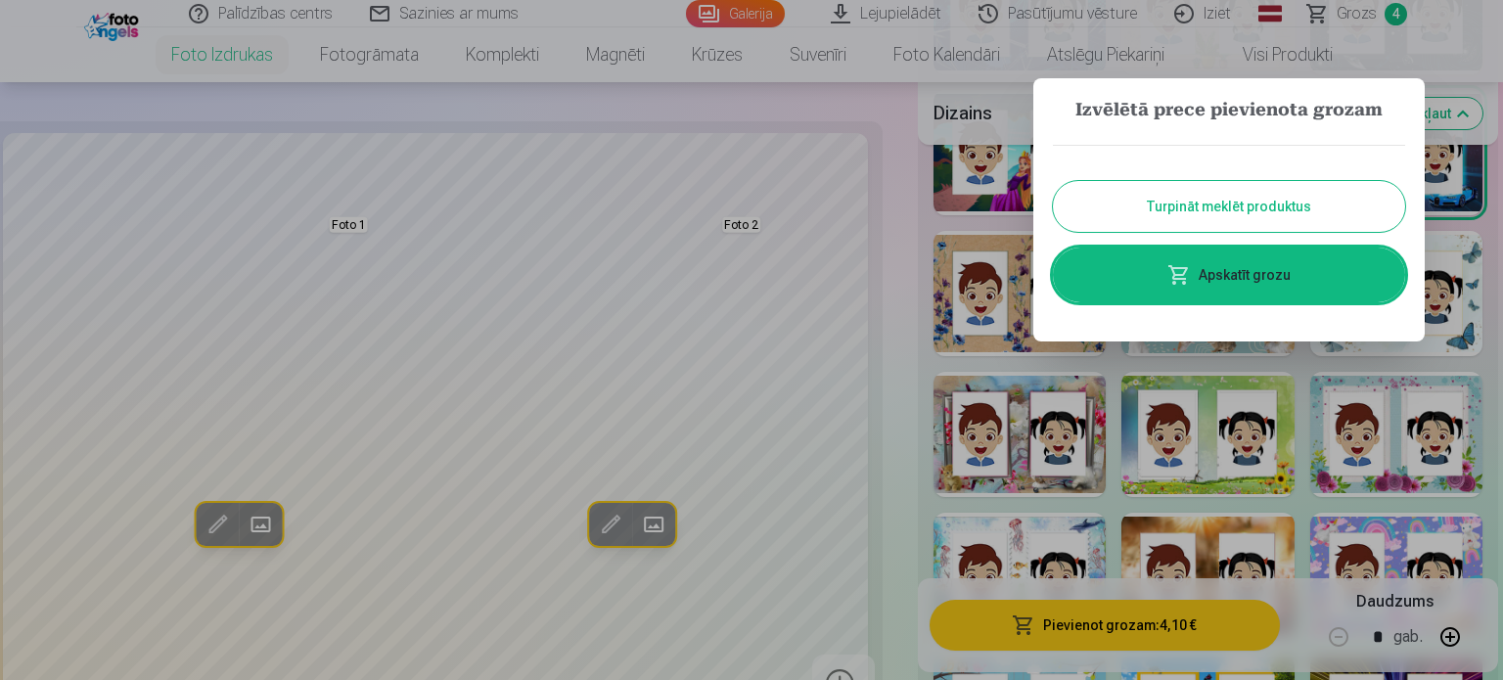
click at [1213, 270] on link "Apskatīt grozu" at bounding box center [1229, 275] width 352 height 55
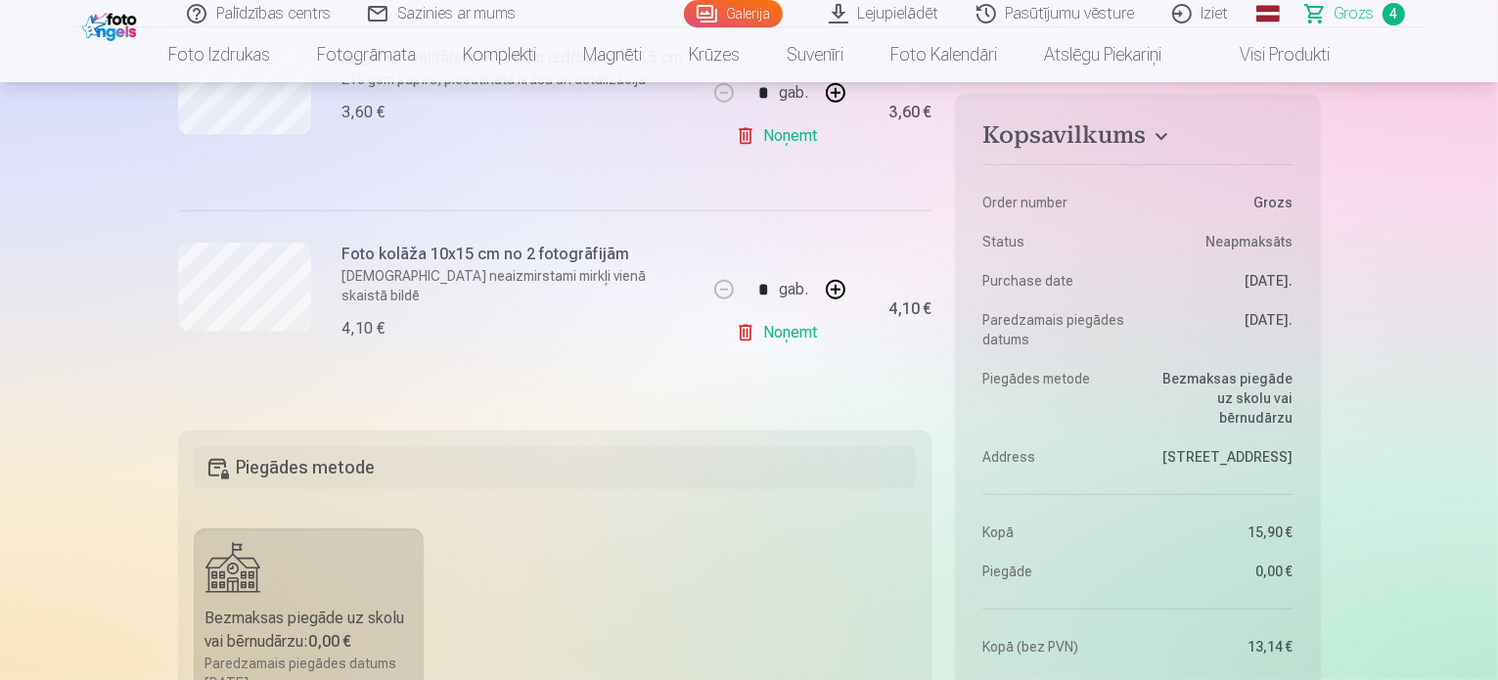
scroll to position [783, 0]
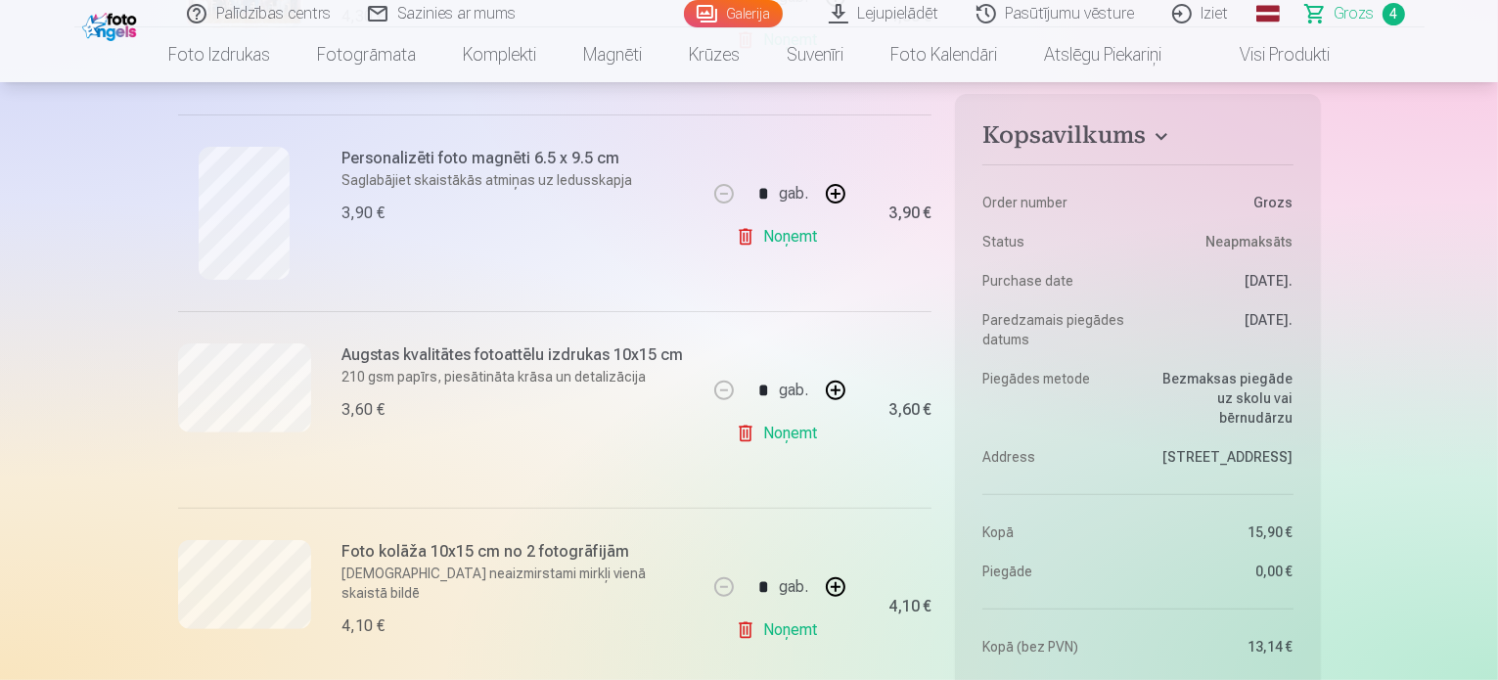
scroll to position [587, 0]
click at [431, 355] on h6 "Augstas kvalitātes fotoattēlu izdrukas 10x15 cm" at bounding box center [518, 351] width 353 height 23
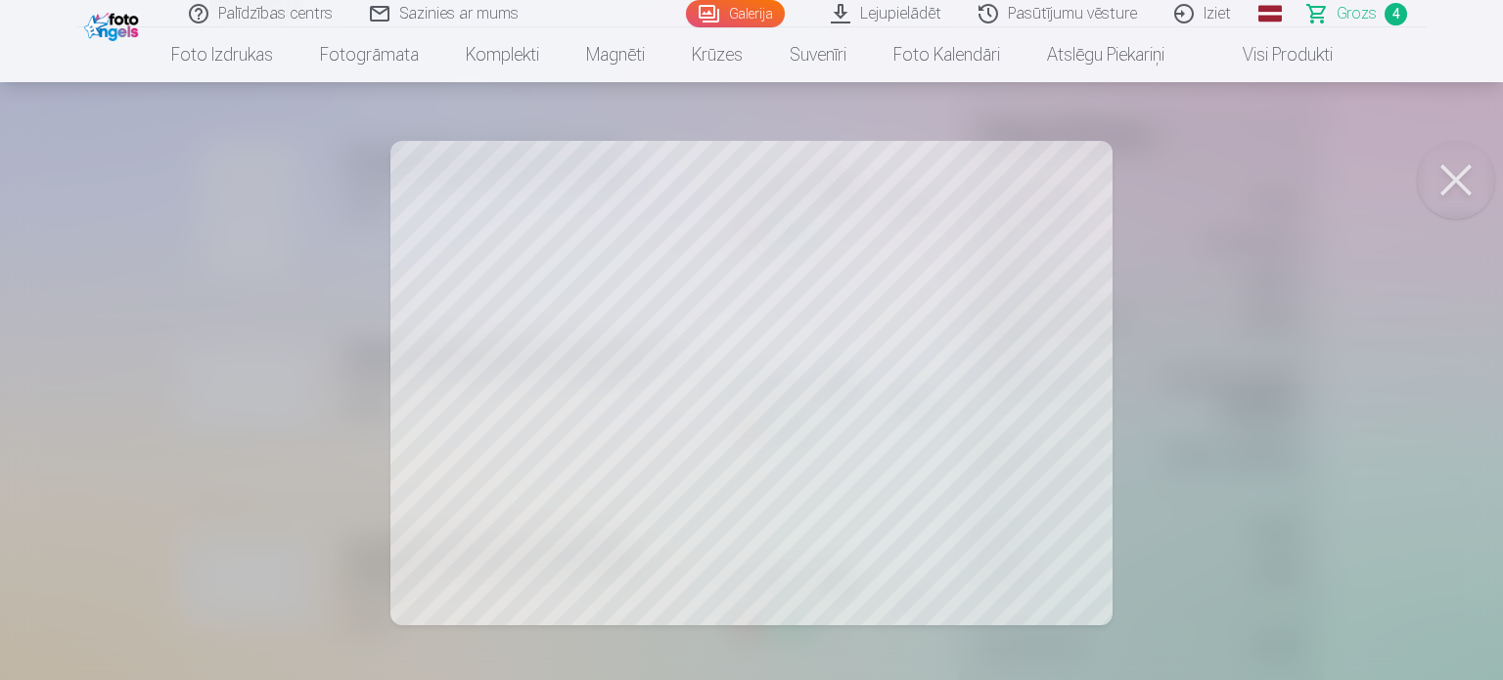
click at [1460, 176] on button at bounding box center [1456, 180] width 78 height 78
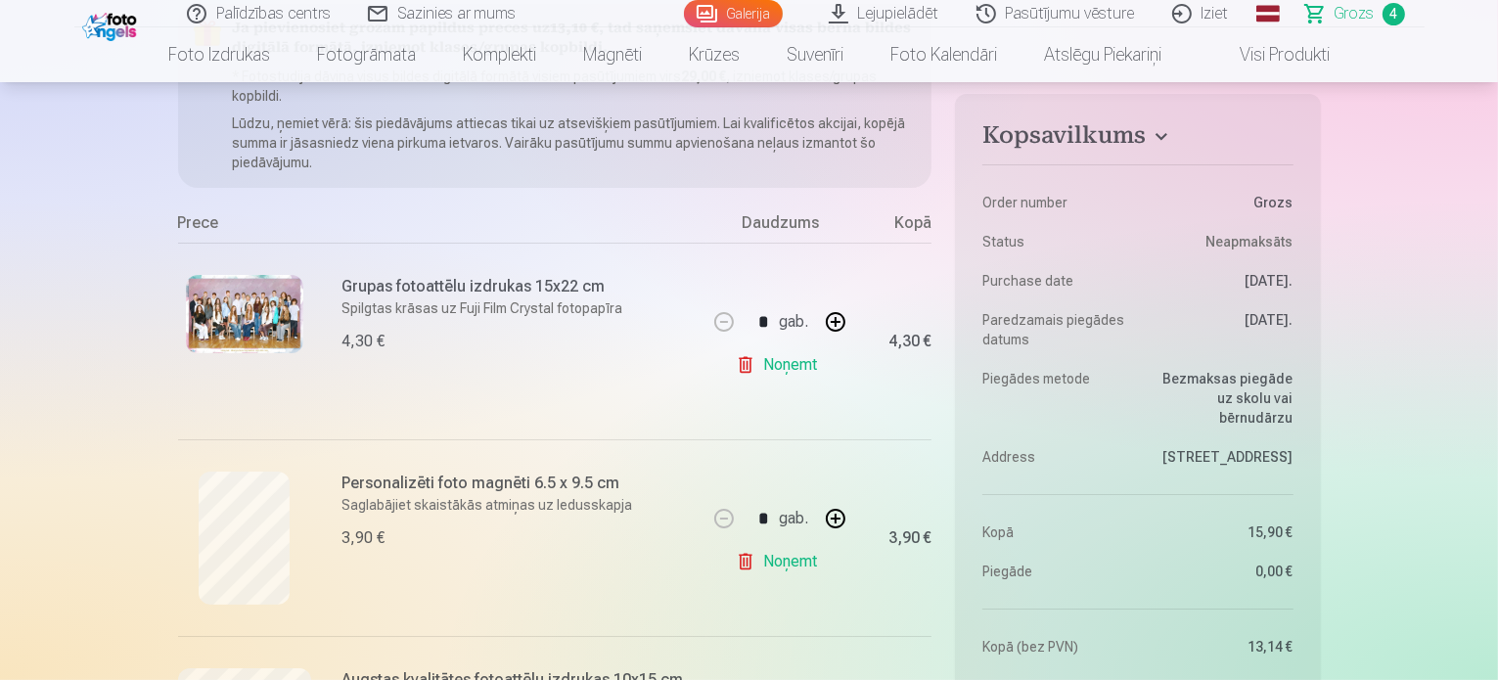
scroll to position [0, 0]
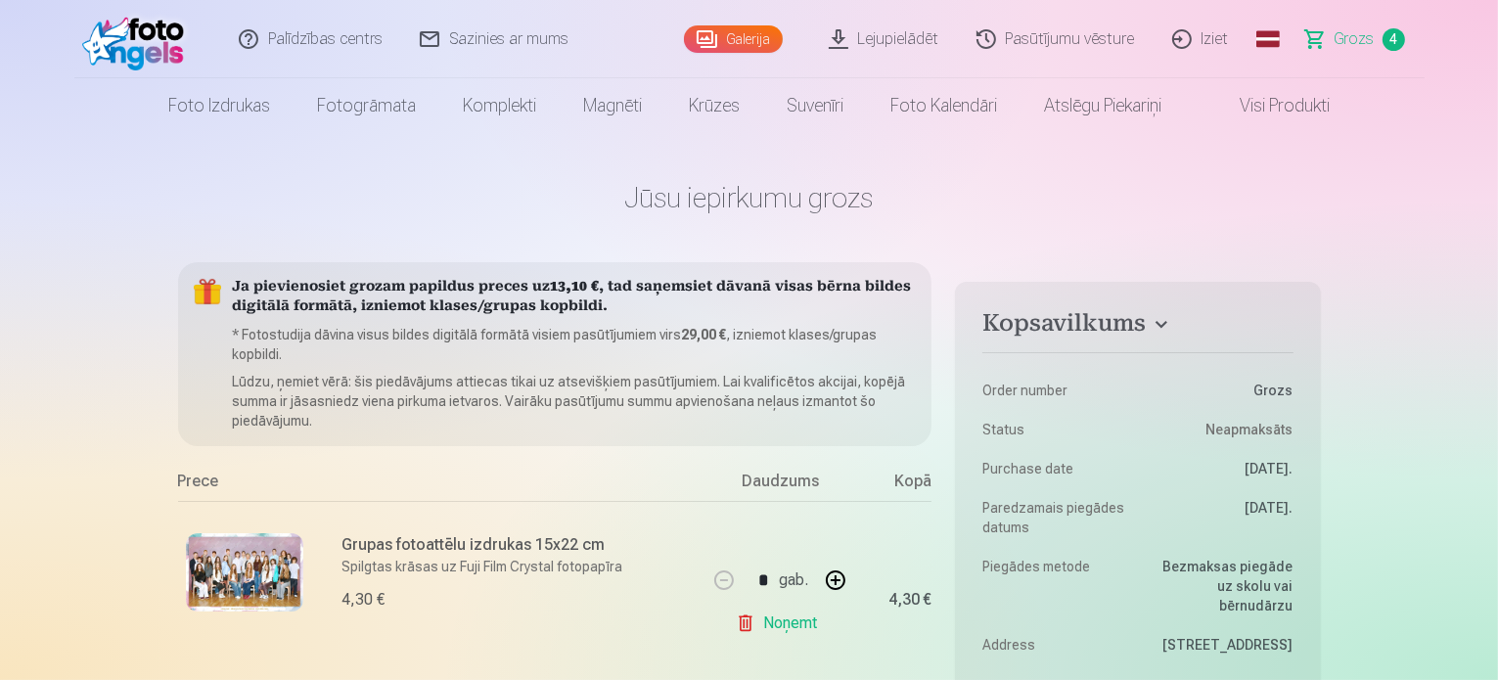
click at [1209, 34] on link "Iziet" at bounding box center [1202, 39] width 94 height 78
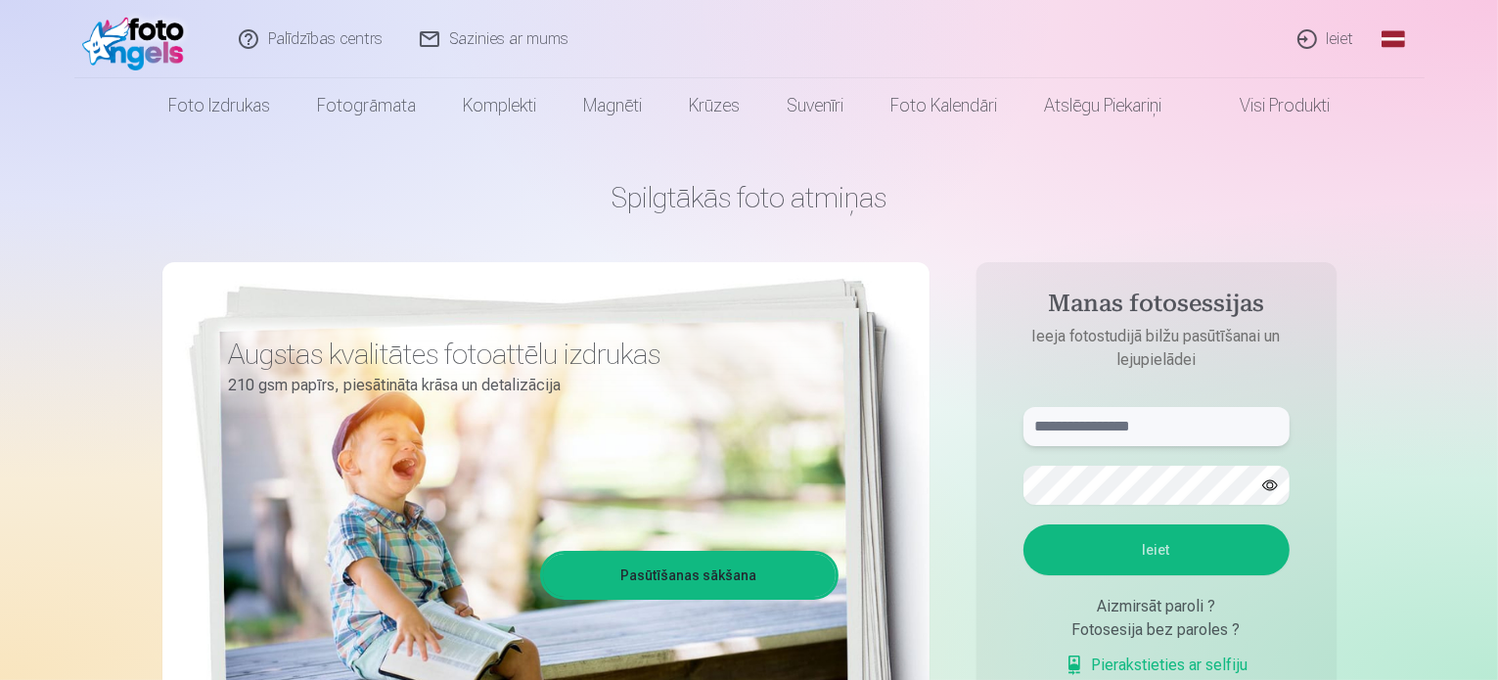
type input "**********"
click at [1152, 547] on button "Ieiet" at bounding box center [1157, 549] width 266 height 51
